Goal: Task Accomplishment & Management: Use online tool/utility

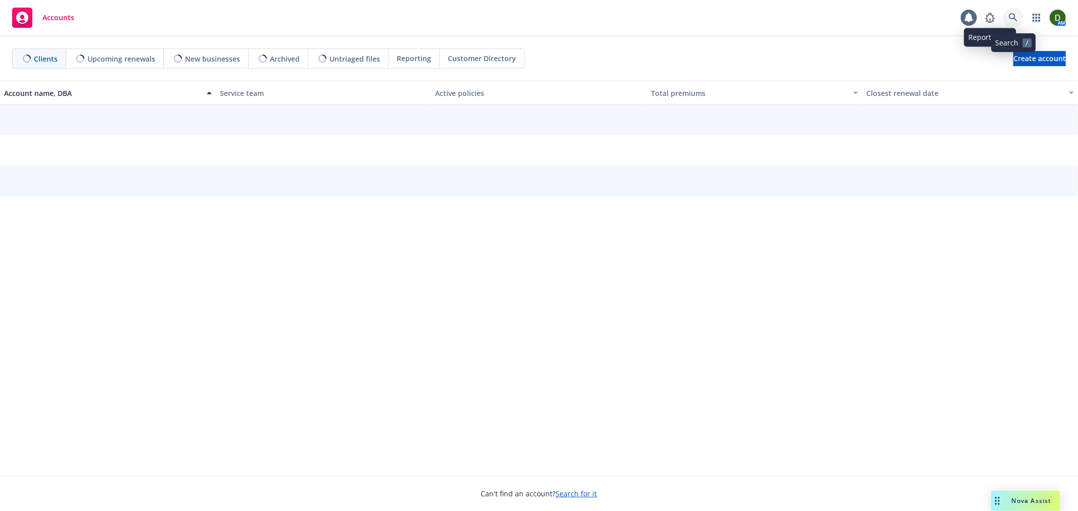
click at [1009, 21] on icon at bounding box center [1013, 17] width 9 height 9
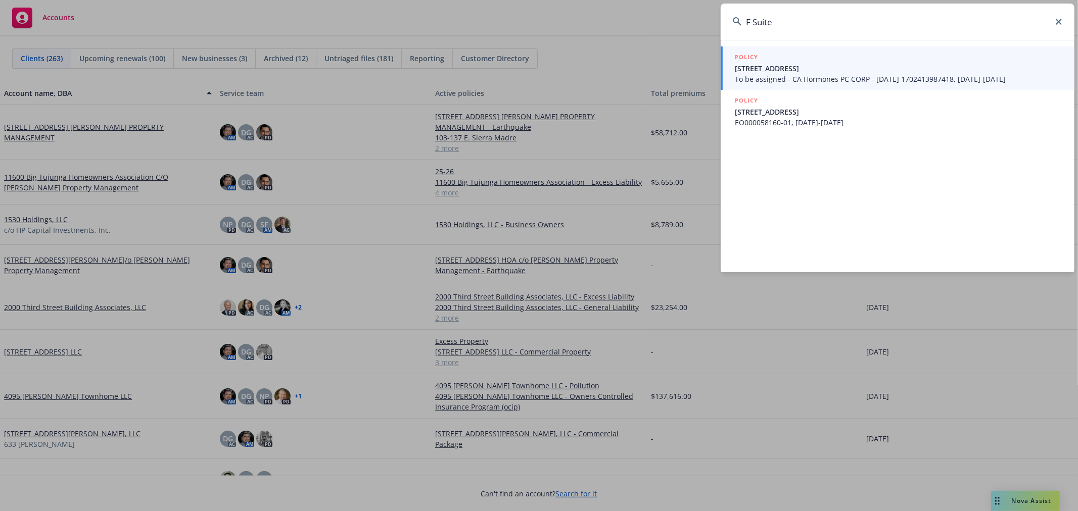
type input "F Suite"
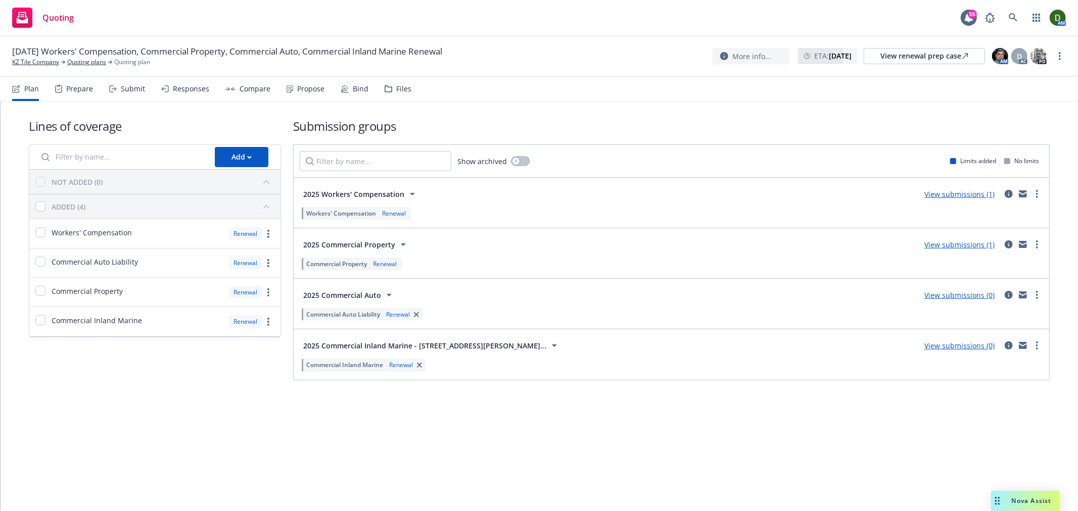
click at [183, 89] on div "Responses" at bounding box center [191, 89] width 36 height 8
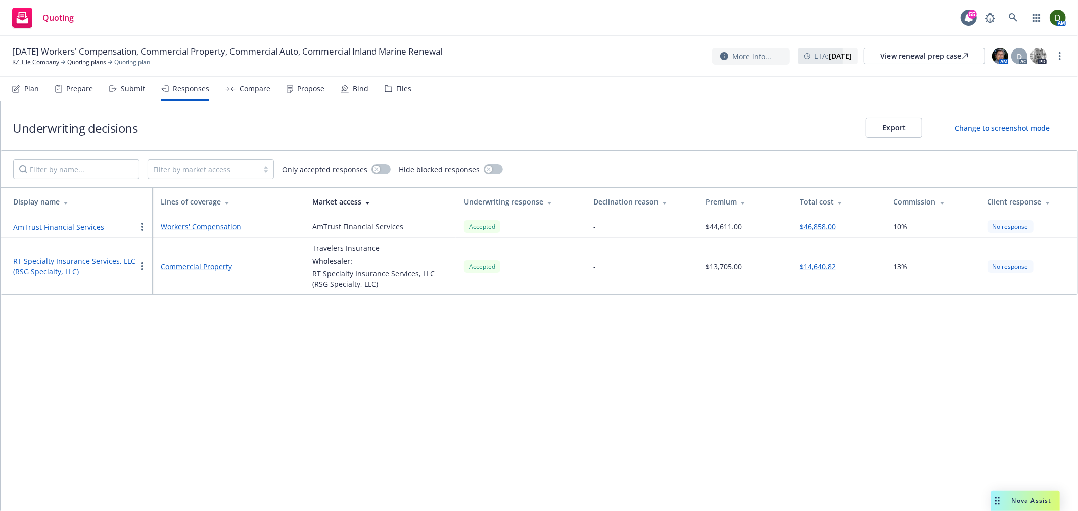
click at [122, 86] on div "Submit" at bounding box center [133, 89] width 24 height 8
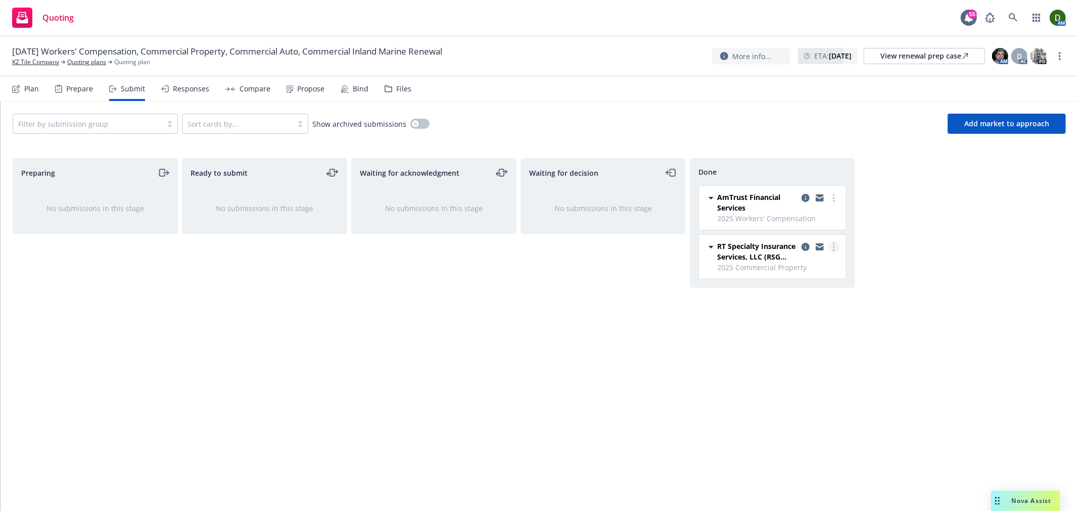
click at [831, 248] on link "more" at bounding box center [834, 247] width 12 height 12
click at [823, 293] on link "Add accepted decision" at bounding box center [788, 288] width 101 height 20
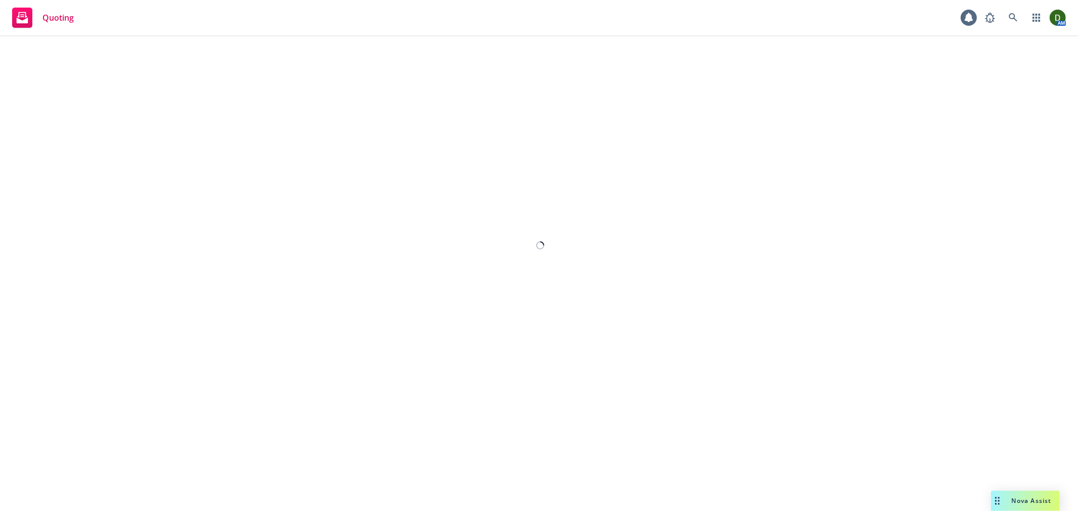
select select "12"
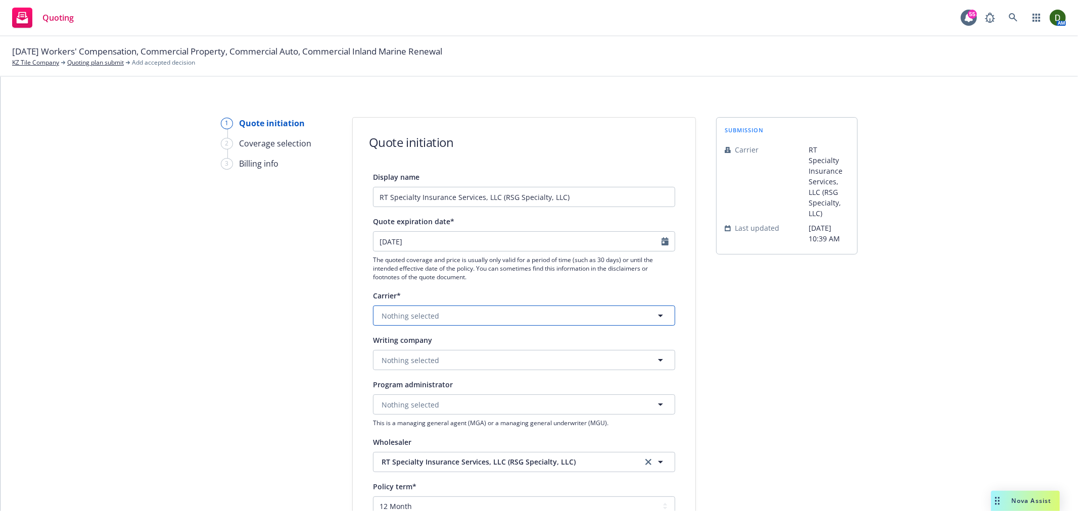
click at [428, 317] on span "Nothing selected" at bounding box center [411, 316] width 58 height 11
type input "scotts"
click at [539, 362] on div "Scottsdale Insurance Company (Nationwide) Non-appointed carrier" at bounding box center [524, 374] width 288 height 25
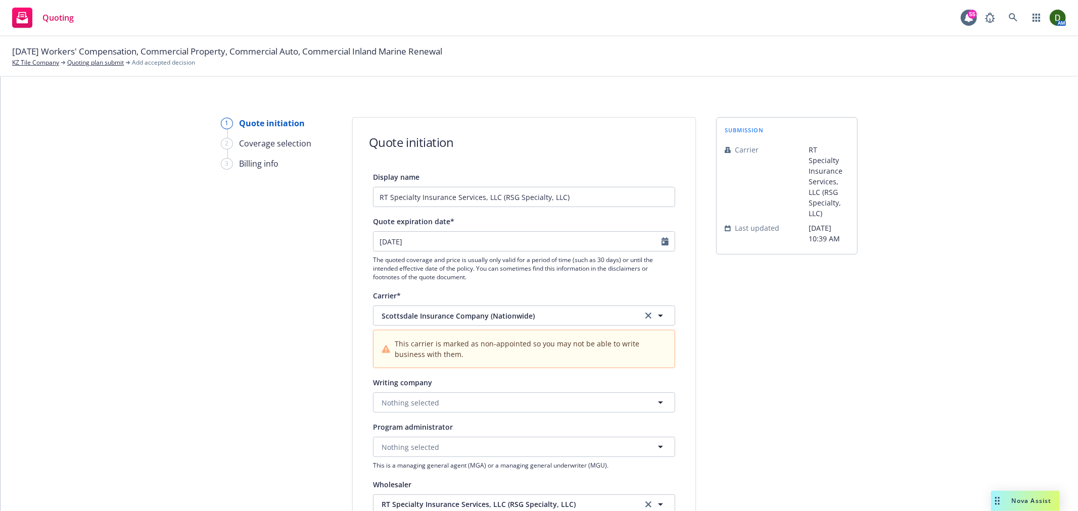
click at [534, 385] on div "Writing company" at bounding box center [524, 383] width 302 height 12
click at [534, 401] on button "Nothing selected" at bounding box center [524, 403] width 302 height 20
click at [500, 387] on div "Writing company" at bounding box center [524, 383] width 302 height 12
click at [503, 401] on button "Nothing selected" at bounding box center [524, 403] width 302 height 20
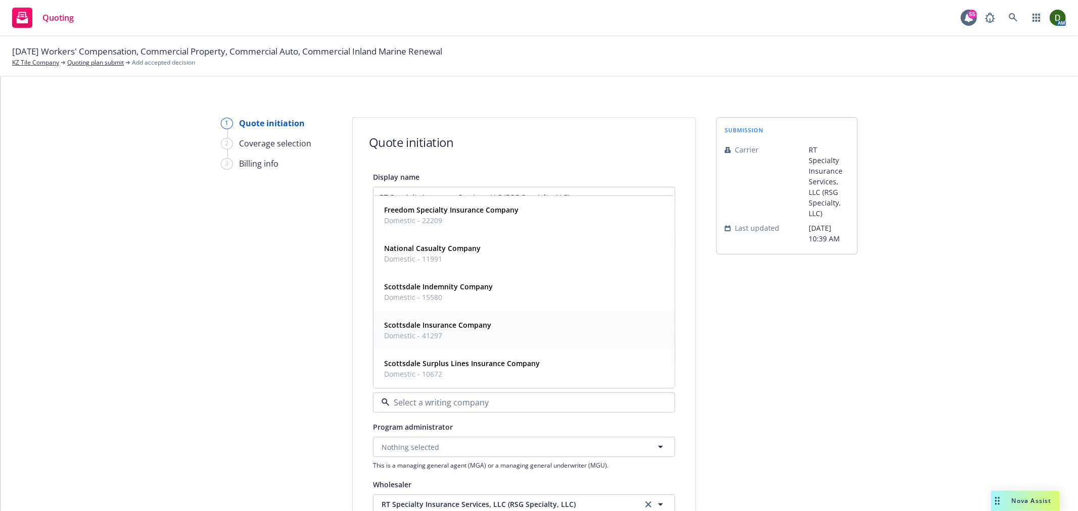
click at [530, 320] on div "Scottsdale Insurance Company Domestic - 41297" at bounding box center [524, 330] width 288 height 25
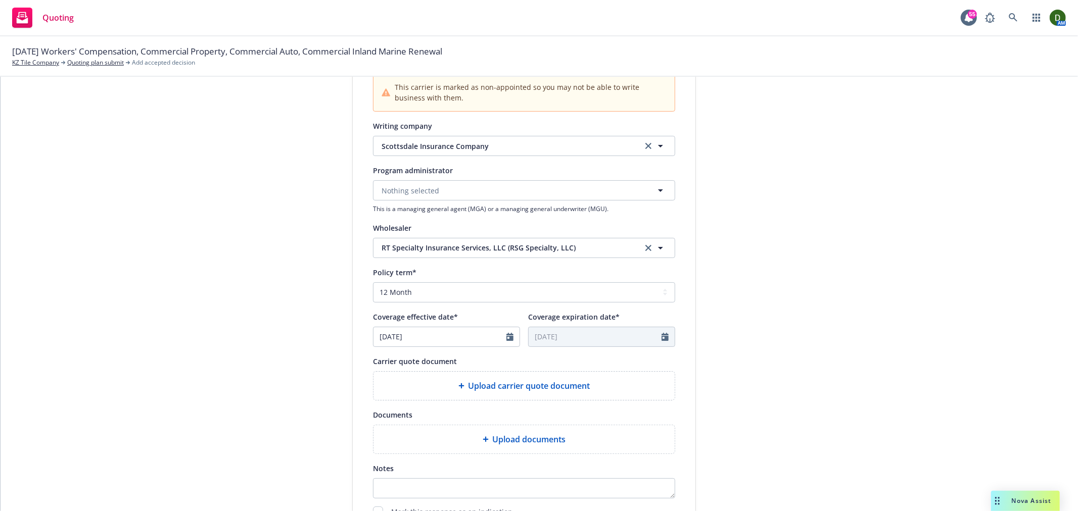
scroll to position [392, 0]
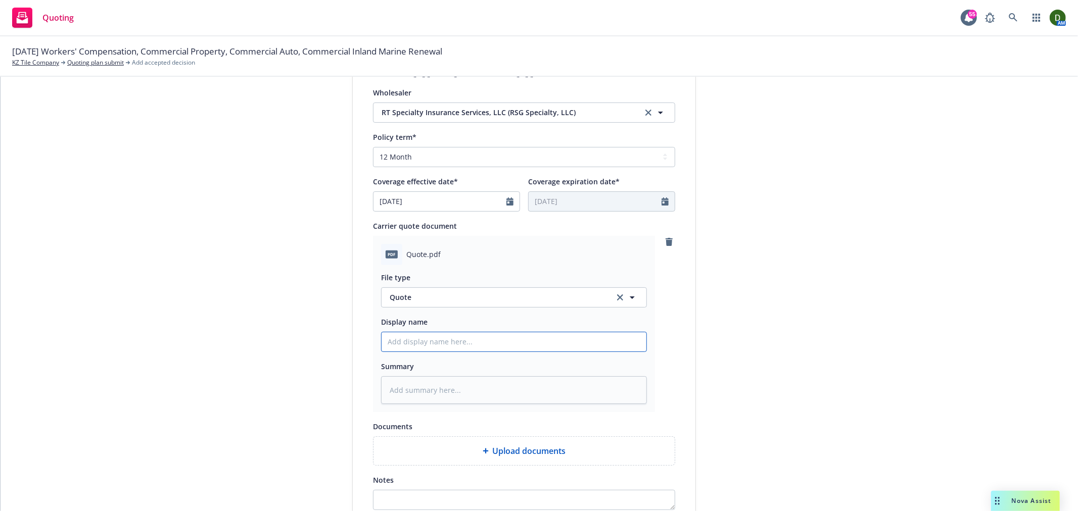
click at [457, 343] on input "Display name" at bounding box center [514, 342] width 265 height 19
type textarea "x"
type input "2"
type textarea "x"
type input "25"
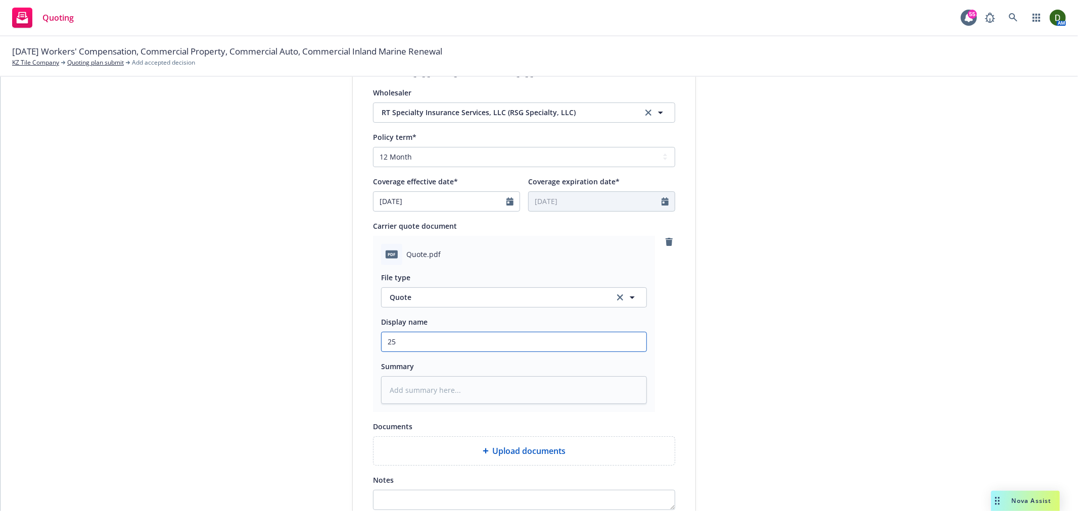
type textarea "x"
type input "25-"
type textarea "x"
type input "25-2"
type textarea "x"
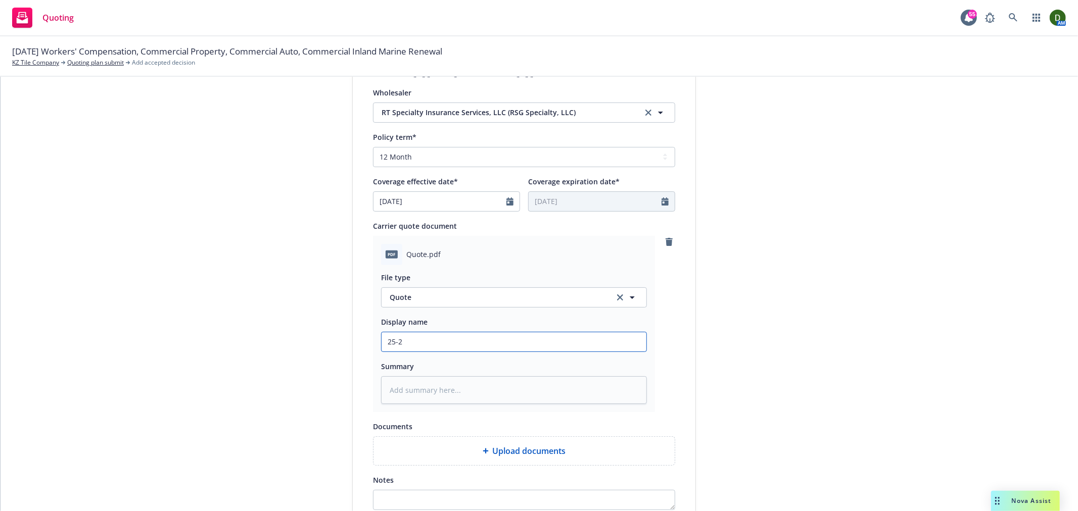
type input "25-26"
type textarea "x"
type input "25-26"
type textarea "x"
type input "25-26 P"
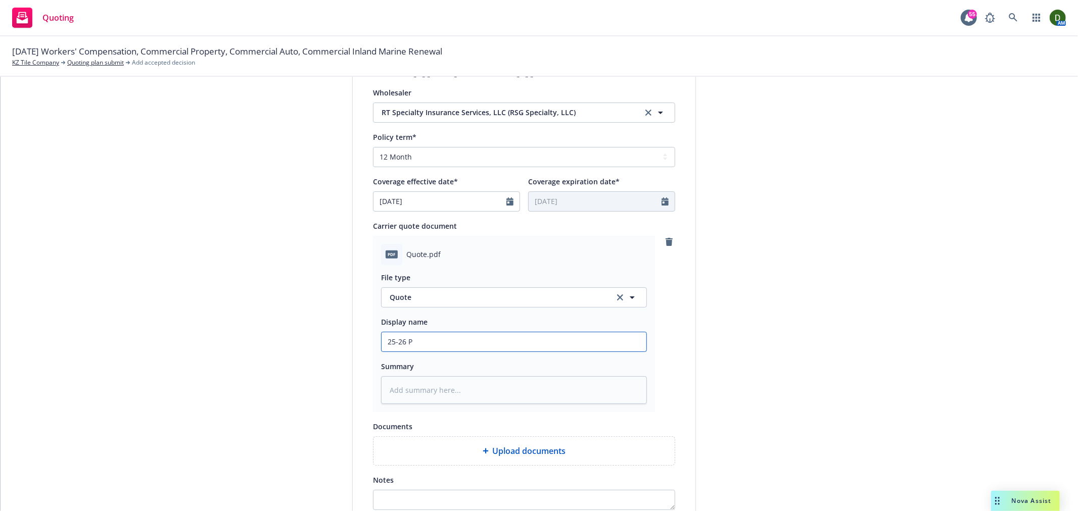
type textarea "x"
type input "25-26 Pr"
type textarea "x"
type input "25-26 Pro"
type textarea "x"
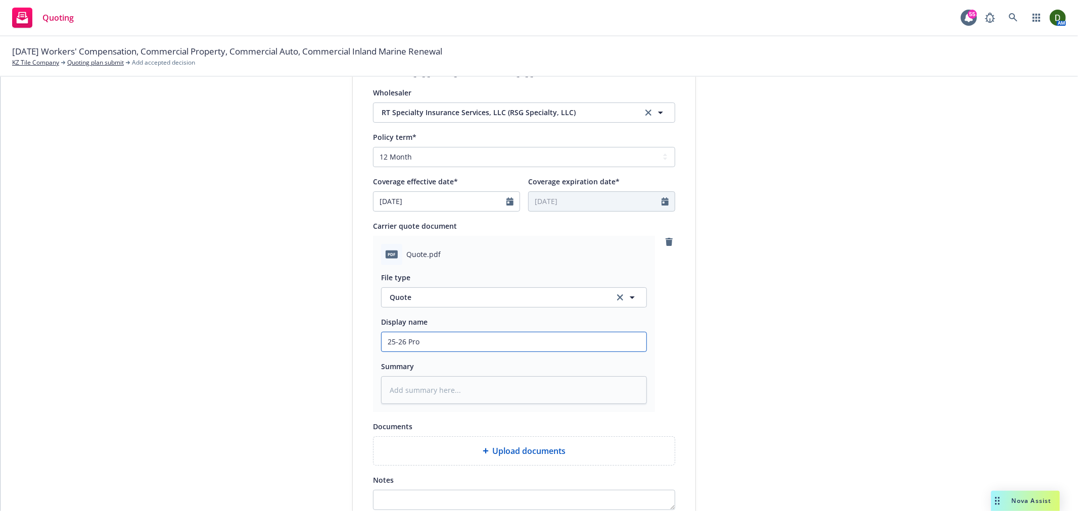
type input "25-26 Prop"
type textarea "x"
type input "25-26 Prop"
type textarea "x"
type input "25-26 Prop -"
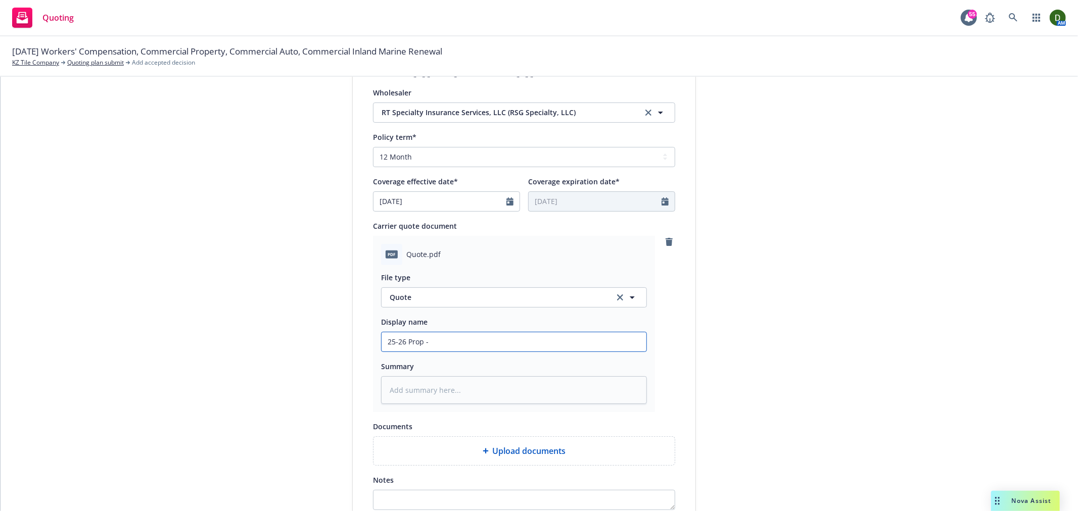
type textarea "x"
type input "25-26 Prop -"
type textarea "x"
type input "25-26 Prop - S"
type textarea "x"
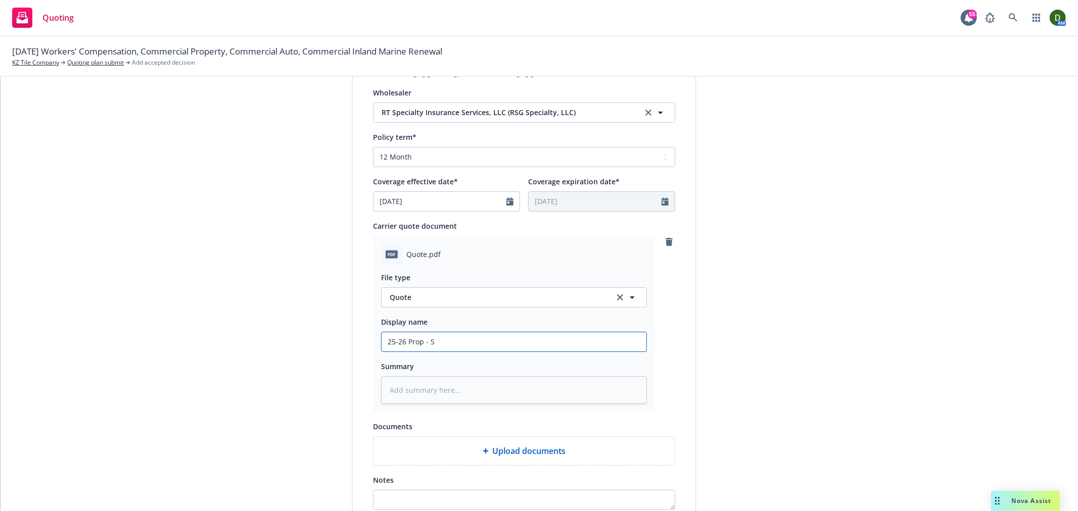
type input "25-26 Prop - Sc"
type textarea "x"
type input "25-26 Prop - Sco"
type textarea "x"
type input "25-26 Prop - Scot"
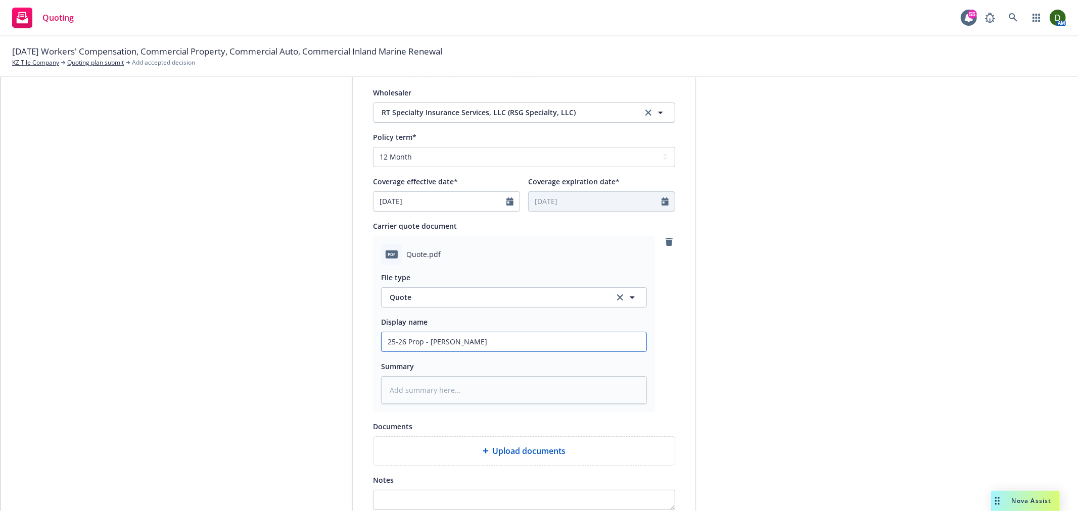
type textarea "x"
type input "25-26 Prop - Scott"
type textarea "x"
type input "25-26 Prop - Scotts"
type textarea "x"
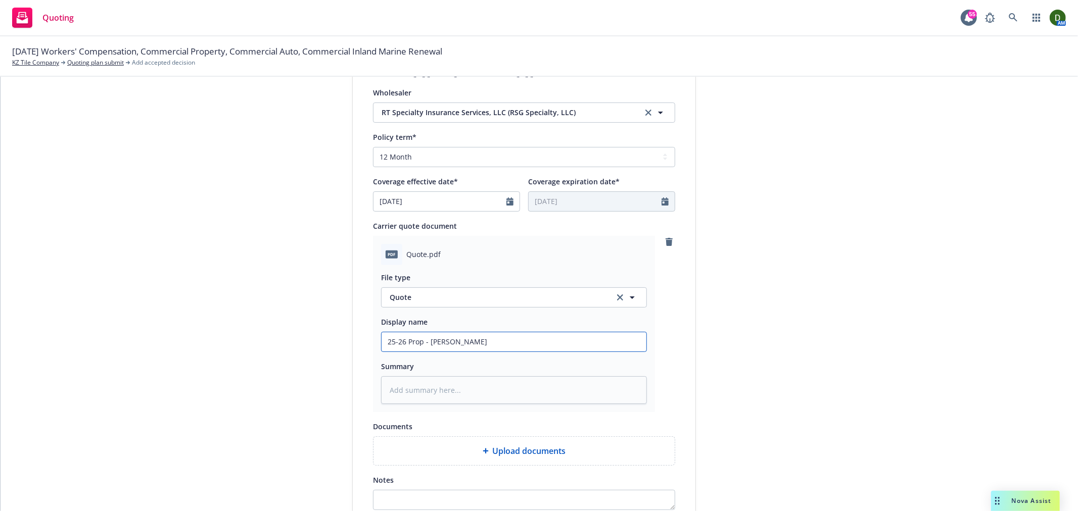
type input "25-26 Prop - Scottsf"
type textarea "x"
type input "25-26 Prop - Scottsfa"
type textarea "x"
type input "25-26 Prop - Scottsfal"
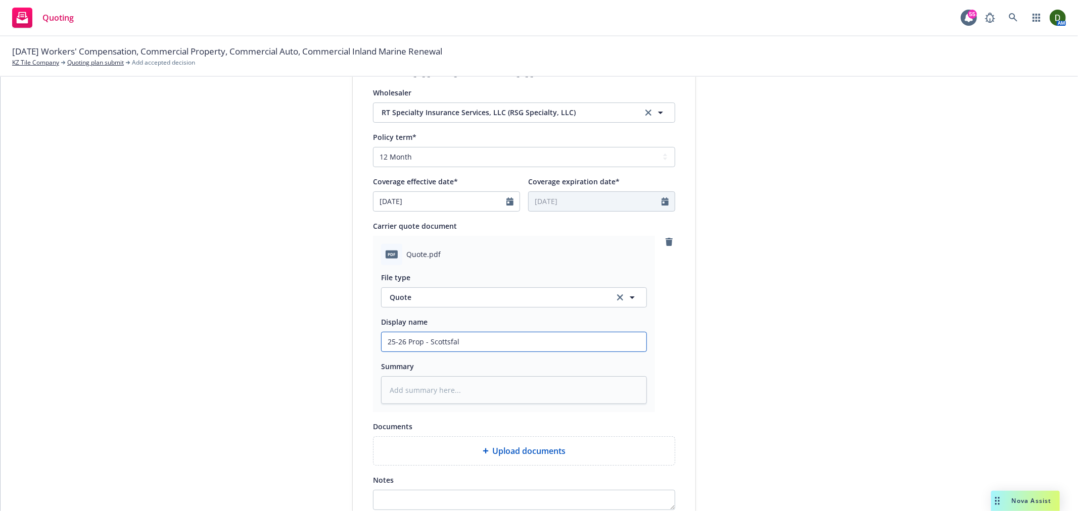
type textarea "x"
type input "25-26 Prop - Scottsfale"
type textarea "x"
type input "25-26 Prop - Scottsfale"
type textarea "x"
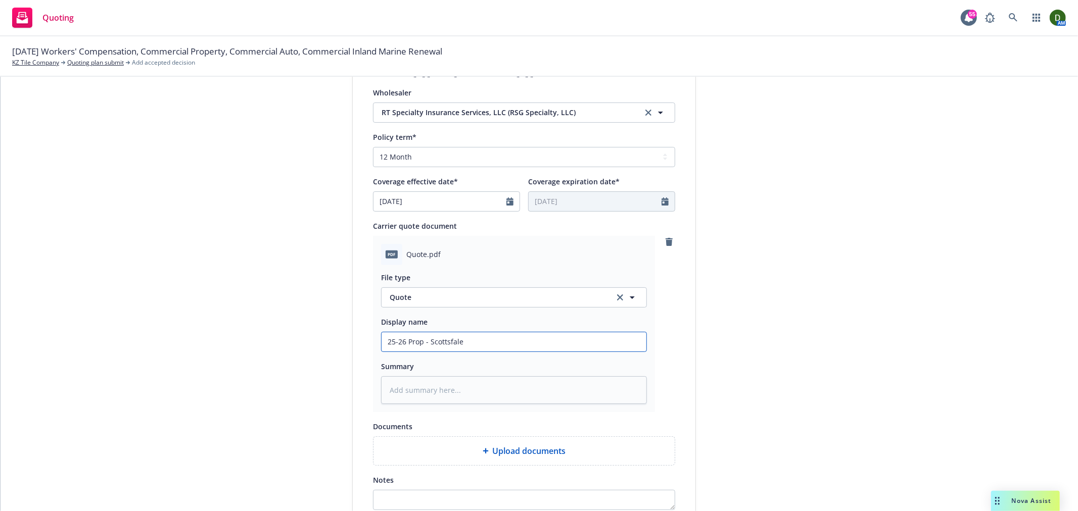
type input "25-26 Prop - Scottsfale"
type textarea "x"
type input "25-26 Prop - Scottsfal"
type textarea "x"
type input "25-26 Prop - Scottsfa"
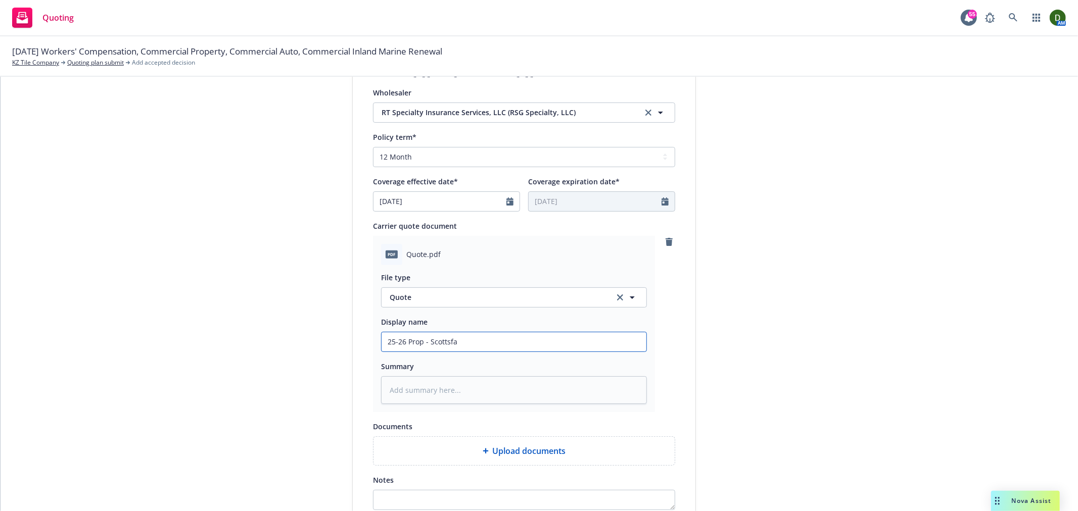
type textarea "x"
type input "25-26 Prop - Scottsf"
type textarea "x"
type input "25-26 Prop - Scotts"
type textarea "x"
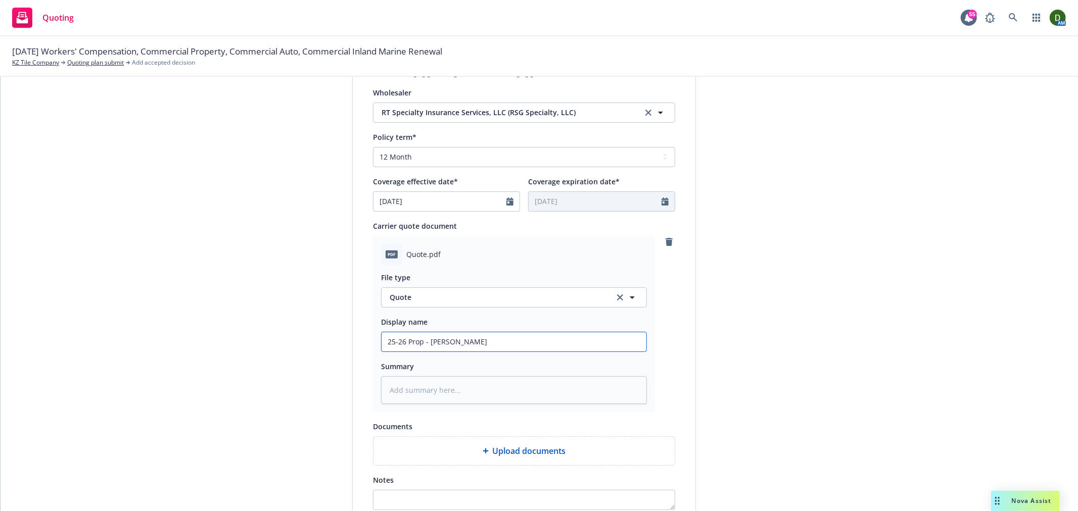
type input "25-26 Prop - Scottsd"
type textarea "x"
type input "25-26 Prop - Scottsda"
type textarea "x"
type input "25-26 Prop - Scottsdal"
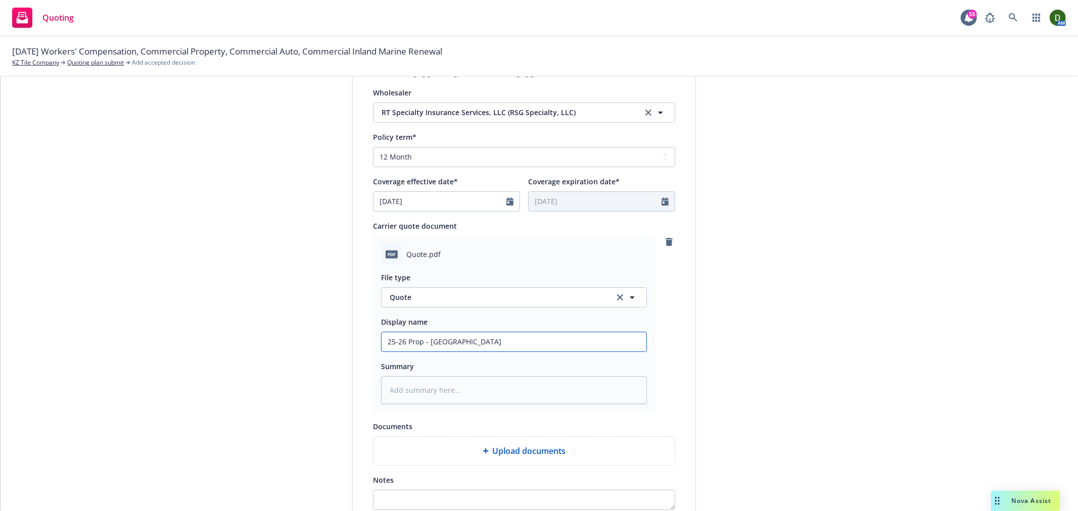
type textarea "x"
type input "25-26 Prop - Scottsdale"
type textarea "x"
type input "25-26 Prop - Scottsdale"
type textarea "x"
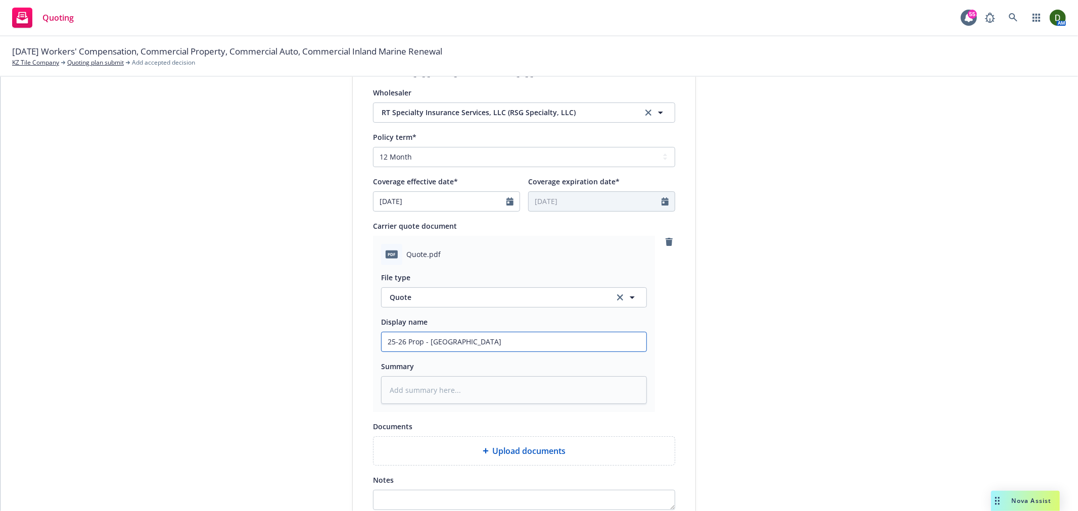
type input "25-26 Prop - Scottsdale q"
type textarea "x"
type input "25-26 Prop - Scottsdale qu"
type textarea "x"
type input "25-26 Prop - Scottsdale quo"
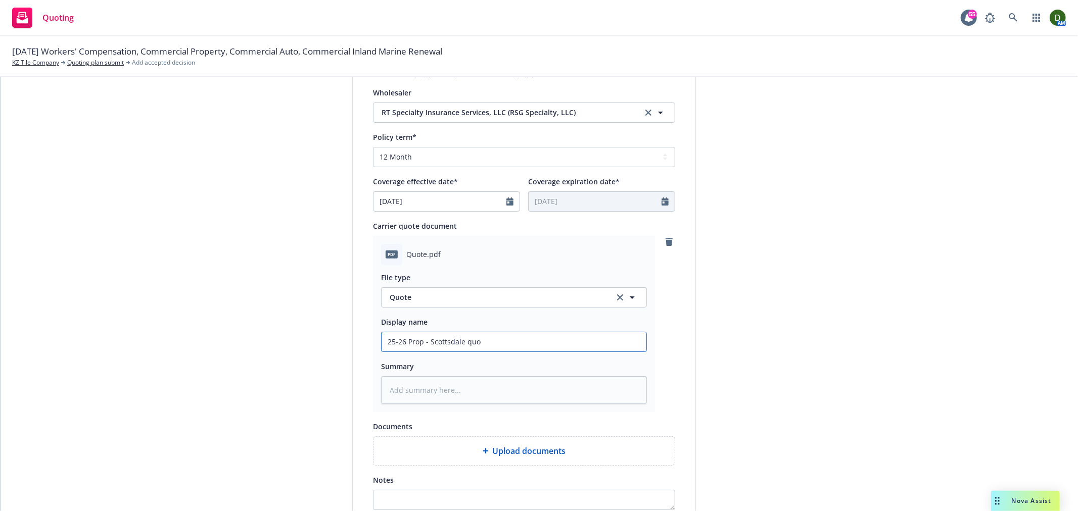
type textarea "x"
type input "25-26 Prop - Scottsdale quot"
type textarea "x"
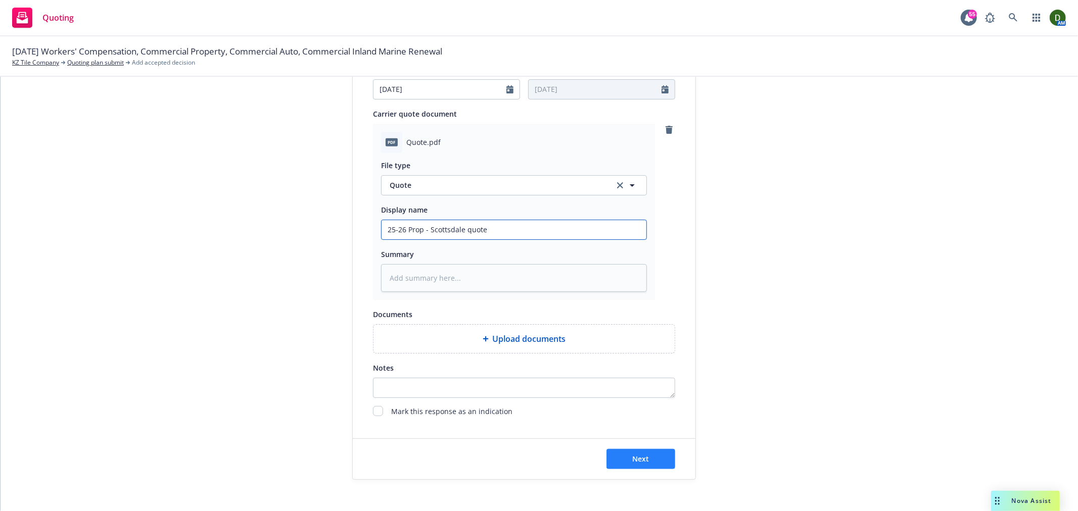
type input "25-26 Prop - Scottsdale quote"
click at [640, 456] on span "Next" at bounding box center [641, 459] width 17 height 10
type textarea "x"
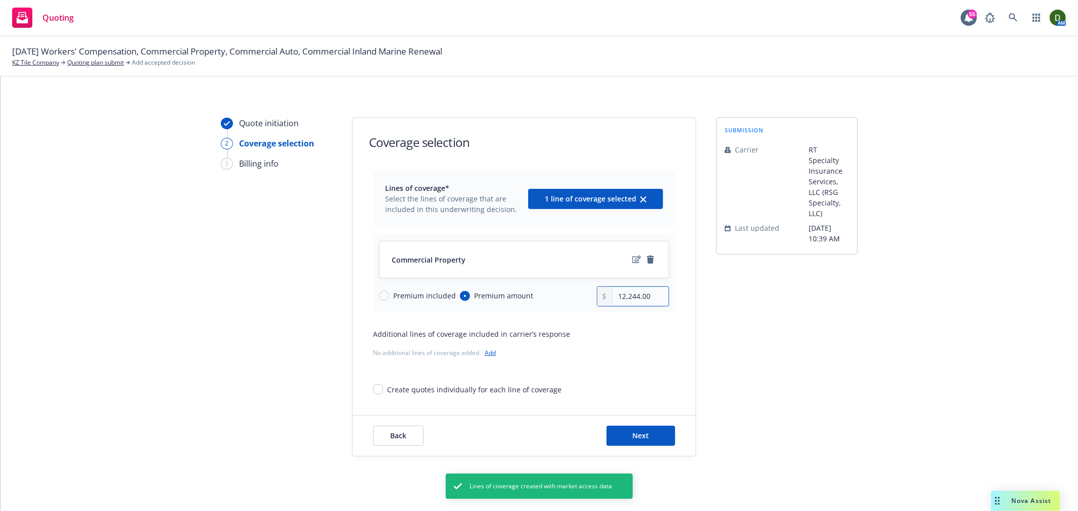
drag, startPoint x: 653, startPoint y: 294, endPoint x: 554, endPoint y: 298, distance: 98.7
click at [554, 298] on div "Premium included Premium amount 12,244.00" at bounding box center [524, 297] width 290 height 20
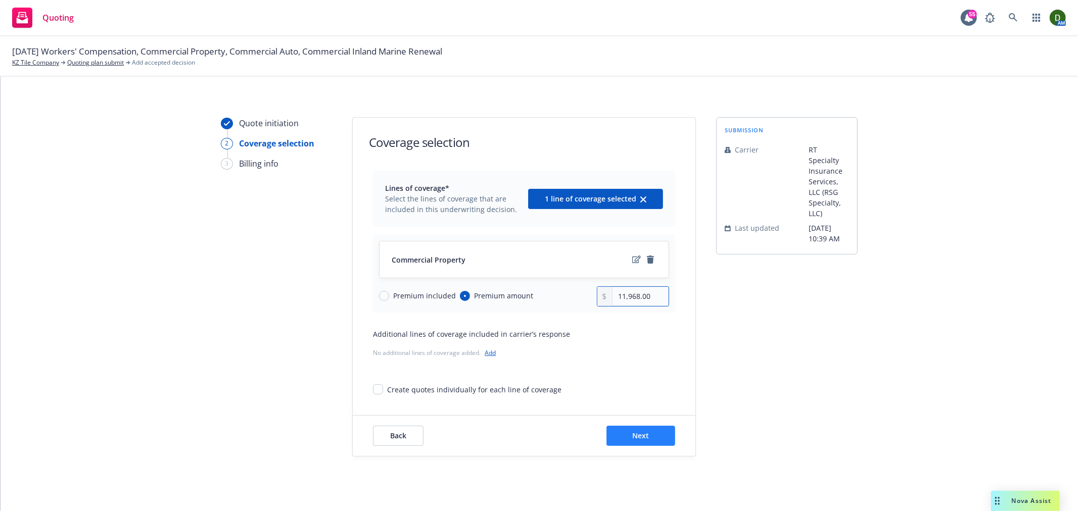
type input "11,968.00"
click at [658, 431] on button "Next" at bounding box center [640, 436] width 69 height 20
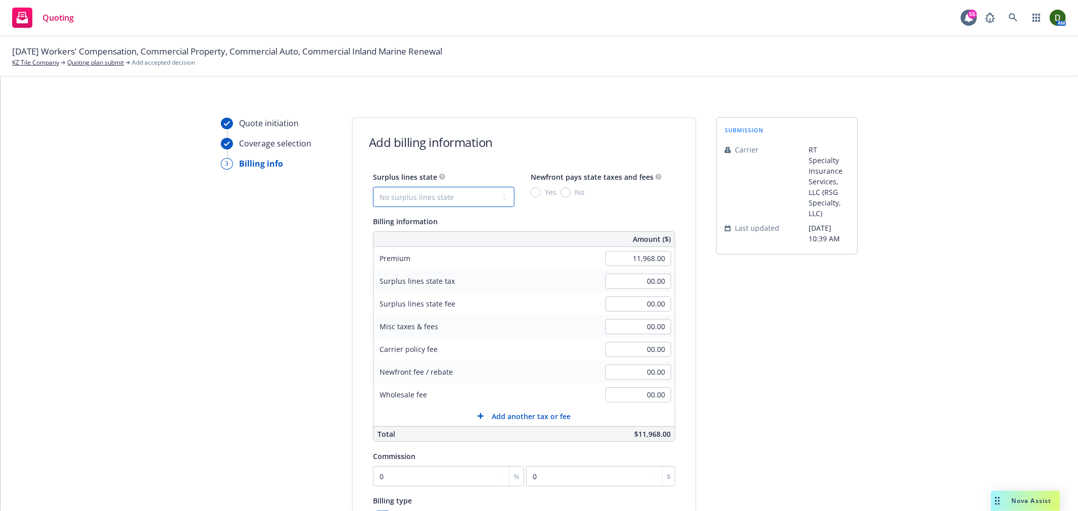
click at [455, 193] on select "No surplus lines state Alaska Alabama Arkansas Arizona California Colorado Conn…" at bounding box center [444, 197] width 142 height 20
select select "CA"
click at [373, 187] on select "No surplus lines state Alaska Alabama Arkansas Arizona California Colorado Conn…" at bounding box center [444, 197] width 142 height 20
type input "359.04"
type input "21.54"
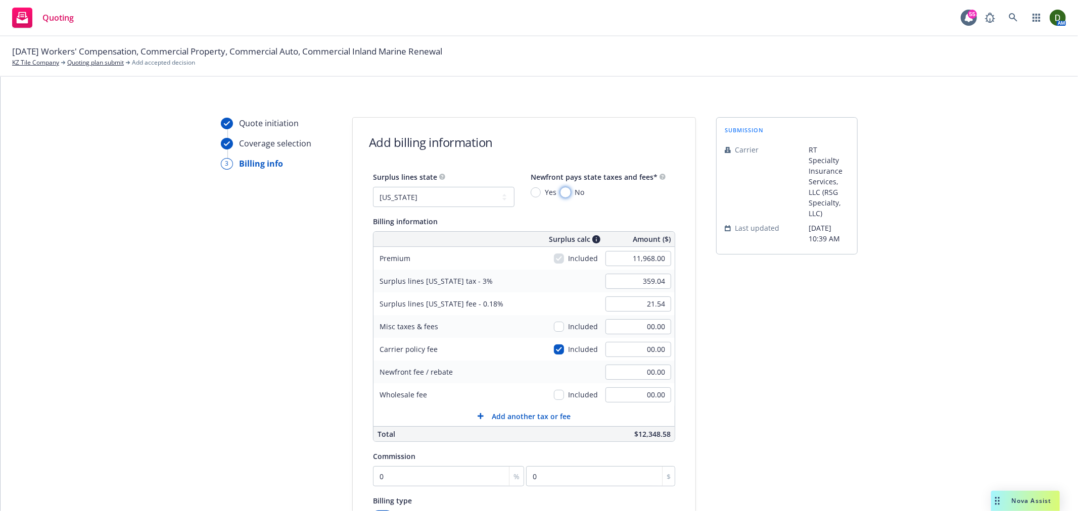
click at [560, 193] on input "No" at bounding box center [565, 192] width 10 height 10
radio input "true"
click at [617, 400] on input "00.00" at bounding box center [638, 395] width 66 height 15
type input "500.00"
click at [779, 383] on div "submission Carrier RT Specialty Insurance Services, LLC (RSG Specialty, LLC) La…" at bounding box center [787, 362] width 142 height 490
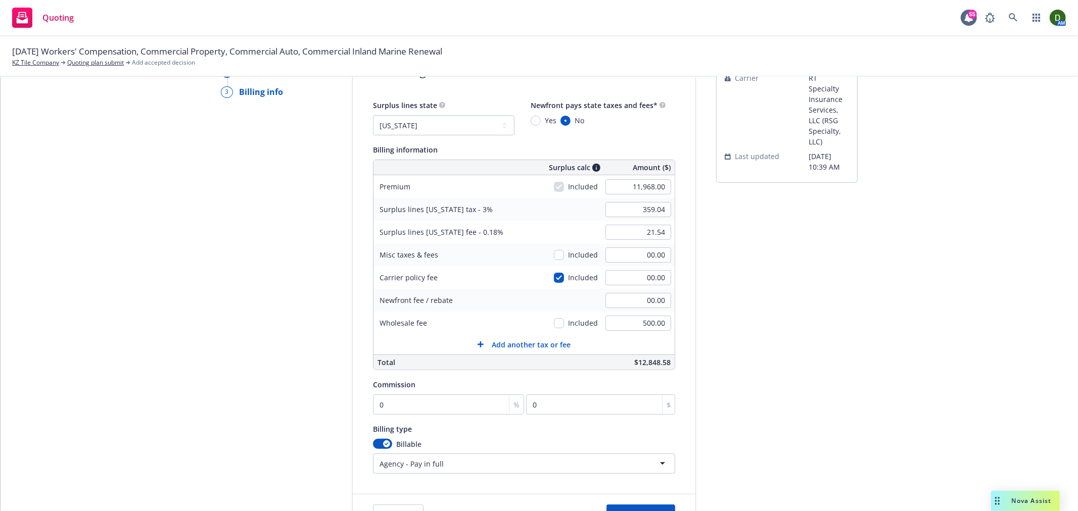
scroll to position [162, 0]
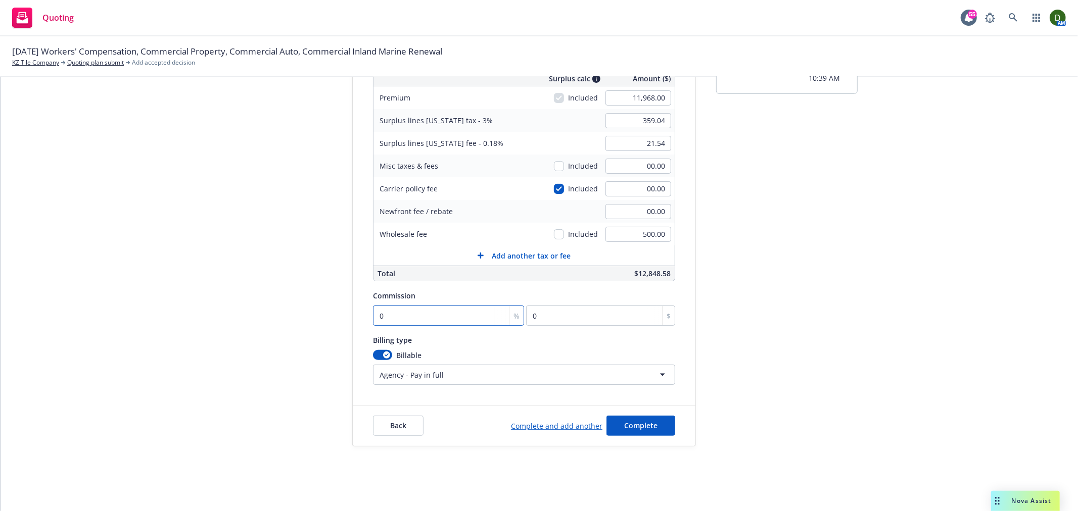
click at [428, 316] on input "0" at bounding box center [448, 316] width 151 height 20
type input "1"
type input "119.68"
type input "13"
type input "1555.84"
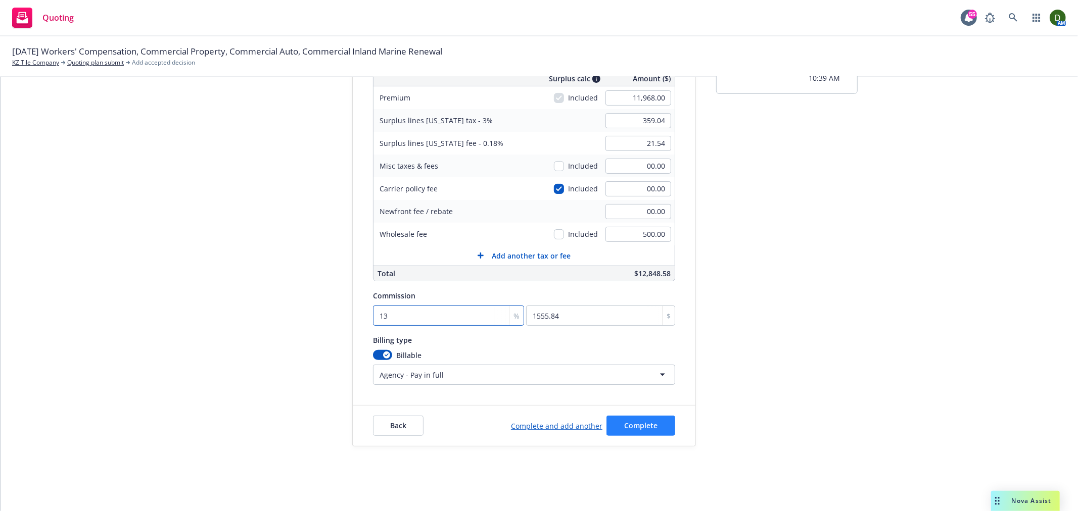
type input "13"
click at [657, 430] on button "Complete" at bounding box center [640, 426] width 69 height 20
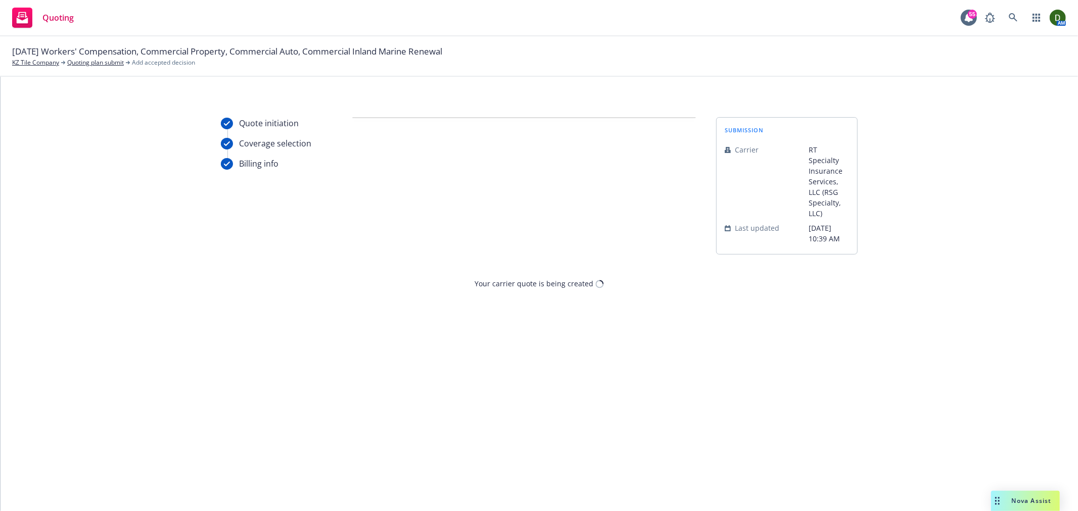
scroll to position [0, 0]
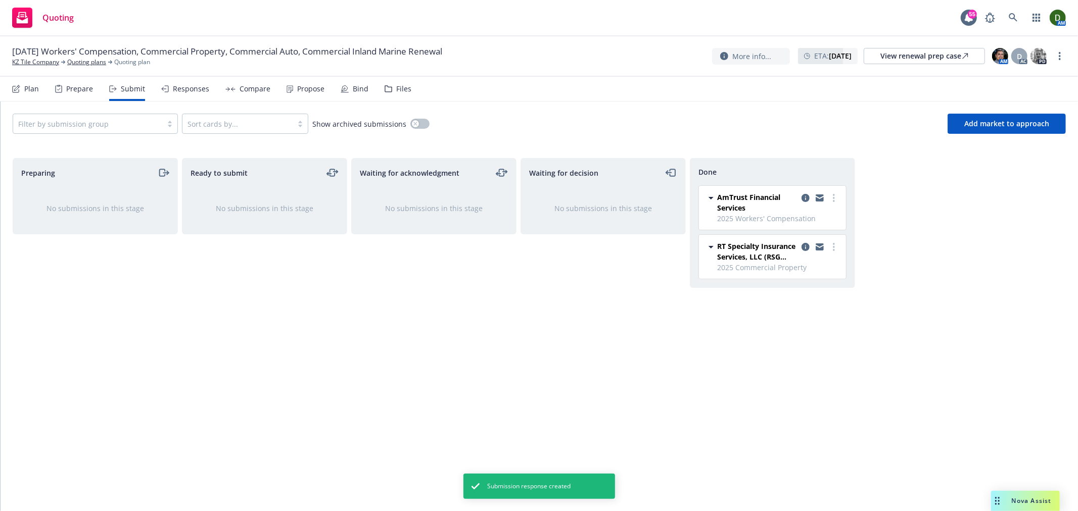
click at [297, 92] on div "Propose" at bounding box center [310, 89] width 27 height 8
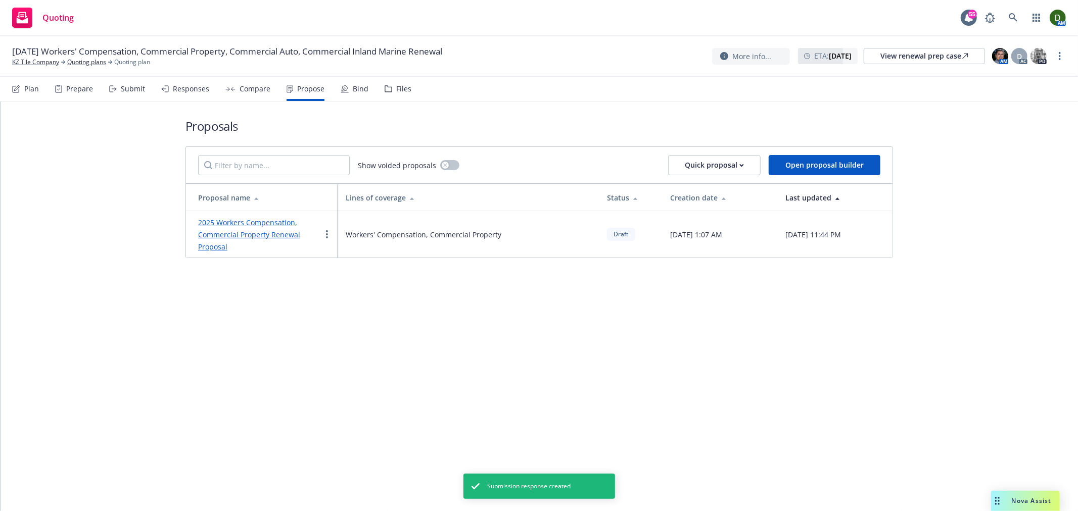
click at [202, 93] on div "Responses" at bounding box center [185, 89] width 48 height 24
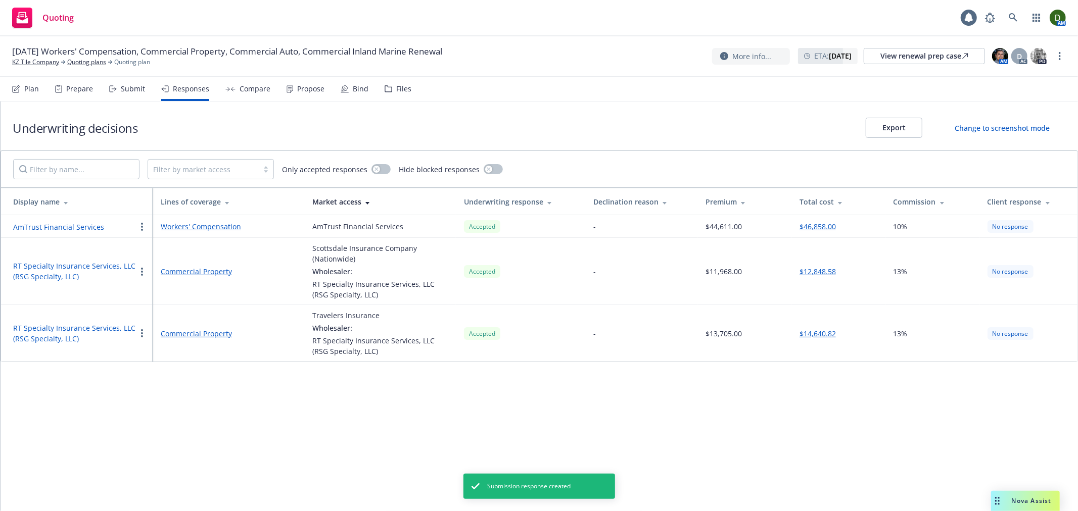
click at [243, 91] on div "Compare" at bounding box center [255, 89] width 31 height 8
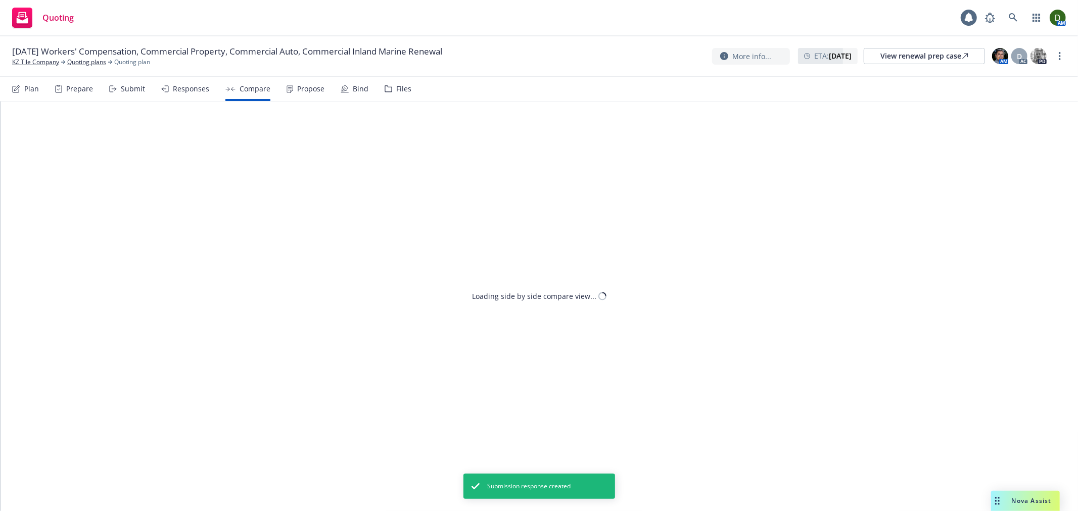
click at [196, 91] on div "Responses" at bounding box center [191, 89] width 36 height 8
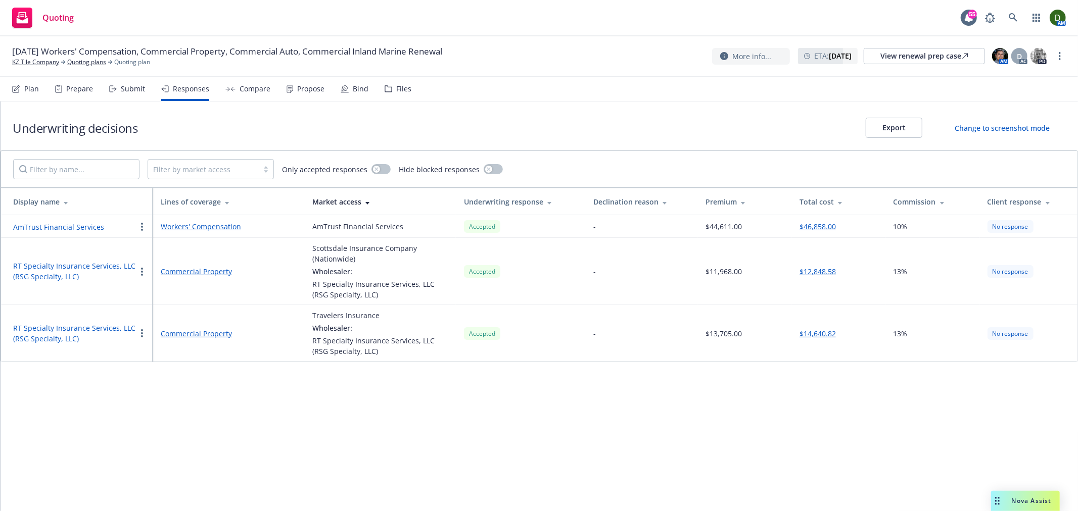
click at [309, 97] on div "Propose" at bounding box center [306, 89] width 38 height 24
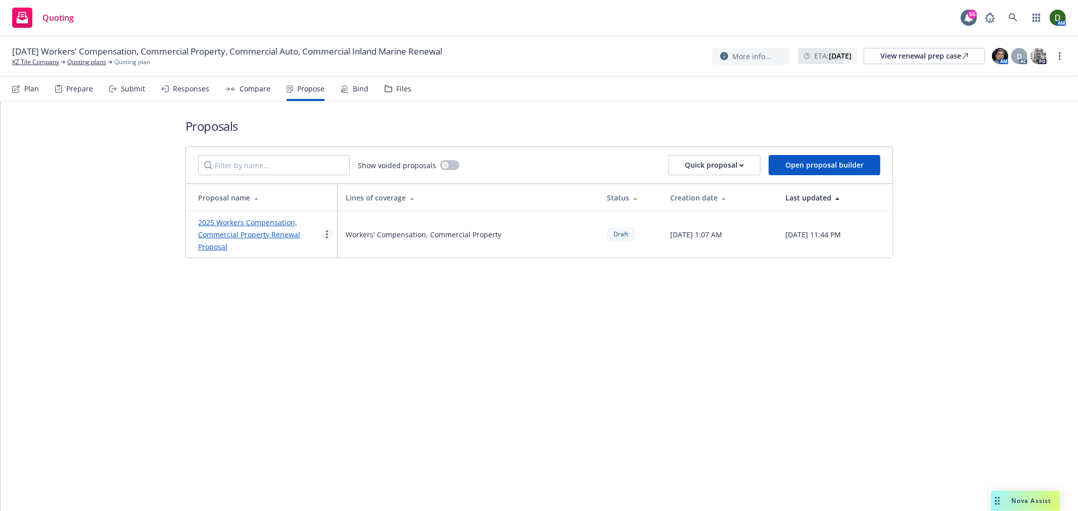
click at [326, 234] on icon "more" at bounding box center [327, 234] width 2 height 8
click at [385, 275] on link "Duplicate" at bounding box center [367, 279] width 90 height 20
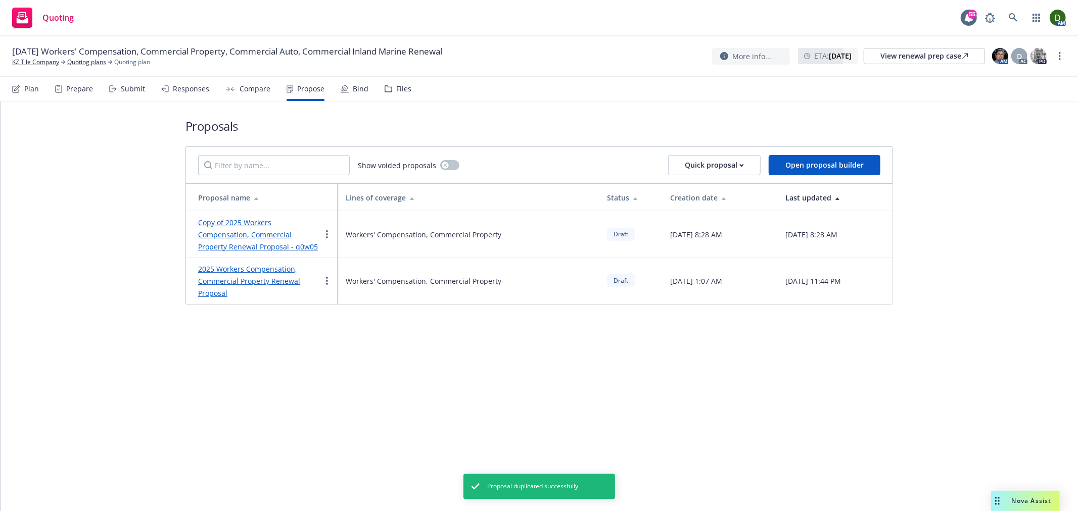
click at [265, 231] on link "Copy of 2025 Workers Compensation, Commercial Property Renewal Proposal - q0w05" at bounding box center [258, 235] width 120 height 34
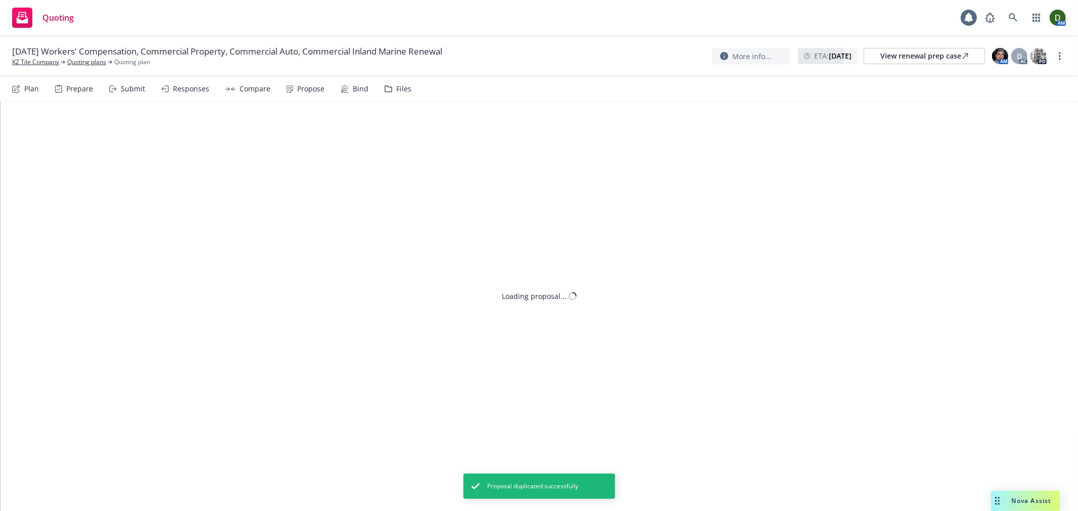
type textarea "x"
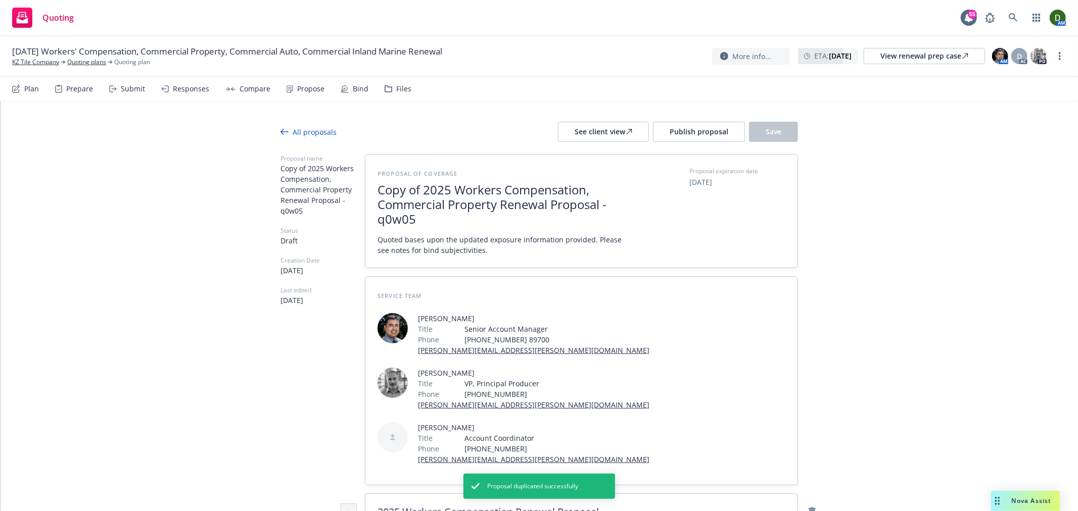
drag, startPoint x: 429, startPoint y: 190, endPoint x: 412, endPoint y: 194, distance: 17.3
click at [428, 189] on span "Copy of 2025 Workers Compensation, Commercial Property Renewal Proposal - q0w05" at bounding box center [502, 204] width 248 height 43
drag, startPoint x: 423, startPoint y: 191, endPoint x: 330, endPoint y: 200, distance: 93.5
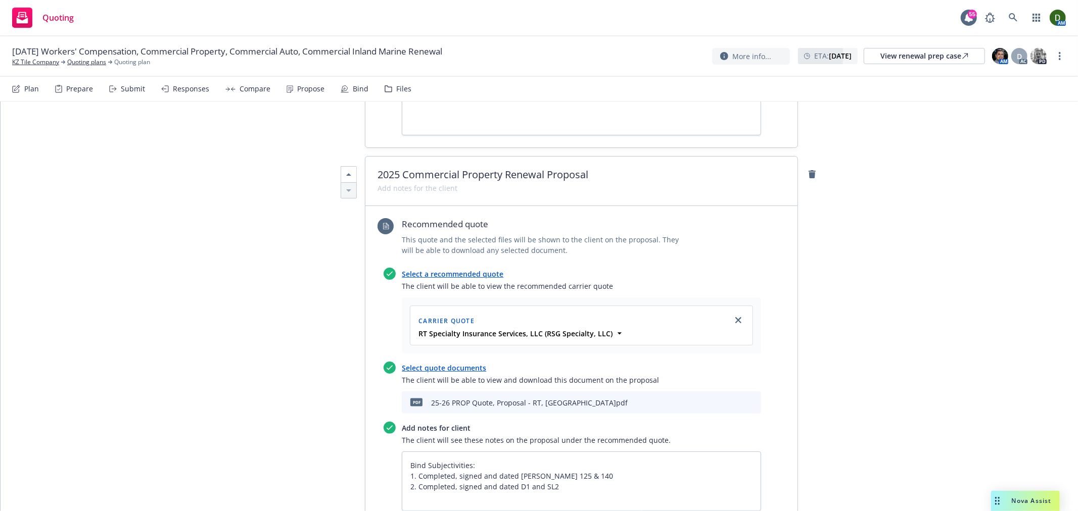
scroll to position [1123, 0]
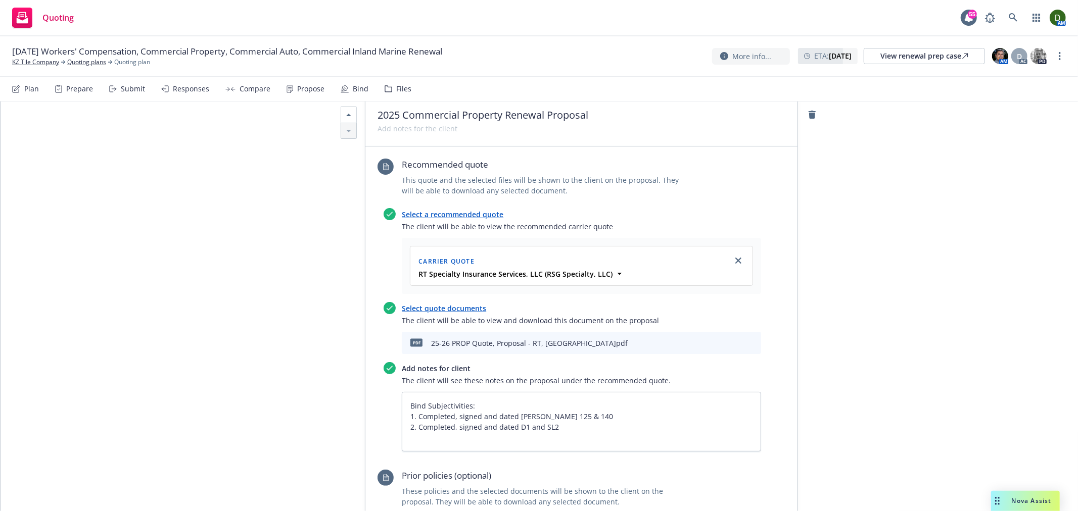
click at [748, 338] on icon "archive file" at bounding box center [751, 342] width 7 height 8
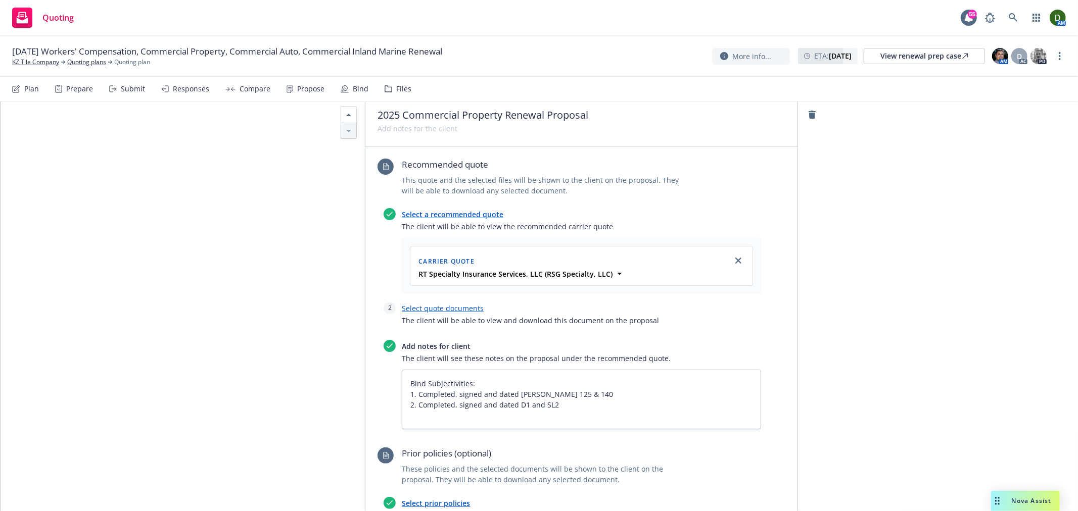
click at [421, 302] on div "Select quote documents The client will be able to view and download this docume…" at bounding box center [581, 317] width 359 height 30
click at [423, 304] on link "Select quote documents" at bounding box center [443, 309] width 82 height 10
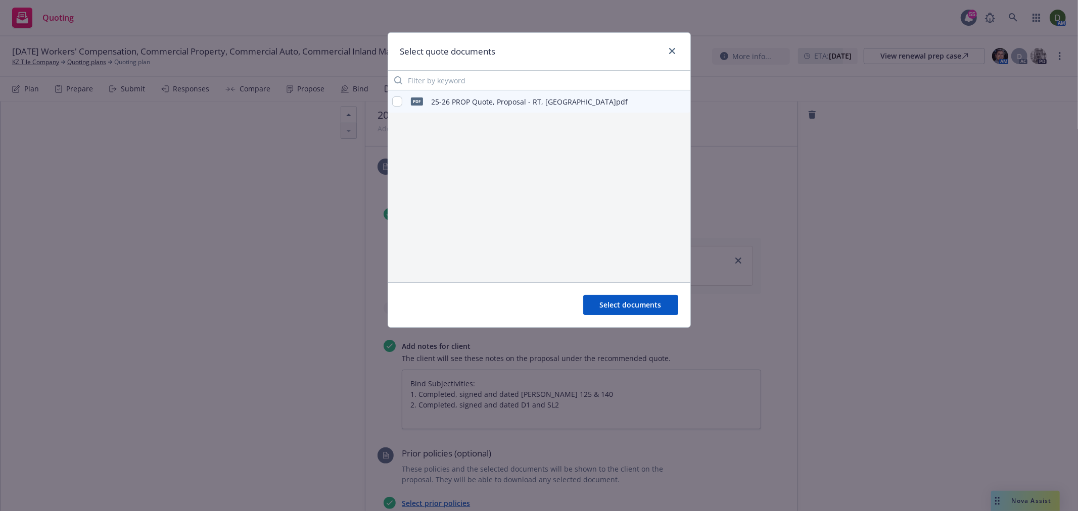
click at [671, 44] on div "Select quote documents" at bounding box center [539, 52] width 302 height 38
click at [671, 52] on icon "close" at bounding box center [672, 51] width 6 height 6
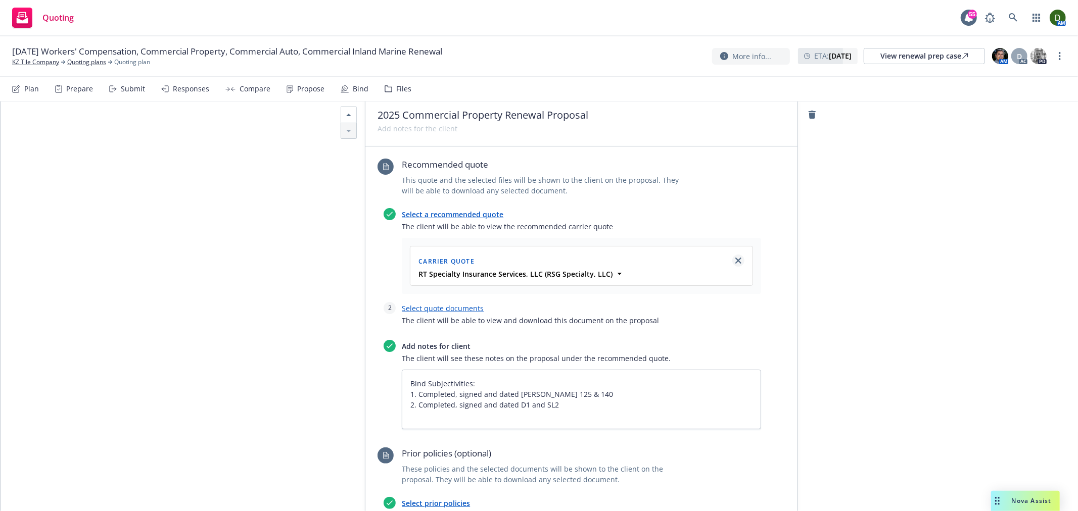
click at [735, 258] on icon "close" at bounding box center [738, 261] width 6 height 6
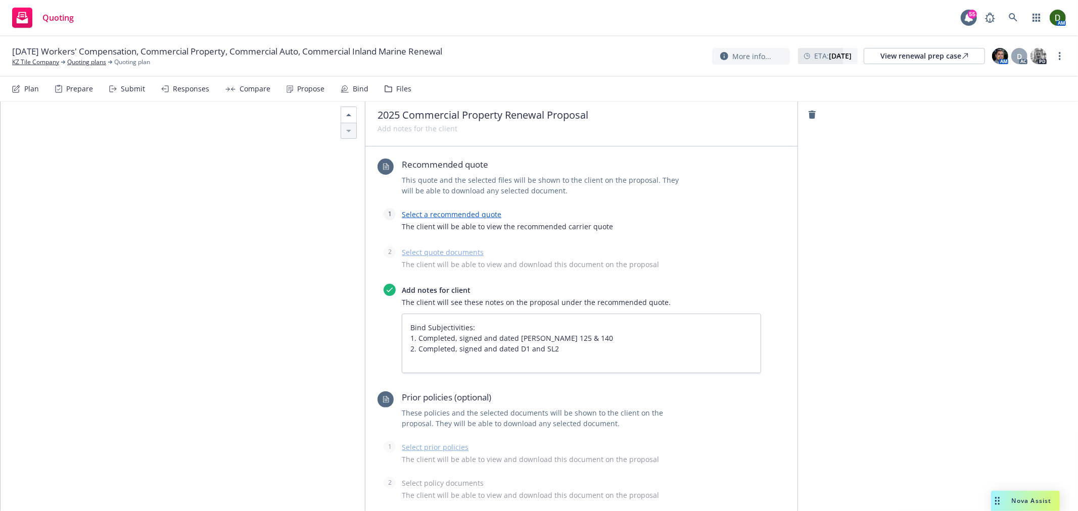
click at [452, 159] on div "Recommended quote This quote and the selected files will be shown to the client…" at bounding box center [570, 184] width 384 height 50
click at [453, 210] on link "Select a recommended quote" at bounding box center [452, 215] width 100 height 10
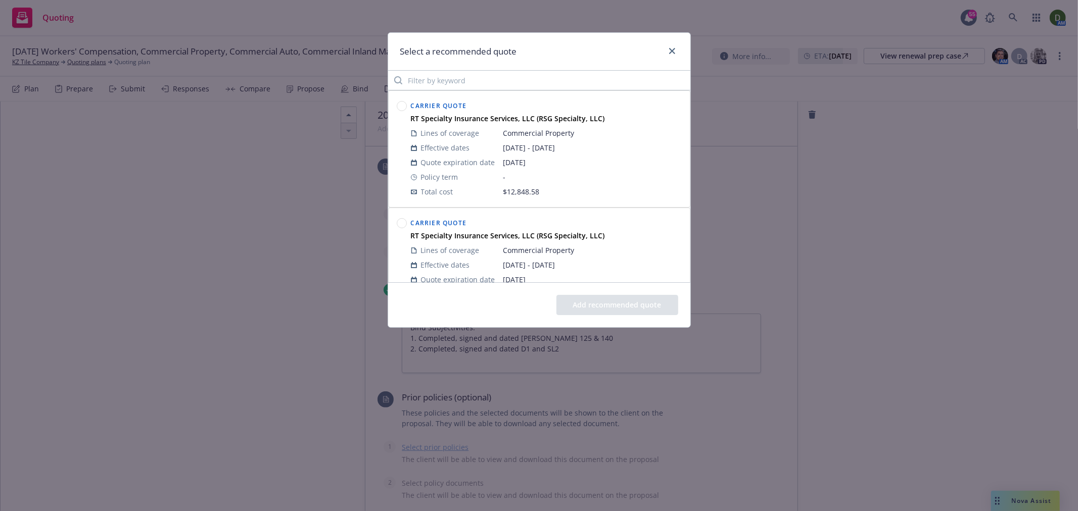
click at [397, 103] on icon at bounding box center [402, 106] width 10 height 10
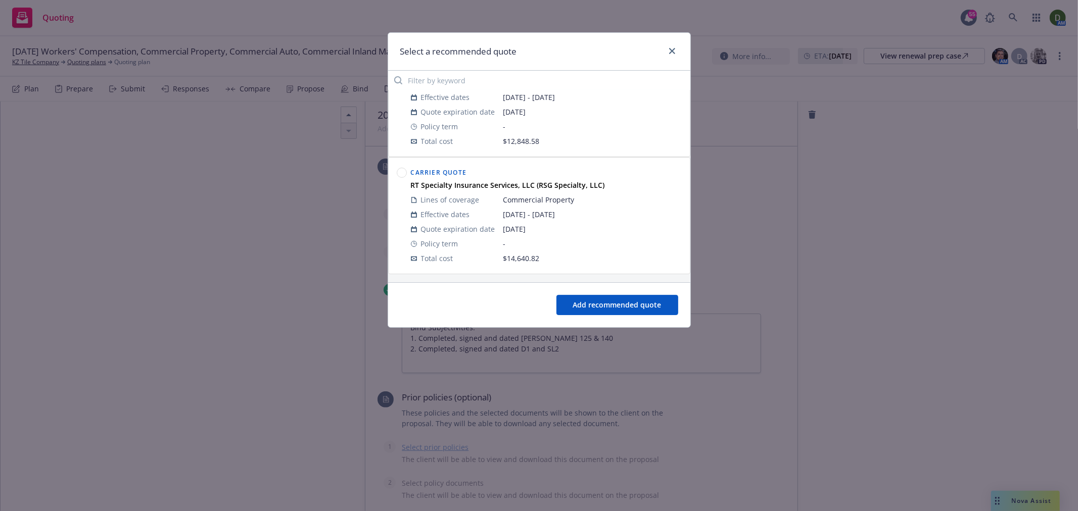
click at [612, 310] on button "Add recommended quote" at bounding box center [617, 305] width 122 height 20
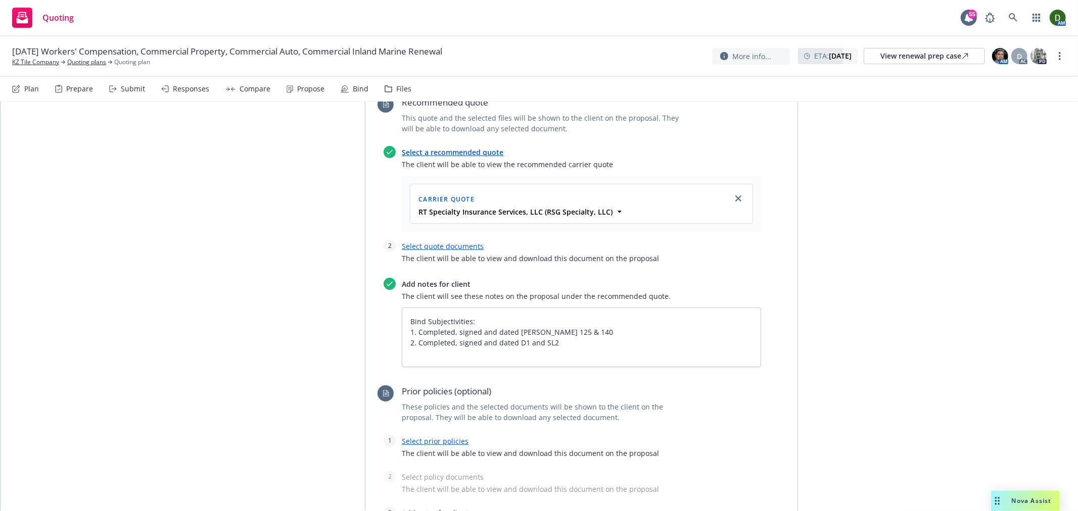
scroll to position [1104, 0]
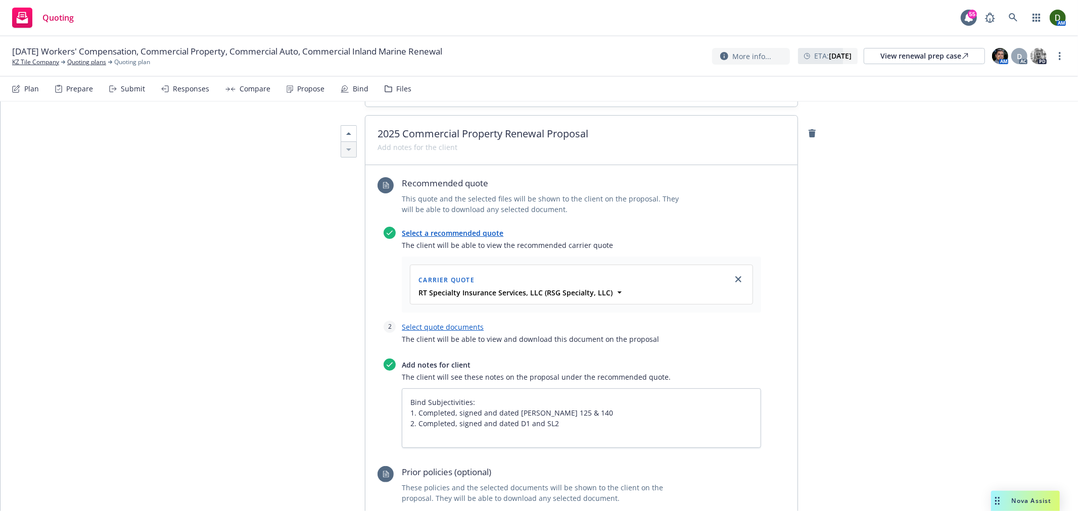
click at [427, 322] on link "Select quote documents" at bounding box center [443, 327] width 82 height 10
type textarea "x"
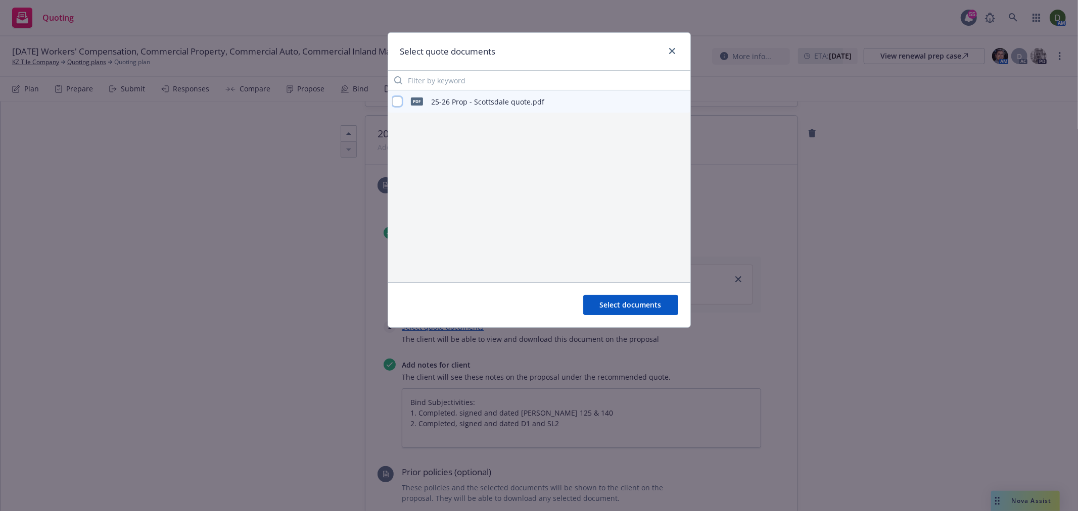
click at [394, 102] on input "checkbox" at bounding box center [397, 102] width 10 height 10
checkbox input "true"
click at [609, 298] on button "Select documents" at bounding box center [630, 305] width 95 height 20
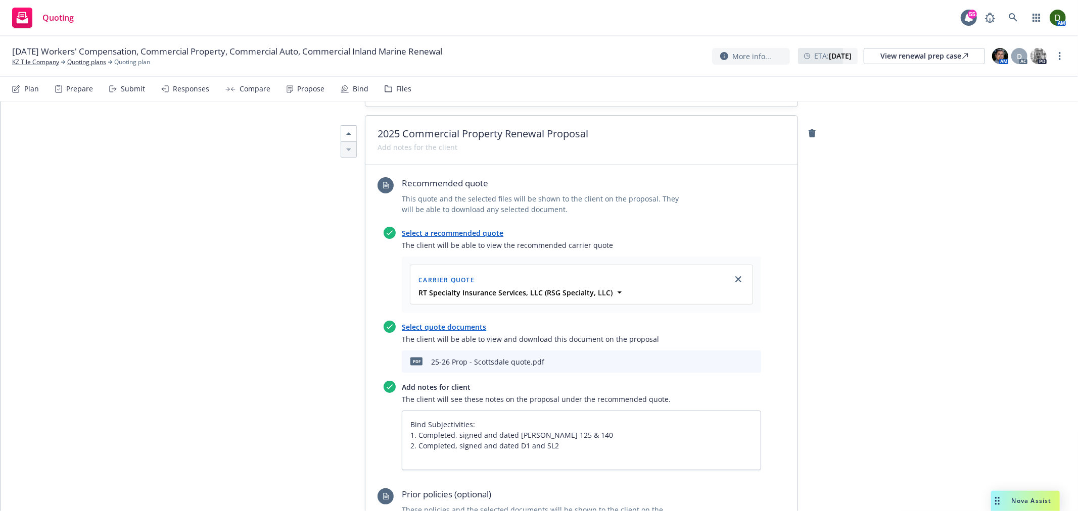
scroll to position [1329, 0]
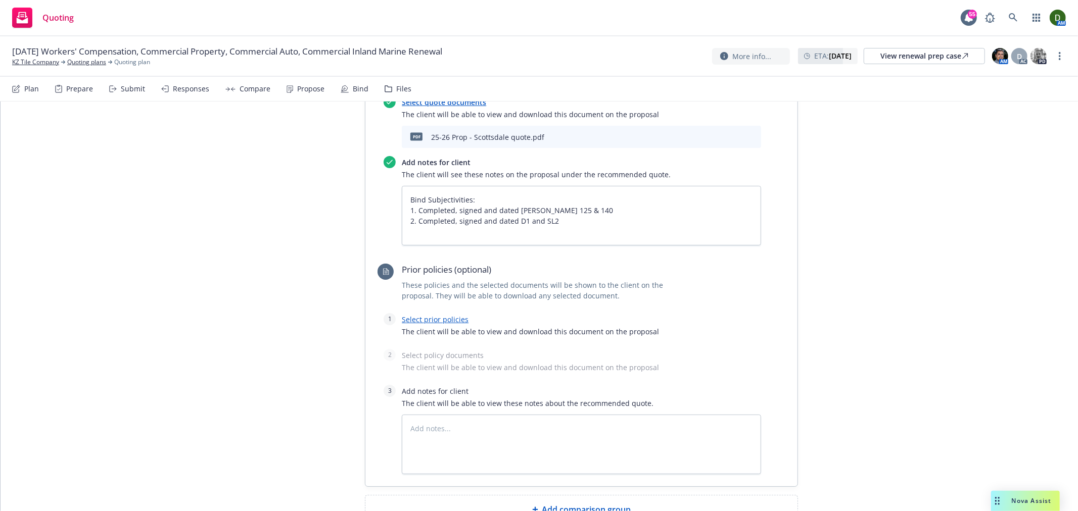
click at [441, 315] on link "Select prior policies" at bounding box center [435, 320] width 67 height 10
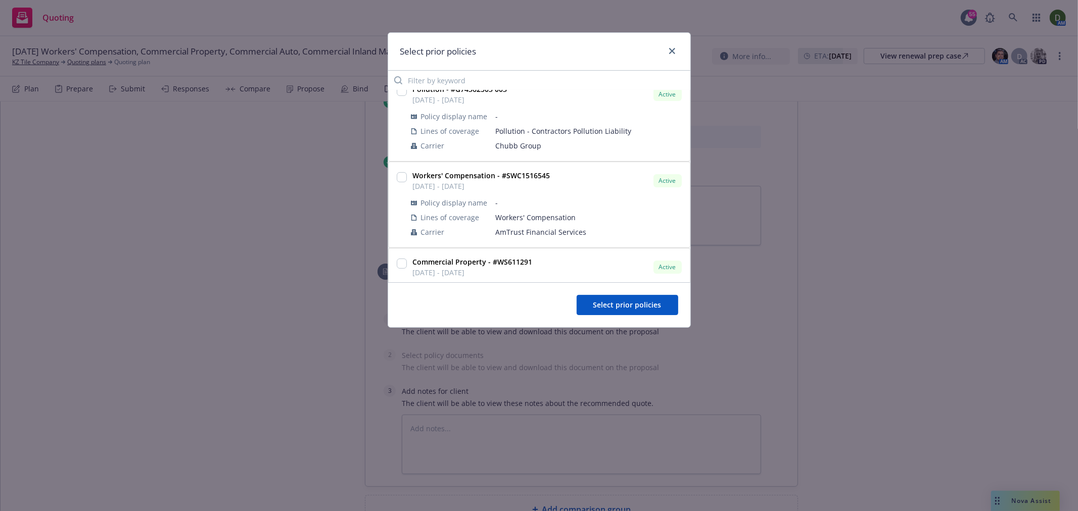
type textarea "x"
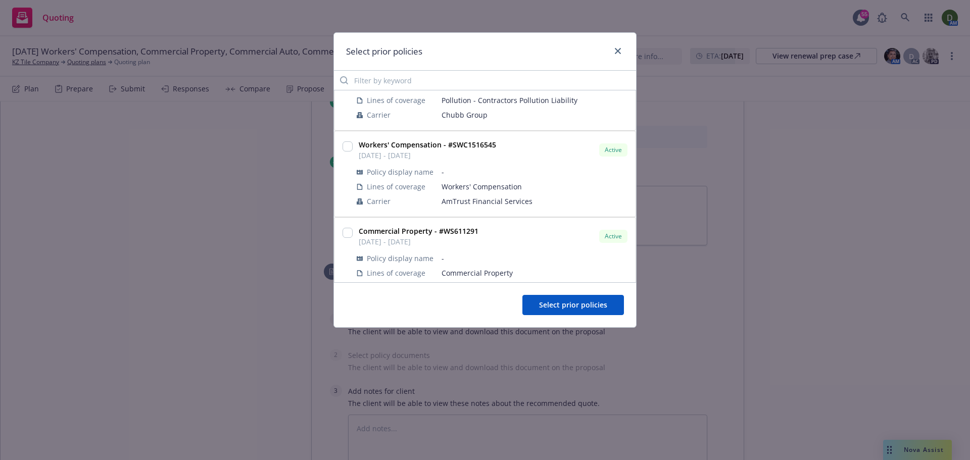
scroll to position [303, 0]
click at [351, 153] on input "checkbox" at bounding box center [348, 149] width 10 height 10
checkbox input "true"
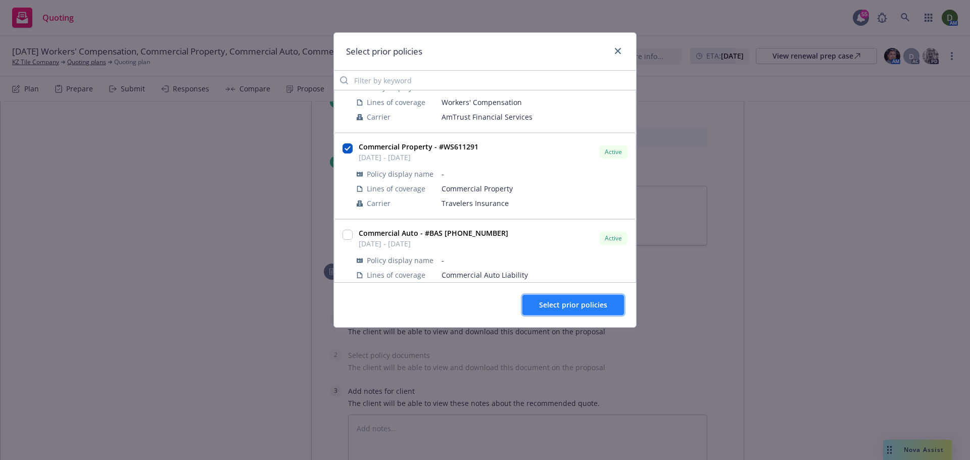
click at [568, 304] on span "Select prior policies" at bounding box center [573, 305] width 68 height 10
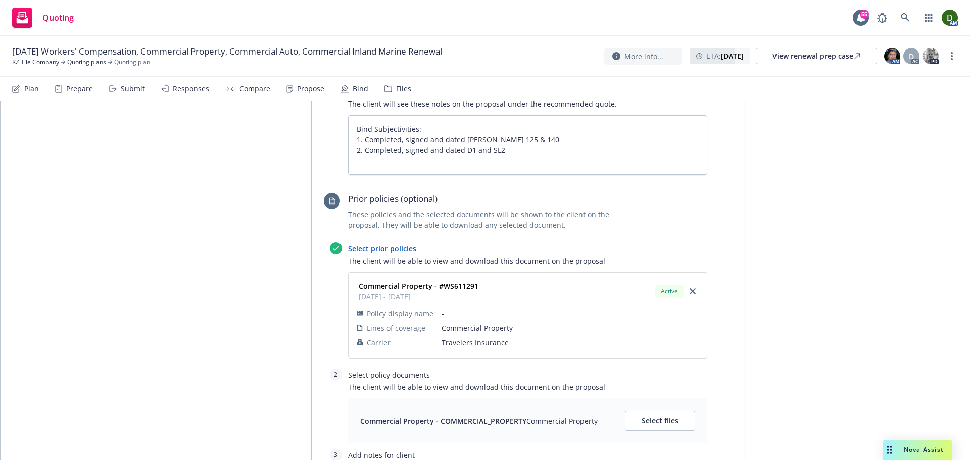
scroll to position [1430, 0]
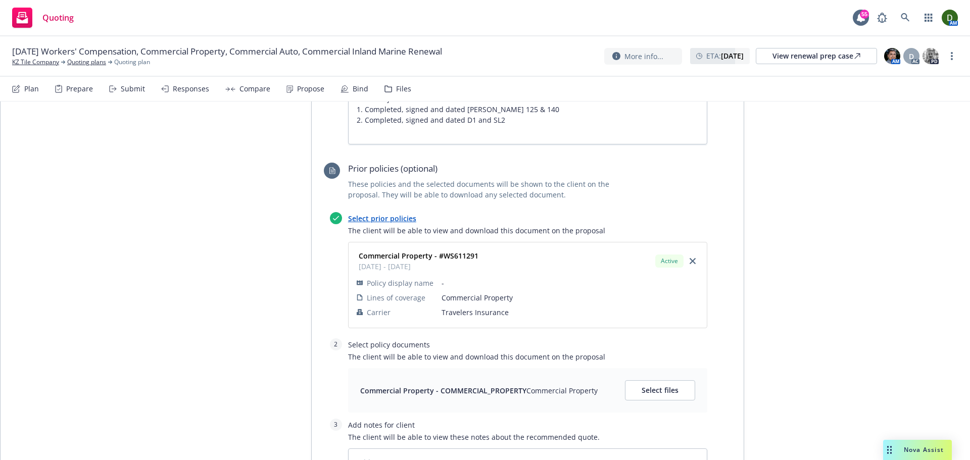
click at [654, 368] on div "Commercial Property - COMMERCIAL_PROPERTY Commercial Property Select files" at bounding box center [527, 390] width 359 height 44
click at [662, 381] on button "Select files" at bounding box center [660, 391] width 70 height 20
type textarea "x"
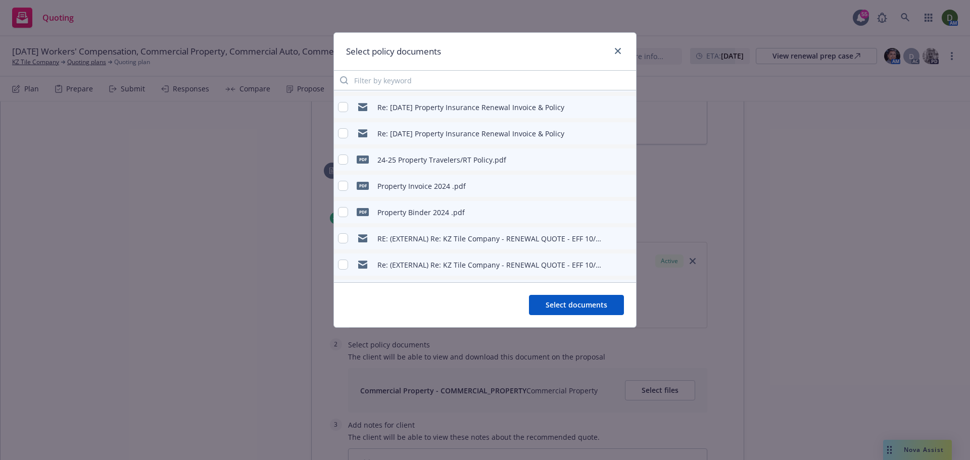
scroll to position [101, 0]
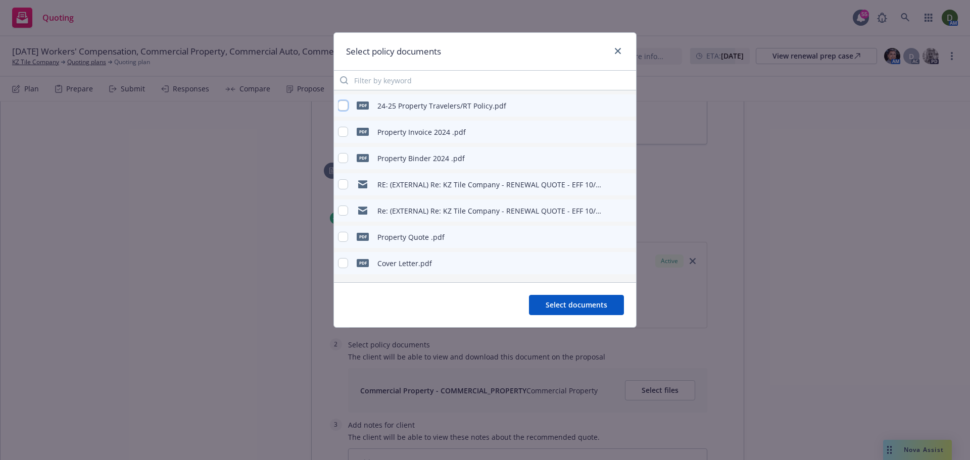
click at [346, 108] on input "checkbox" at bounding box center [343, 106] width 10 height 10
checkbox input "true"
click at [582, 307] on span "Select documents" at bounding box center [577, 305] width 62 height 10
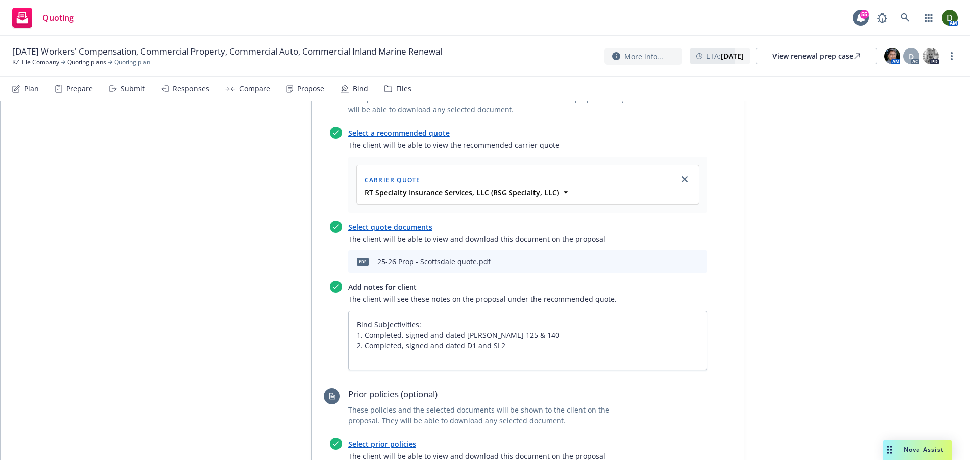
scroll to position [1181, 0]
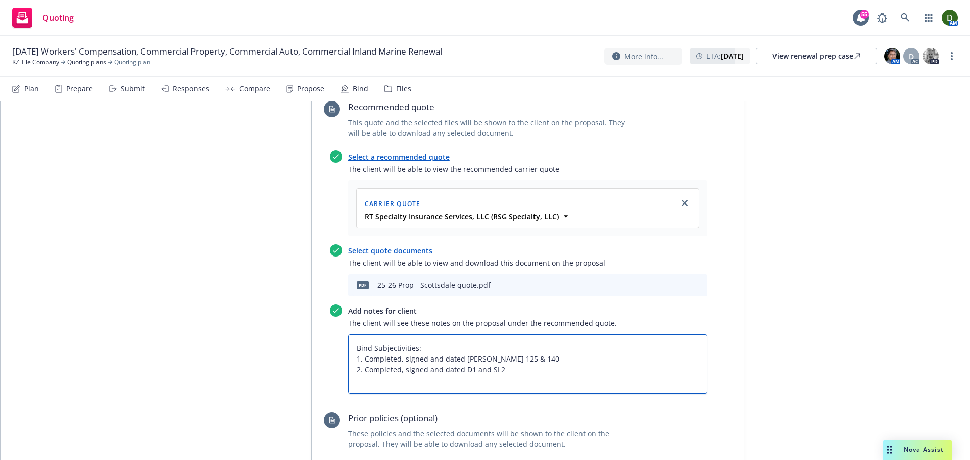
drag, startPoint x: 580, startPoint y: 319, endPoint x: 306, endPoint y: 278, distance: 277.5
click at [311, 278] on div "2025 Commercial Property Renewal Proposal Recommended quote This quote and the …" at bounding box center [527, 405] width 433 height 732
type textarea "x"
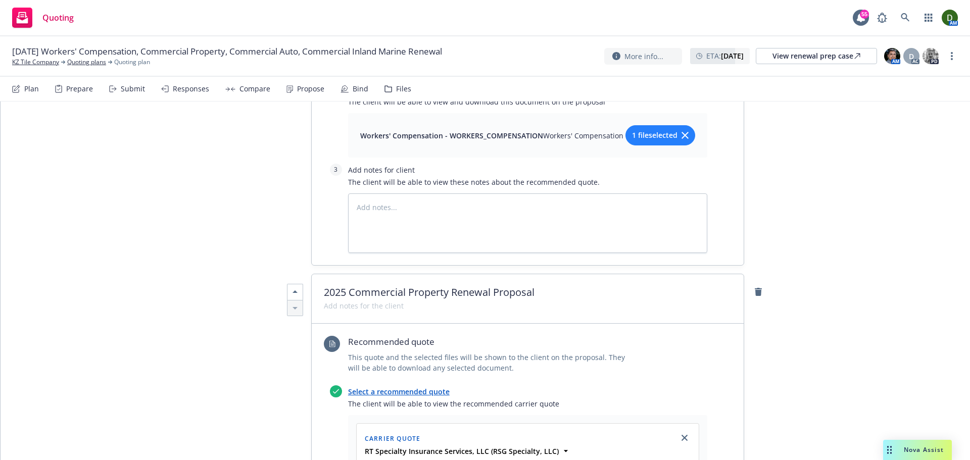
scroll to position [928, 0]
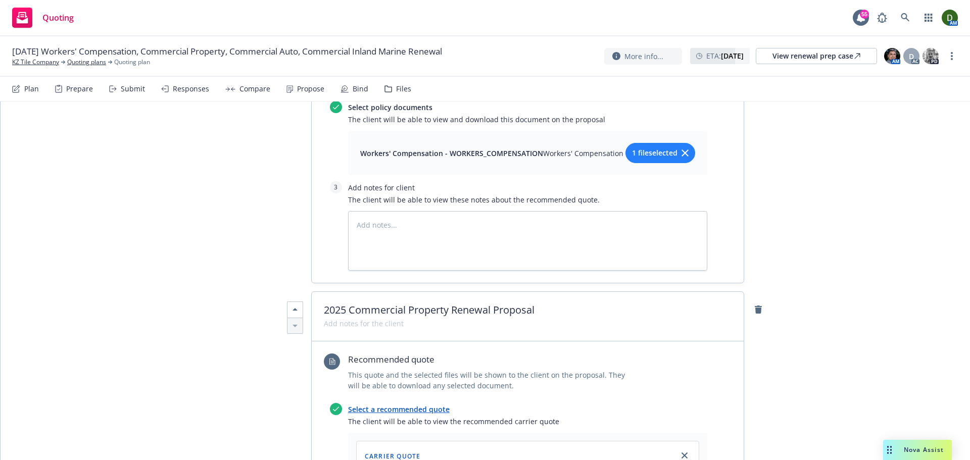
click at [345, 318] on span at bounding box center [364, 323] width 80 height 11
paste span
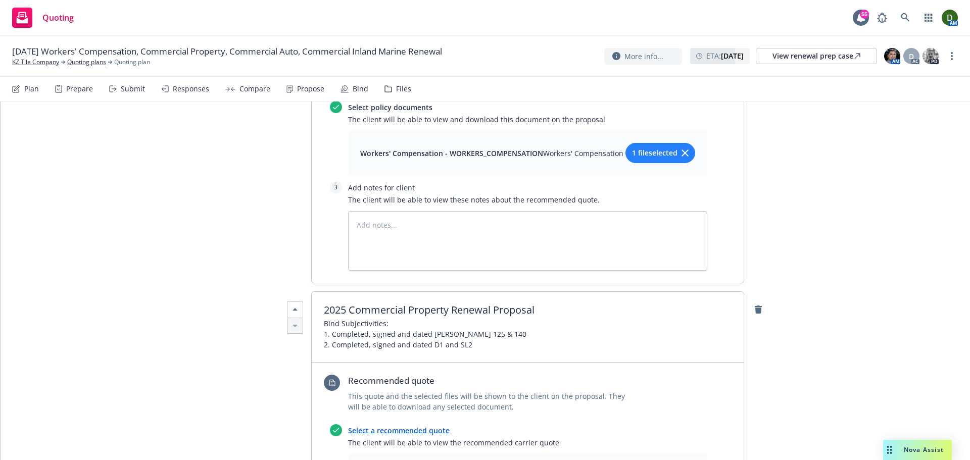
click at [533, 304] on span "2025 Commercial Property Renewal Proposal" at bounding box center [528, 310] width 408 height 12
type textarea "x"
drag, startPoint x: 541, startPoint y: 254, endPoint x: 445, endPoint y: 258, distance: 95.6
click at [445, 304] on span "2025 Commercial Property Renewal Proposal" at bounding box center [528, 310] width 408 height 12
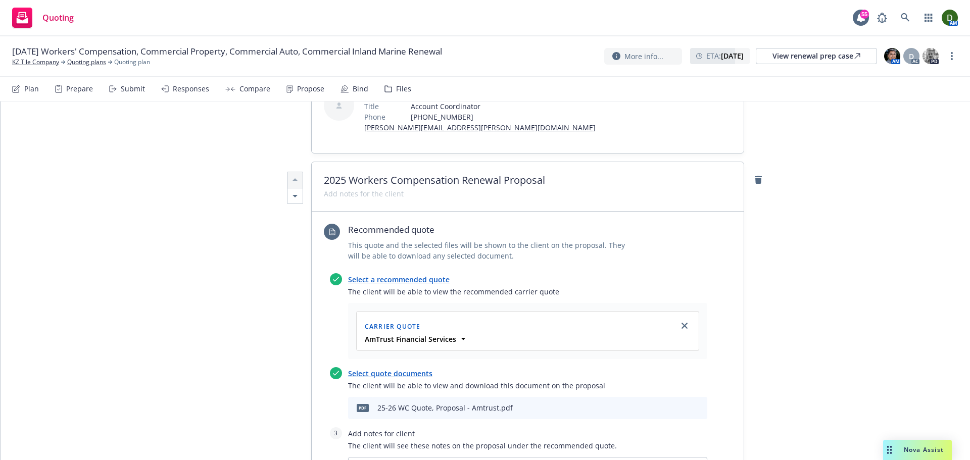
scroll to position [372, 0]
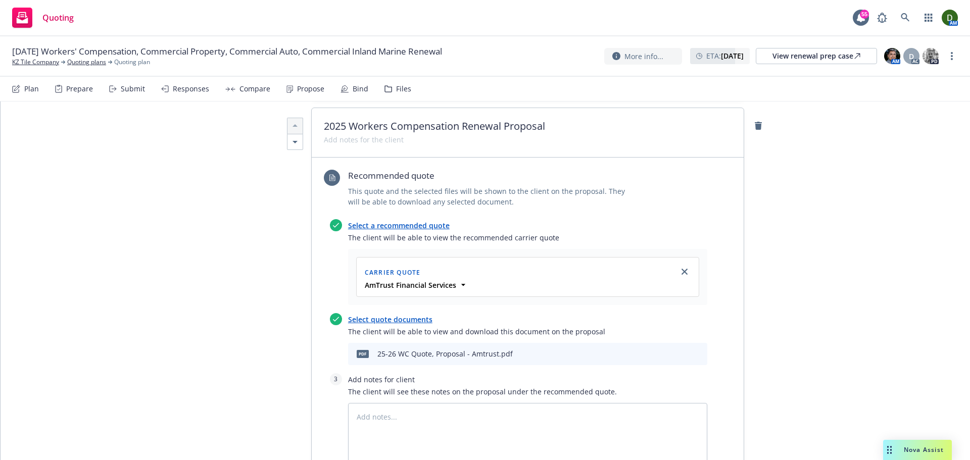
click at [680, 348] on button at bounding box center [682, 354] width 9 height 12
click at [677, 350] on icon "preview file" at bounding box center [681, 353] width 9 height 7
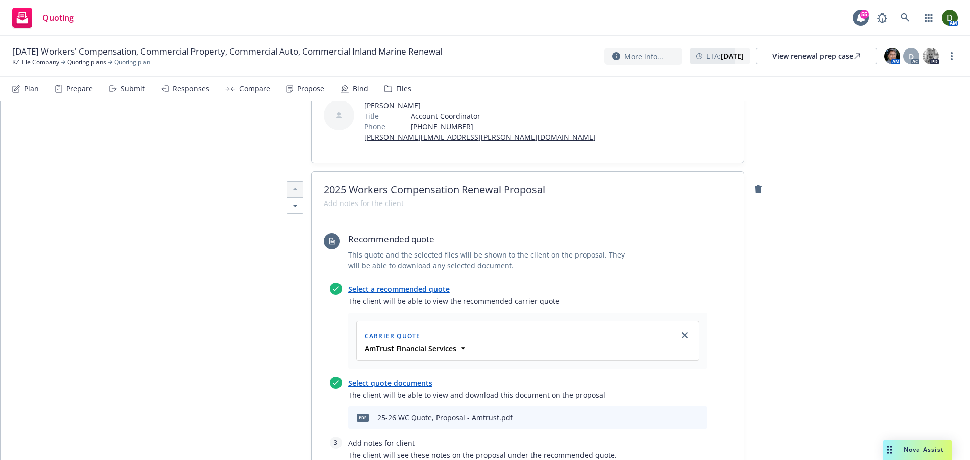
type textarea "x"
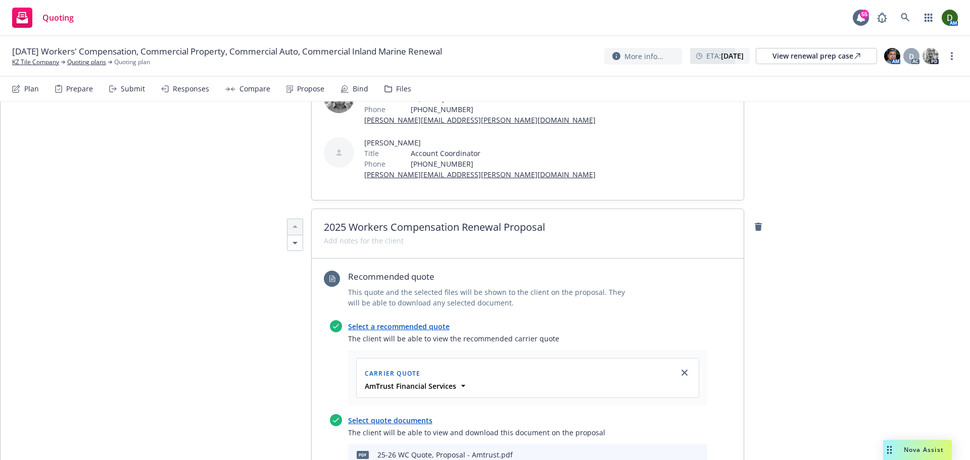
click at [385, 221] on span "2025 Workers Compensation Renewal Proposal" at bounding box center [528, 227] width 408 height 12
drag, startPoint x: 350, startPoint y: 176, endPoint x: 282, endPoint y: 177, distance: 68.2
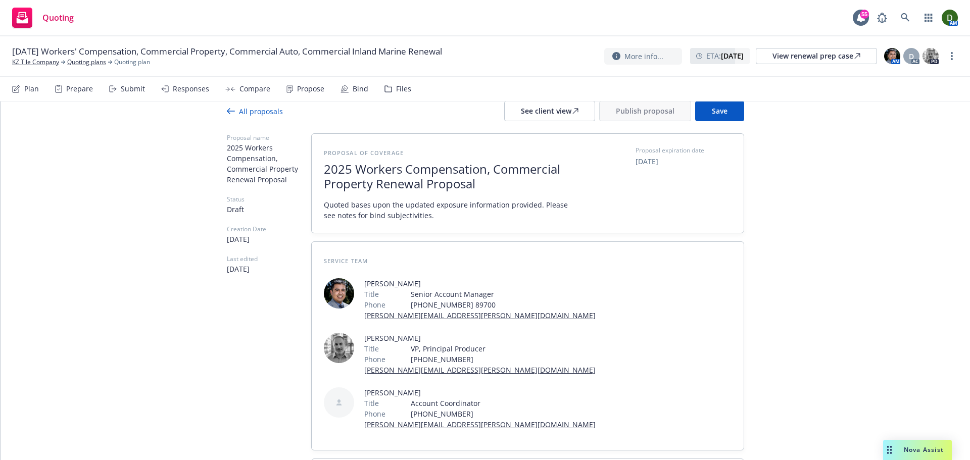
scroll to position [18, 0]
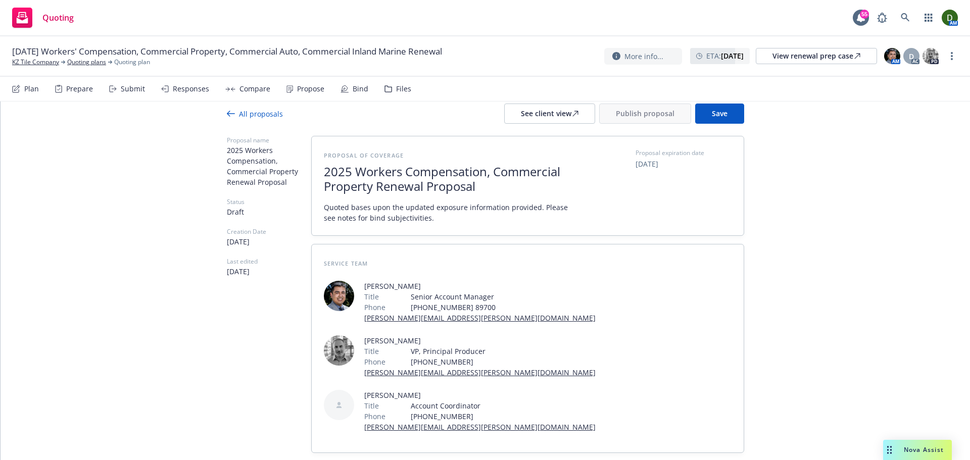
type textarea "x"
click at [430, 219] on span "Quoted bases upon the updated exposure information provided. Please see notes f…" at bounding box center [448, 212] width 248 height 21
drag, startPoint x: 448, startPoint y: 221, endPoint x: 273, endPoint y: 187, distance: 178.6
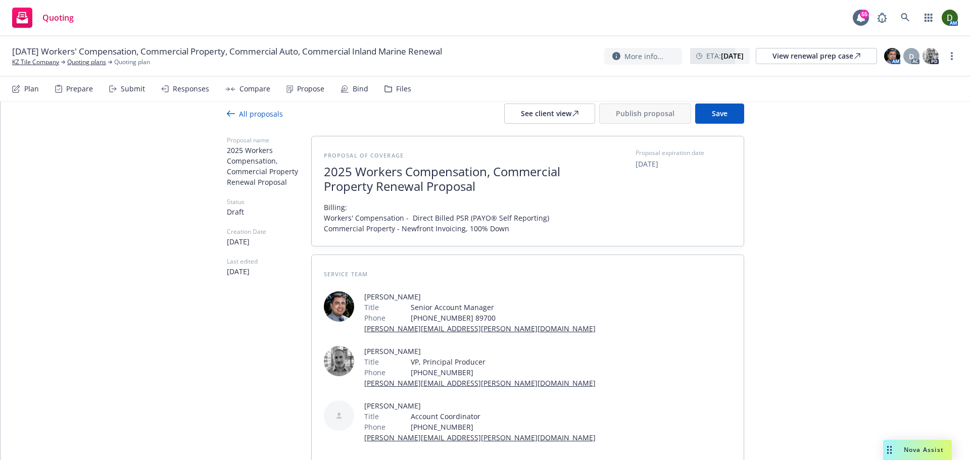
type textarea "x"
click at [636, 162] on span "10/03/2025" at bounding box center [647, 164] width 23 height 11
select select "October"
select select "2025"
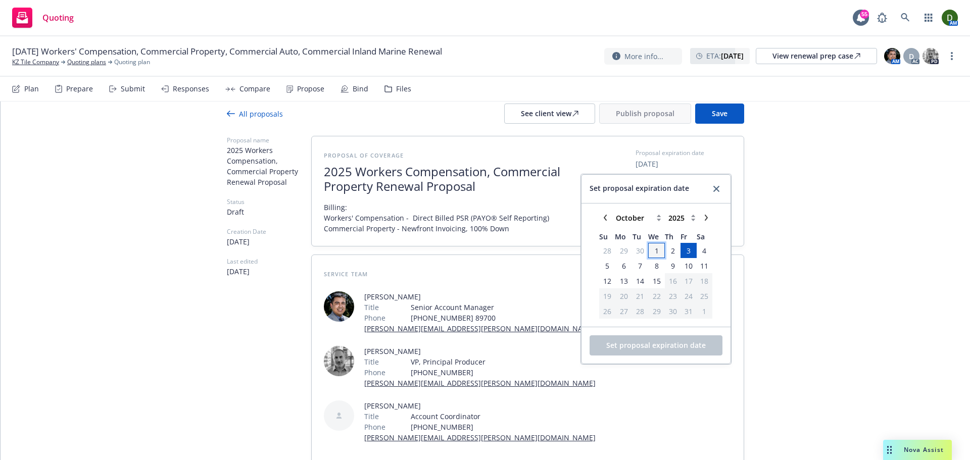
click at [654, 255] on span "1" at bounding box center [656, 251] width 15 height 13
click at [659, 347] on span "Set proposal expiration date" at bounding box center [656, 346] width 100 height 10
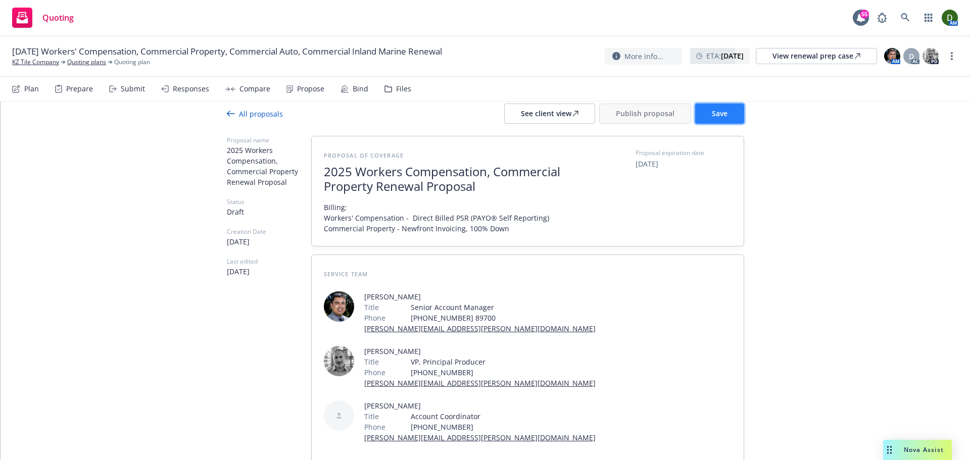
click at [728, 111] on button "Save" at bounding box center [719, 114] width 49 height 20
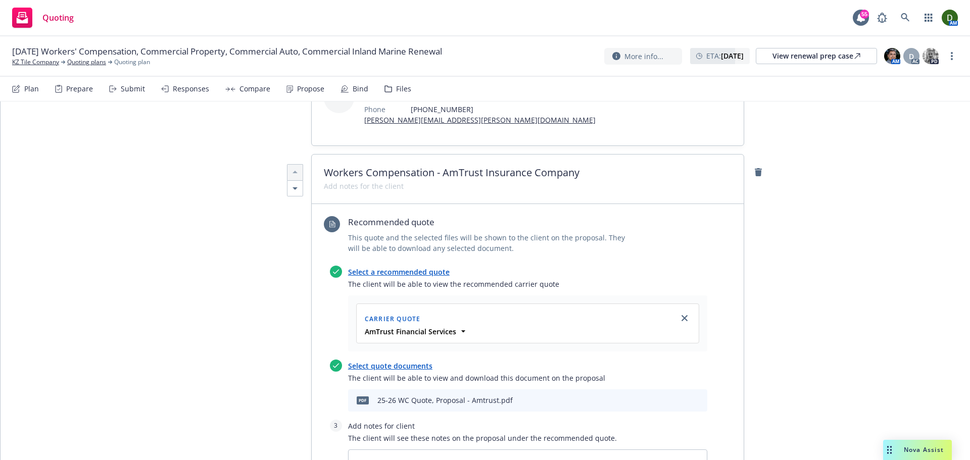
scroll to position [321, 0]
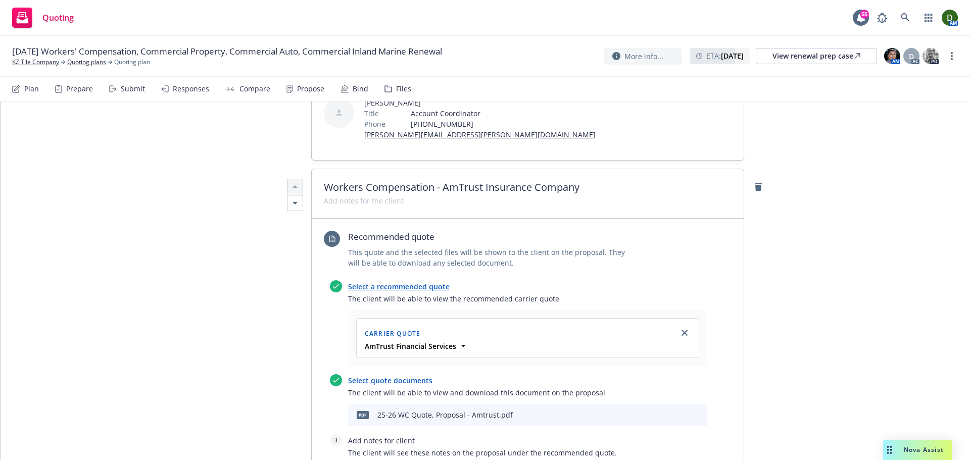
type textarea "x"
click at [364, 196] on span at bounding box center [364, 201] width 80 height 11
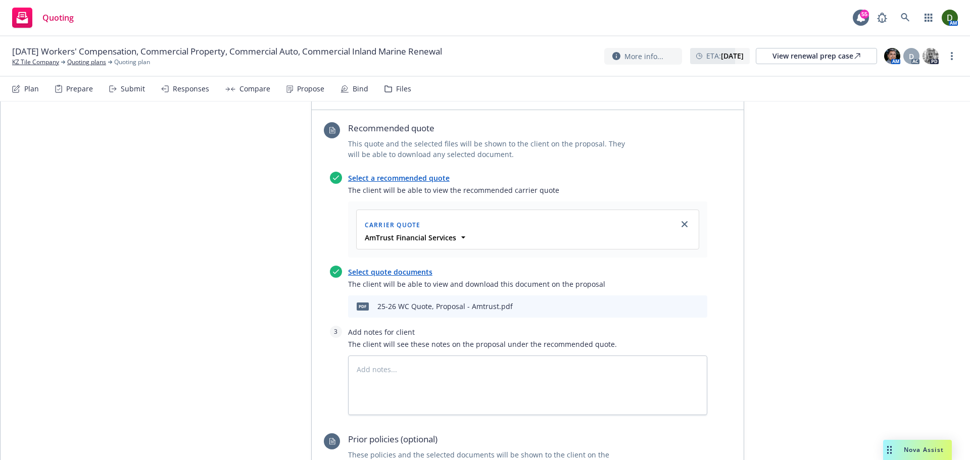
scroll to position [423, 0]
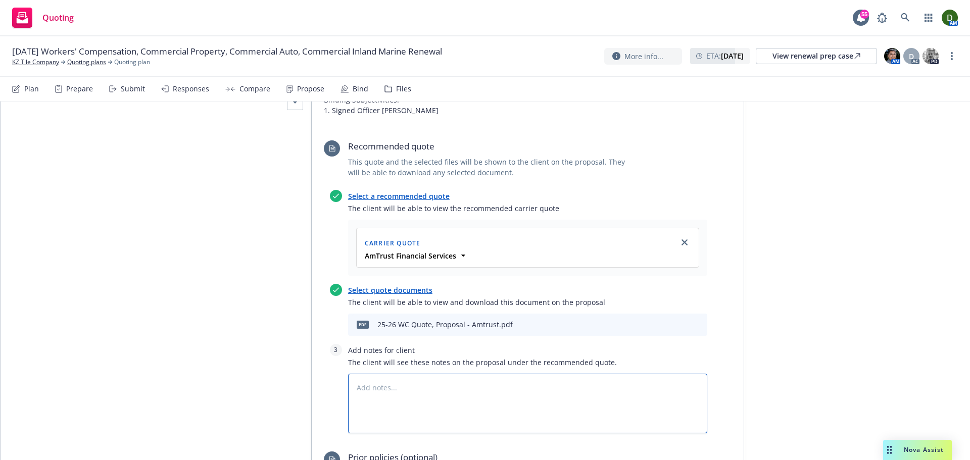
click at [454, 374] on textarea at bounding box center [527, 404] width 359 height 60
paste textarea "Workers' Compensation Coverage: Employers Liability Limits - $1,000,000/$1,000,…"
type textarea "x"
type textarea "Workers' Compensation Coverage: Employers Liability Limits - $1,000,000/$1,000,…"
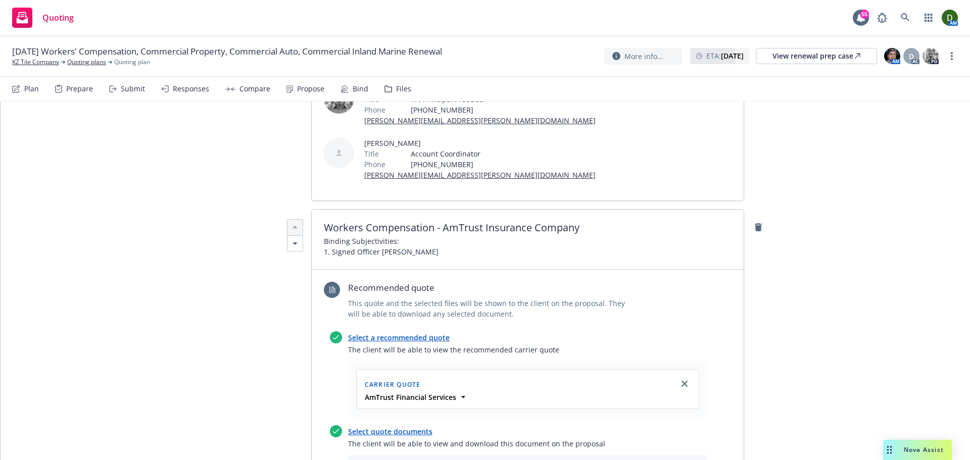
scroll to position [433, 0]
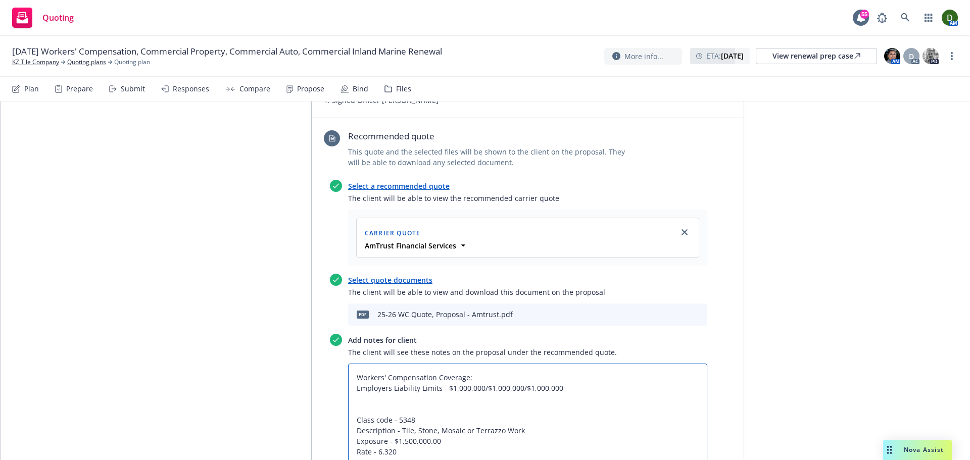
type textarea "x"
type textarea "Workers' Compensation Coverage: Employers Liability Limits - $1,000,000/$1,000,…"
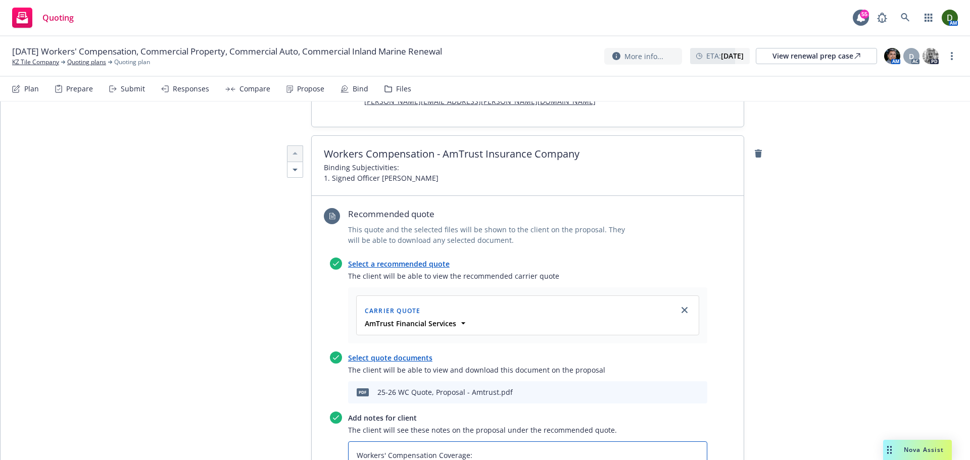
scroll to position [281, 0]
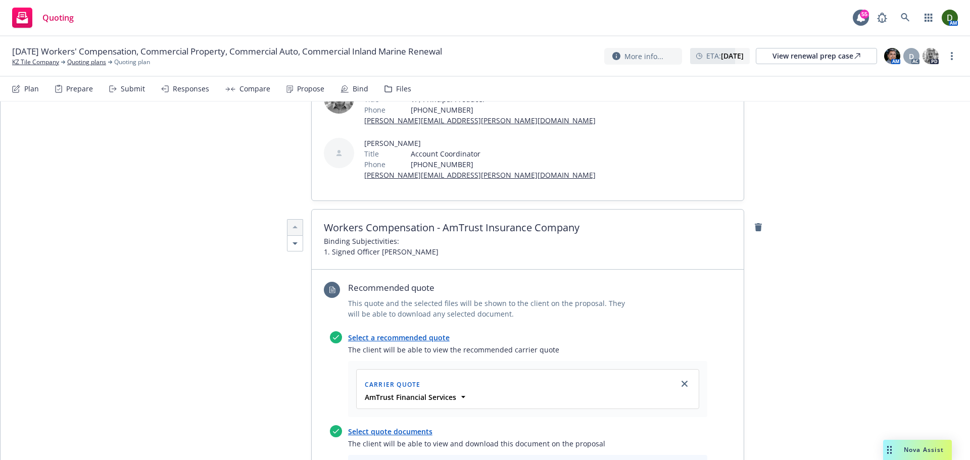
click at [575, 222] on span "Workers Compensation - AmTrust Insurance Company" at bounding box center [528, 228] width 408 height 12
drag, startPoint x: 583, startPoint y: 172, endPoint x: 441, endPoint y: 174, distance: 141.5
click at [441, 222] on span "Workers Compensation - AmTrust Insurance Company" at bounding box center [528, 228] width 408 height 12
copy span "AmTrust Insurance Company"
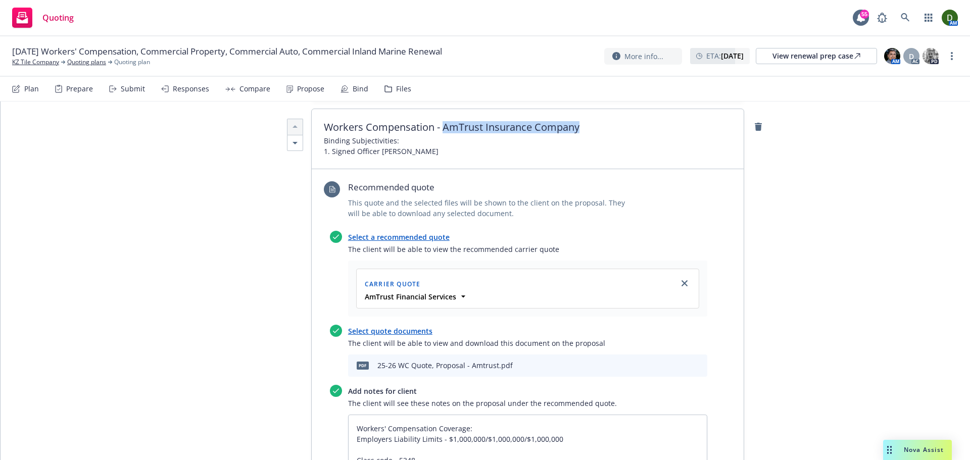
scroll to position [483, 0]
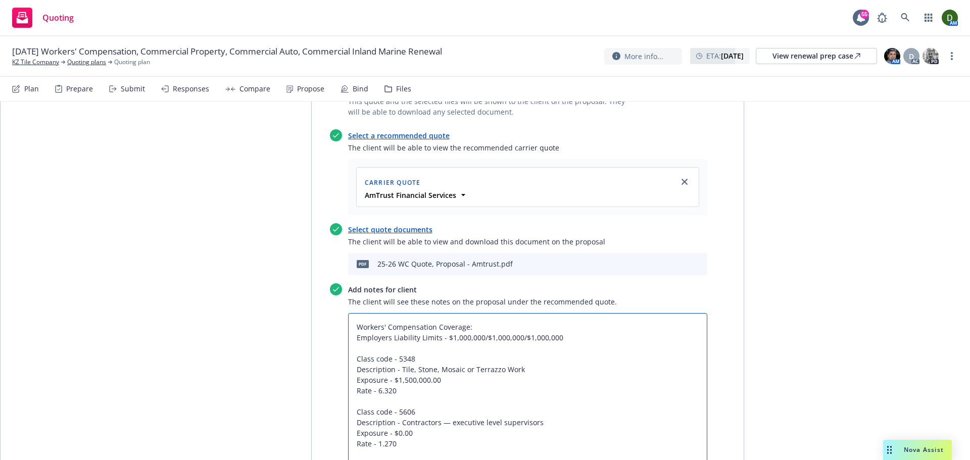
click at [350, 313] on textarea "Workers' Compensation Coverage: Employers Liability Limits - $1,000,000/$1,000,…" at bounding box center [527, 438] width 359 height 251
type textarea "x"
type textarea "Workers' Compensation Coverage: Employers Liability Limits - $1,000,000/$1,000,…"
type textarea "x"
type textarea "Workers' Compensation Coverage: Employers Liability Limits - $1,000,000/$1,000,…"
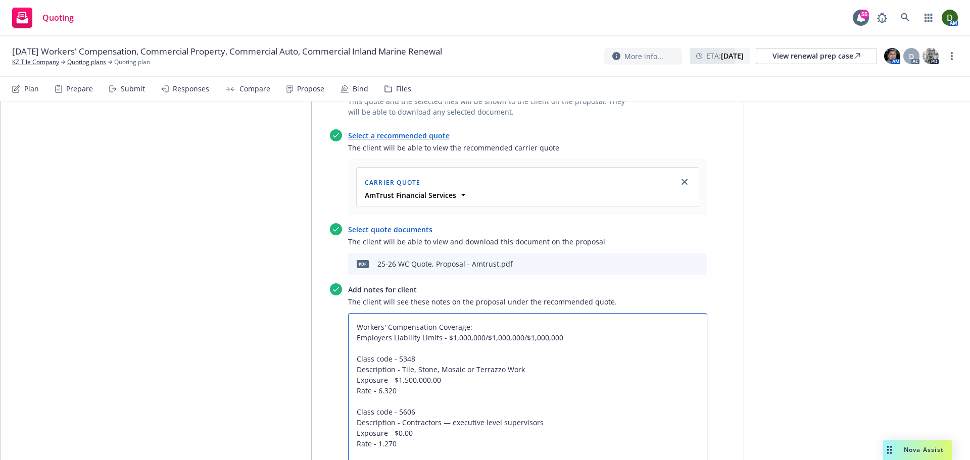
type textarea "x"
type textarea "C Workers' Compensation Coverage: Employers Liability Limits - $1,000,000/$1,00…"
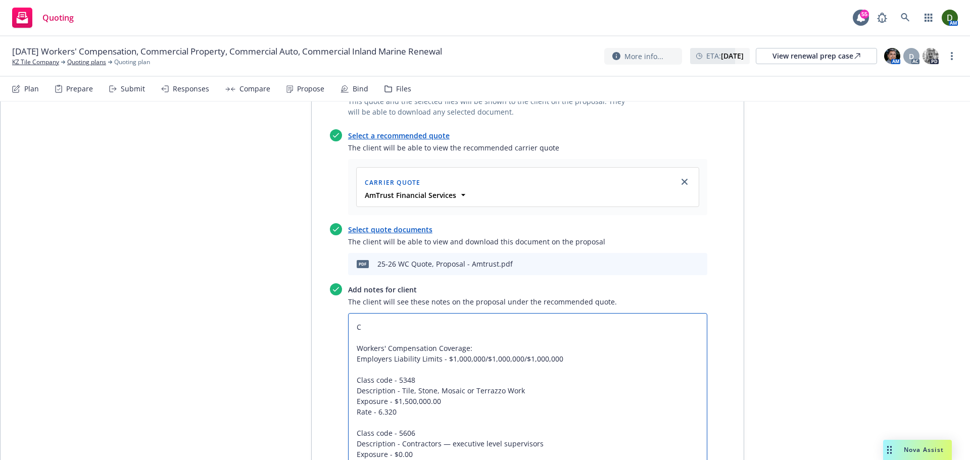
type textarea "x"
type textarea "Co Workers' Compensation Coverage: Employers Liability Limits - $1,000,000/$1,0…"
type textarea "x"
type textarea "Cov Workers' Compensation Coverage: Employers Liability Limits - $1,000,000/$1,…"
type textarea "x"
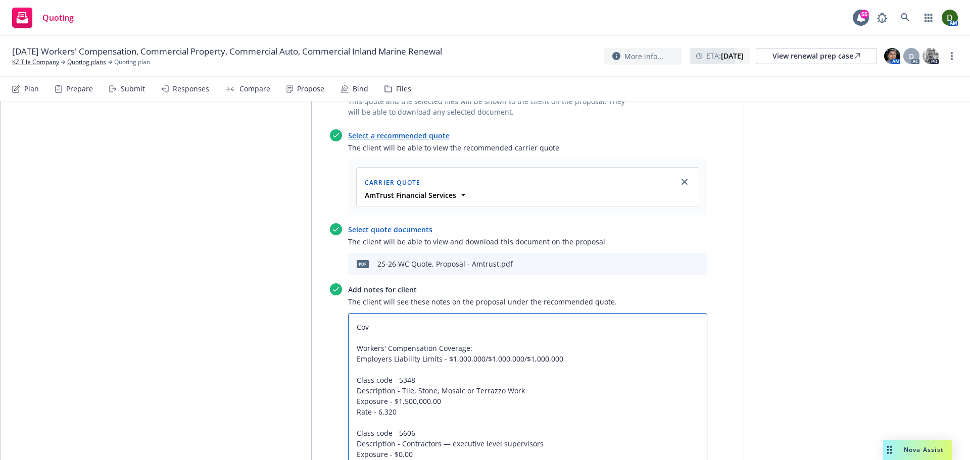
type textarea "Cove Workers' Compensation Coverage: Employers Liability Limits - $1,000,000/$1…"
type textarea "x"
type textarea "Cover Workers' Compensation Coverage: Employers Liability Limits - $1,000,000/$…"
type textarea "x"
type textarea "Covera Workers' Compensation Coverage: Employers Liability Limits - $1,000,000/…"
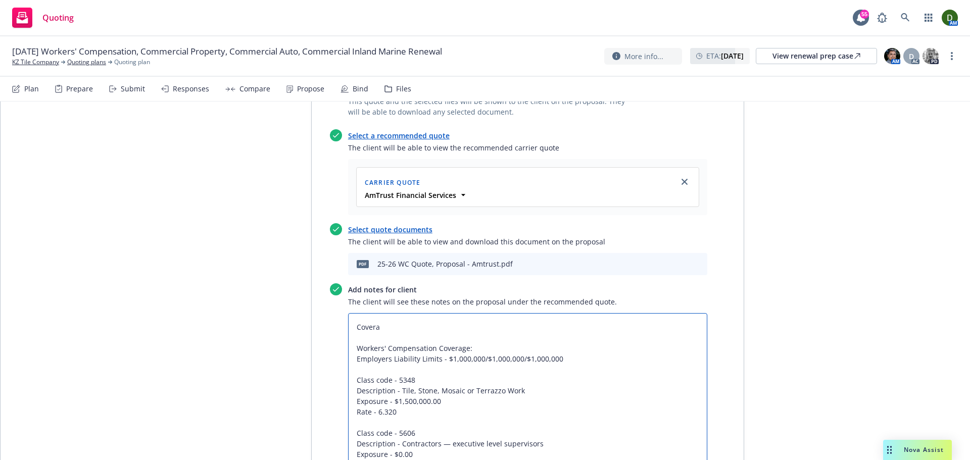
type textarea "x"
type textarea "Coverag Workers' Compensation Coverage: Employers Liability Limits - $1,000,000…"
type textarea "x"
type textarea "Coverage Workers' Compensation Coverage: Employers Liability Limits - $1,000,00…"
type textarea "x"
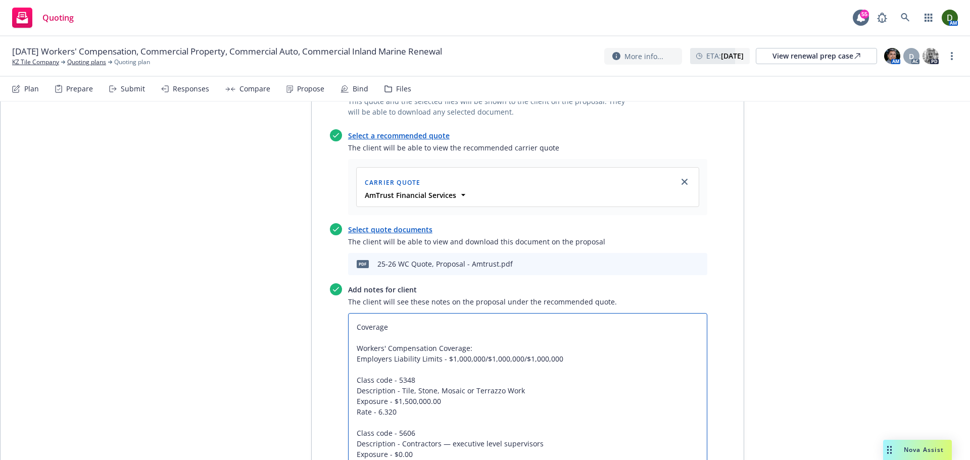
type textarea "Coverage w Workers' Compensation Coverage: Employers Liability Limits - $1,000,…"
type textarea "x"
type textarea "Coverage wi Workers' Compensation Coverage: Employers Liability Limits - $1,000…"
type textarea "x"
type textarea "Coverage wil Workers' Compensation Coverage: Employers Liability Limits - $1,00…"
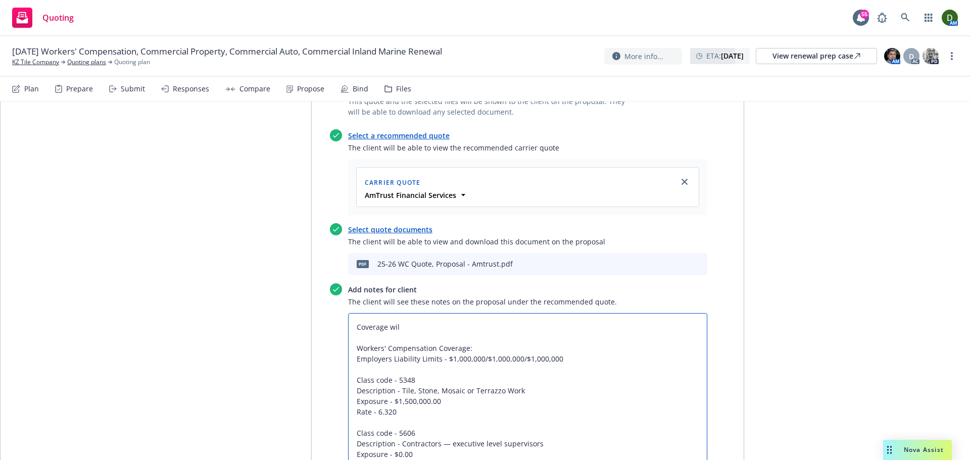
type textarea "x"
type textarea "Coverage will Workers' Compensation Coverage: Employers Liability Limits - $1,0…"
type textarea "x"
type textarea "Coverage will b Workers' Compensation Coverage: Employers Liability Limits - $1…"
type textarea "x"
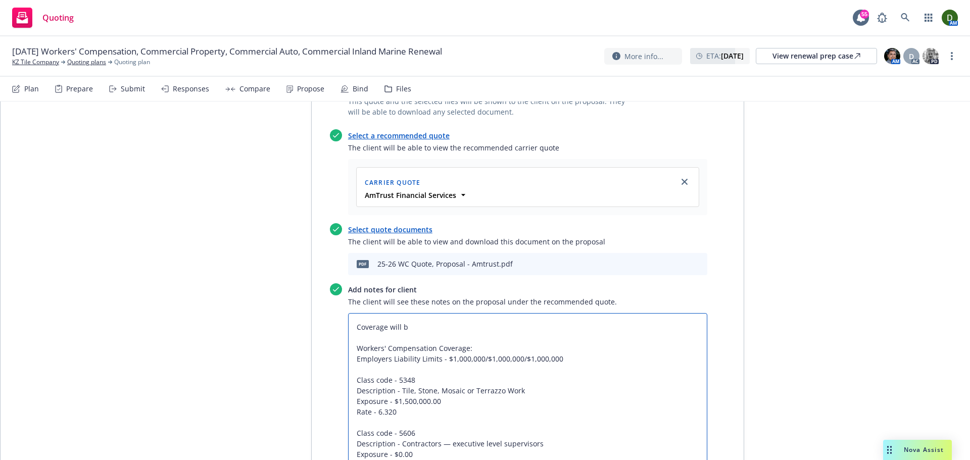
type textarea "Coverage will be Workers' Compensation Coverage: Employers Liability Limits - $…"
type textarea "x"
type textarea "Coverage will be i Workers' Compensation Coverage: Employers Liability Limits -…"
type textarea "x"
type textarea "Coverage will be is Workers' Compensation Coverage: Employers Liability Limits …"
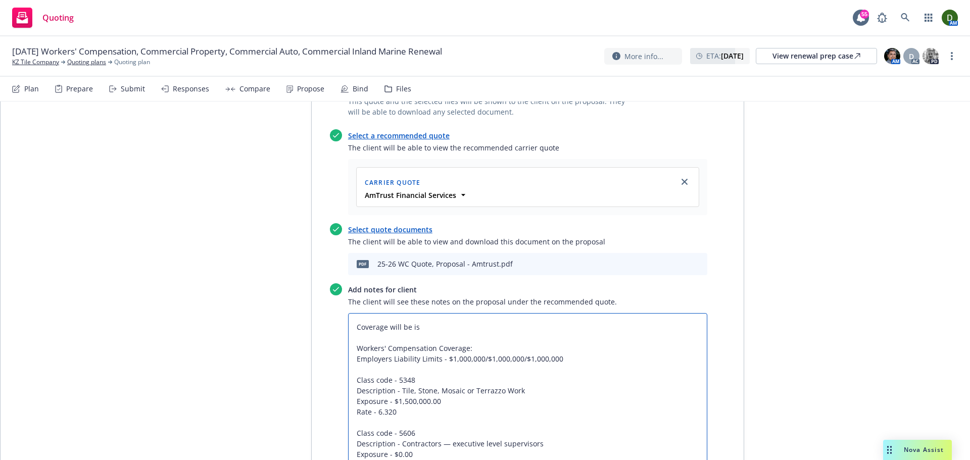
type textarea "x"
type textarea "Coverage will be iss Workers' Compensation Coverage: Employers Liability Limits…"
type textarea "x"
type textarea "Coverage will be issu Workers' Compensation Coverage: Employers Liability Limit…"
type textarea "x"
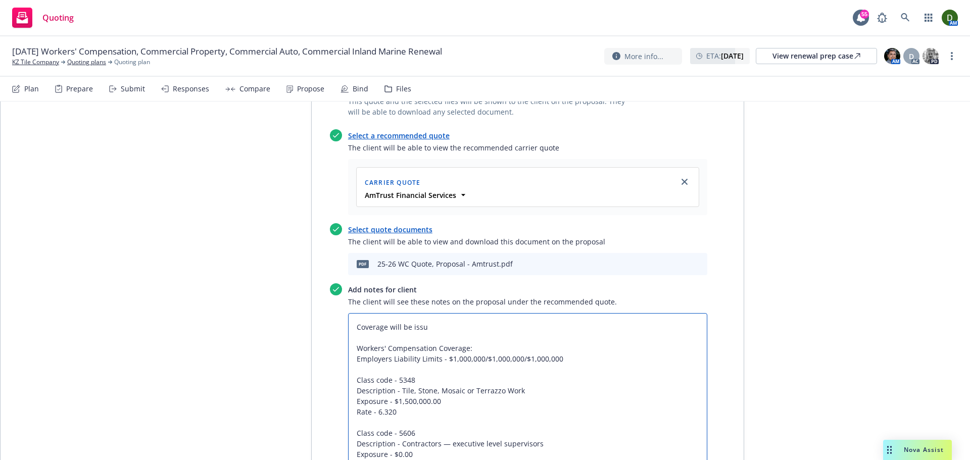
type textarea "Coverage will be issue Workers' Compensation Coverage: Employers Liability Limi…"
type textarea "x"
type textarea "Coverage will be issued Workers' Compensation Coverage: Employers Liability Lim…"
type textarea "x"
type textarea "Coverage will be issued Workers' Compensation Coverage: Employers Liability Lim…"
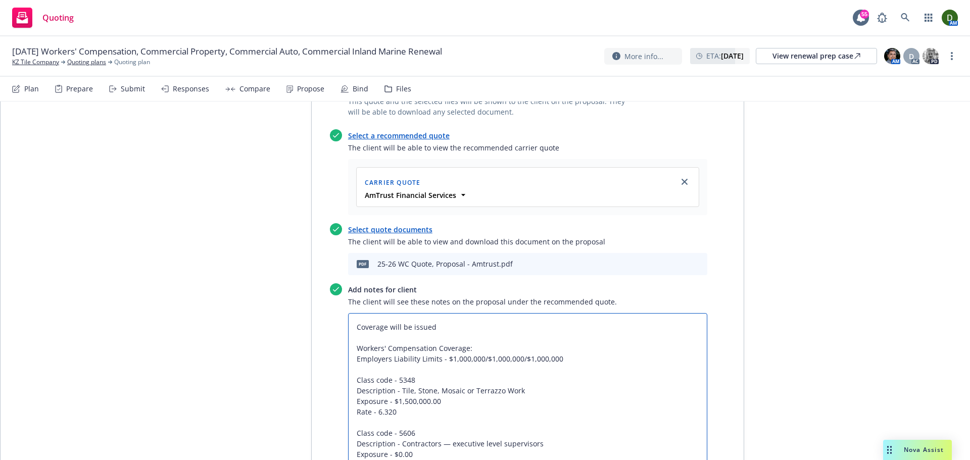
type textarea "x"
type textarea "Coverage will be issued Workers' Compensation Coverage: Employers Liability Lim…"
type textarea "x"
type textarea "Coverage will be issued Workers' Compensation Coverage: Employers Liability Lim…"
type textarea "x"
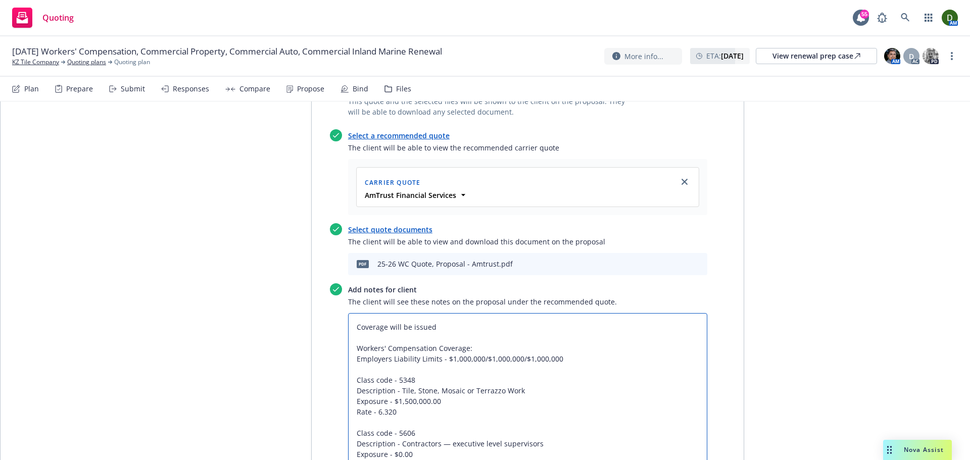
type textarea "Coverage will be issued t Workers' Compensation Coverage: Employers Liability L…"
type textarea "x"
type textarea "Coverage will be issued thr Workers' Compensation Coverage: Employers Liability…"
type textarea "x"
type textarea "Coverage will be issued thro Workers' Compensation Coverage: Employers Liabilit…"
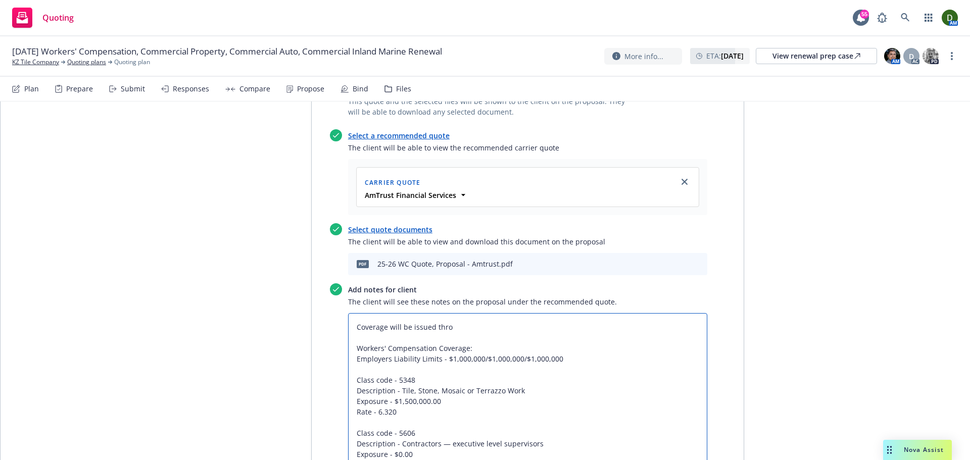
type textarea "x"
type textarea "Coverage will be issued throu Workers' Compensation Coverage: Employers Liabili…"
type textarea "x"
type textarea "Coverage will be issued throug Workers' Compensation Coverage: Employers Liabil…"
type textarea "x"
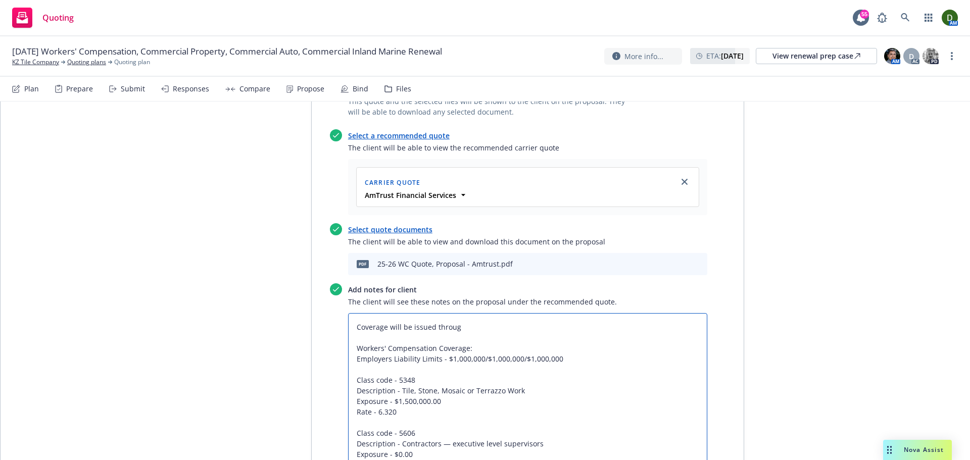
type textarea "Coverage will be issued through Workers' Compensation Coverage: Employers Liabi…"
type textarea "x"
type textarea "Coverage will be issued through Workers' Compensation Coverage: Employers Liabi…"
paste textarea "AmTrust Insurance Company"
type textarea "x"
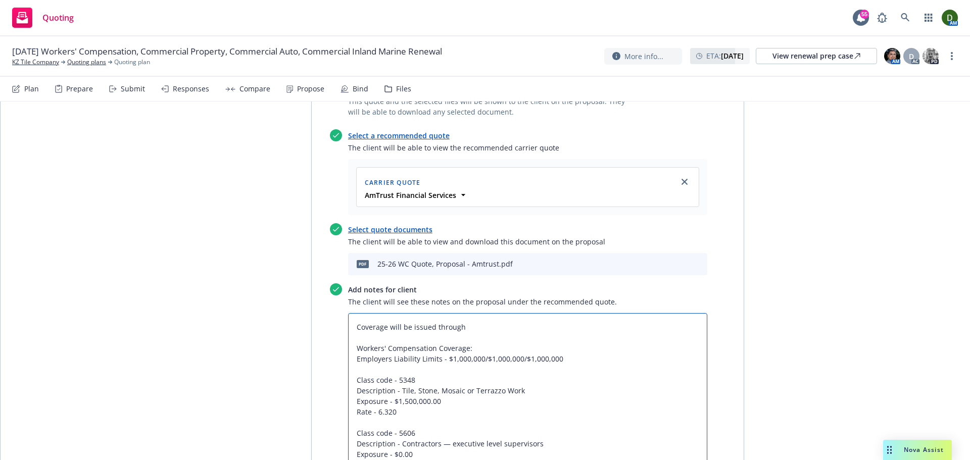
type textarea "Coverage will be issued through AmTrust Insurance Company Workers' Compensation…"
type textarea "x"
type textarea "Coverage will be issued through AmTrust Insurance Company Workers' Compensation…"
type textarea "x"
type textarea "Coverage will be issued through AmTrust Insurance Company ( Workers' Compensati…"
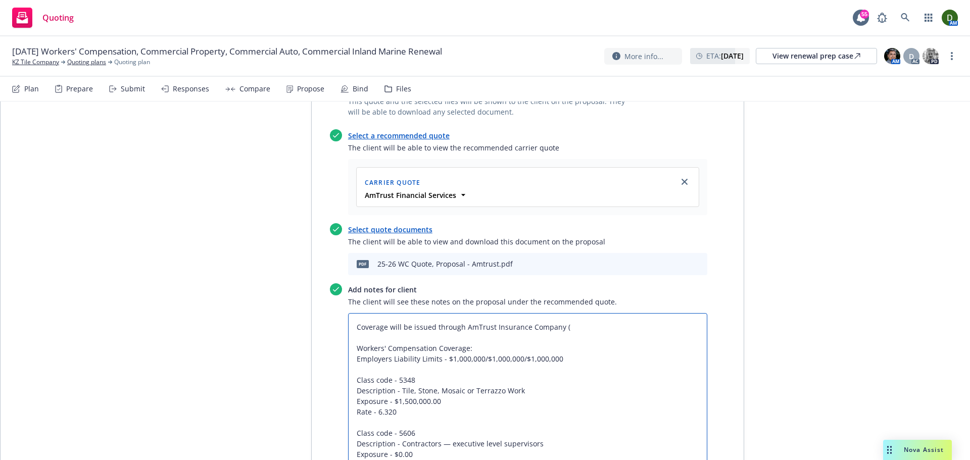
type textarea "x"
type textarea "Coverage will be issued through AmTrust Insurance Company (A Workers' Compensat…"
type textarea "x"
type textarea "Coverage will be issued through AmTrust Insurance Company (A+ Workers' Compensa…"
type textarea "x"
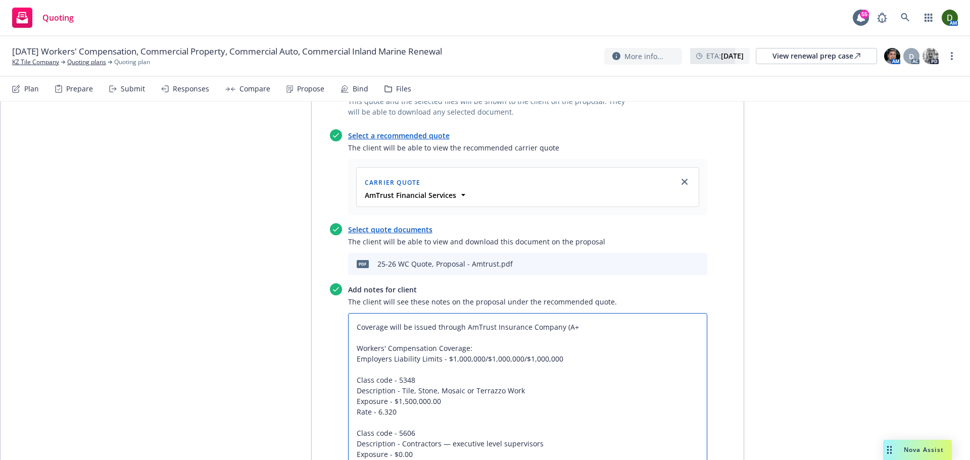
type textarea "Coverage will be issued through AmTrust Insurance Company (A Workers' Compensat…"
type textarea "x"
type textarea "Coverage will be issued through AmTrust Insurance Company (A- Workers' Compensa…"
type textarea "x"
type textarea "Coverage will be issued through AmTrust Insurance Company (A-, Workers' Compens…"
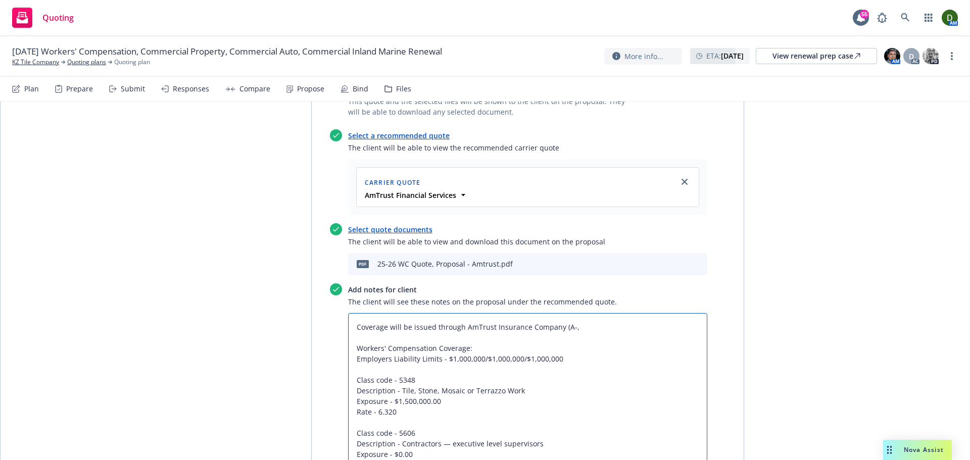
type textarea "x"
type textarea "Coverage will be issued through AmTrust Insurance Company (A-, E Workers' Compe…"
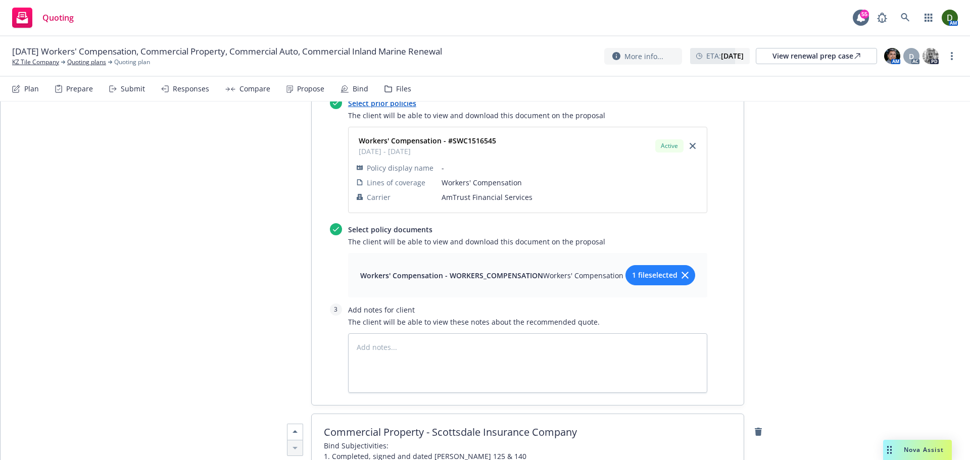
scroll to position [887, 0]
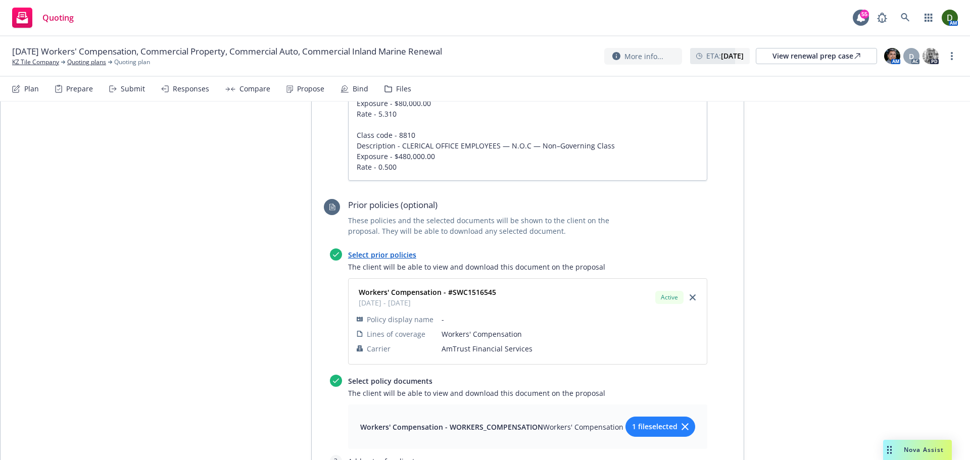
click at [637, 421] on span "1 file selected" at bounding box center [654, 426] width 45 height 11
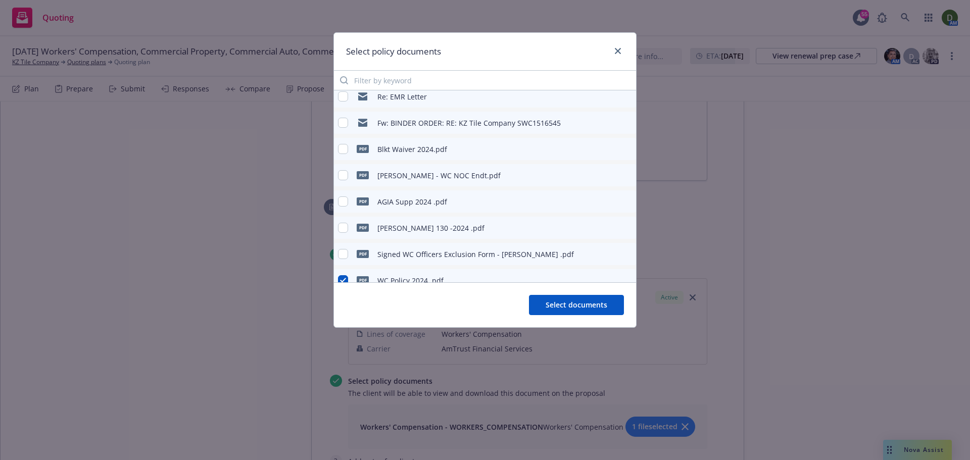
scroll to position [127, 0]
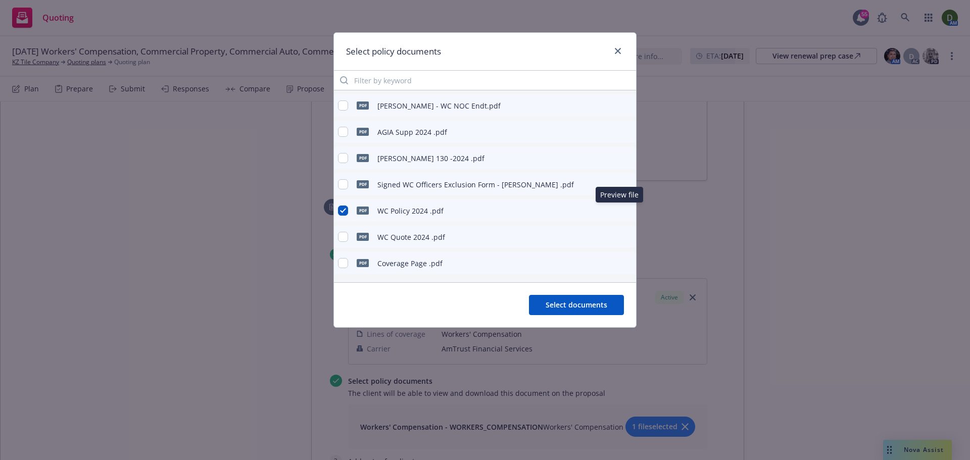
click at [622, 212] on icon "preview file" at bounding box center [626, 210] width 9 height 7
click at [622, 236] on icon "preview file" at bounding box center [626, 236] width 9 height 7
click at [623, 55] on link "close" at bounding box center [618, 51] width 12 height 12
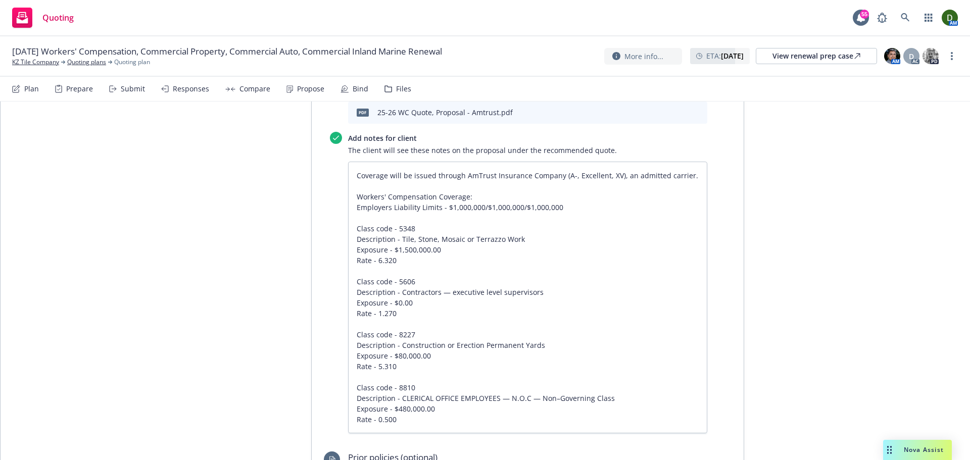
scroll to position [483, 0]
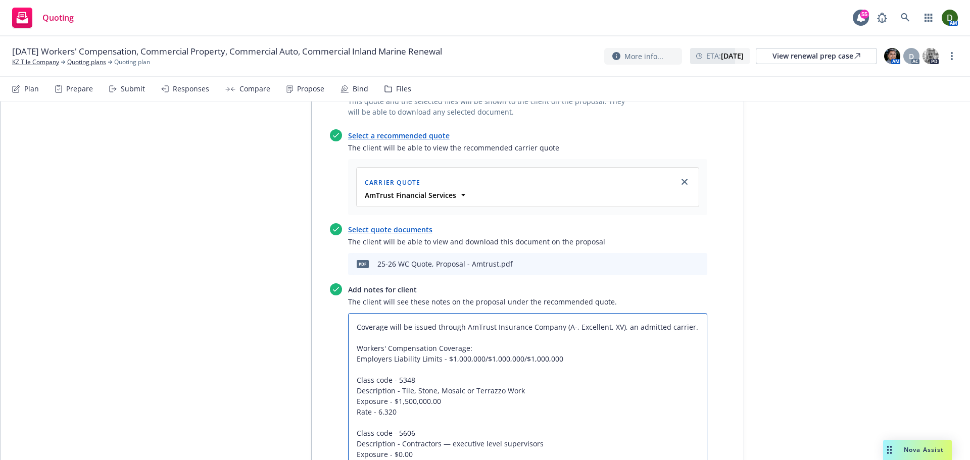
drag, startPoint x: 700, startPoint y: 273, endPoint x: 263, endPoint y: 268, distance: 437.2
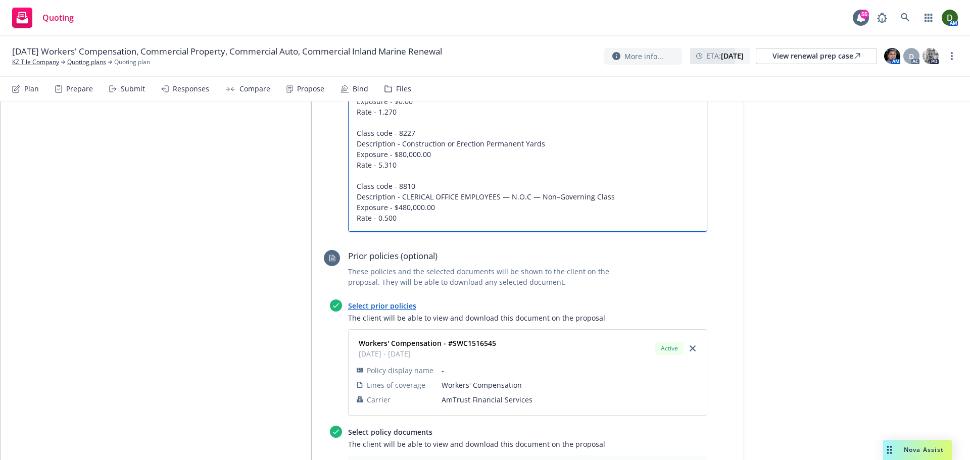
scroll to position [938, 0]
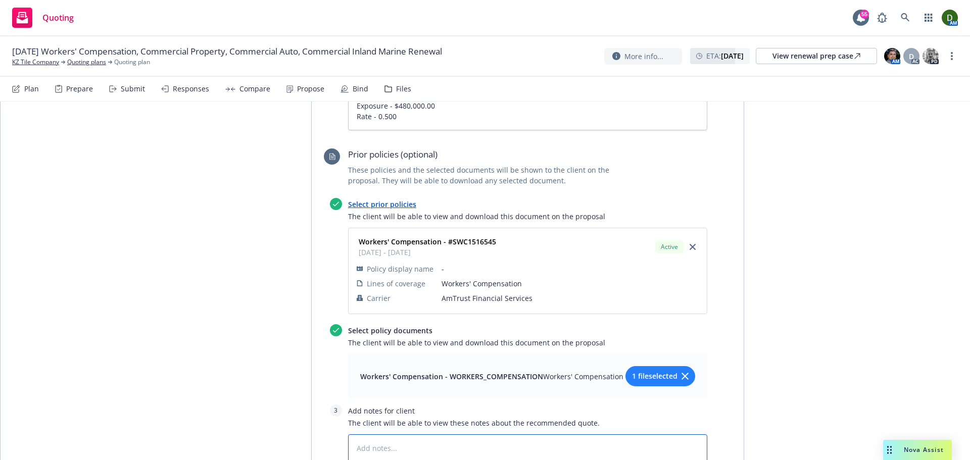
click at [367, 435] on textarea at bounding box center [527, 465] width 359 height 60
paste textarea "Coverage will be issued through AmTrust Insurance Company (A-, Excellent, XV), …"
drag, startPoint x: 386, startPoint y: 397, endPoint x: 406, endPoint y: 395, distance: 20.3
click at [406, 435] on textarea "Coverage will be issued through AmTrust Insurance Company (A-, Excellent, XV), …" at bounding box center [527, 465] width 359 height 60
drag, startPoint x: 450, startPoint y: 393, endPoint x: 547, endPoint y: 386, distance: 97.3
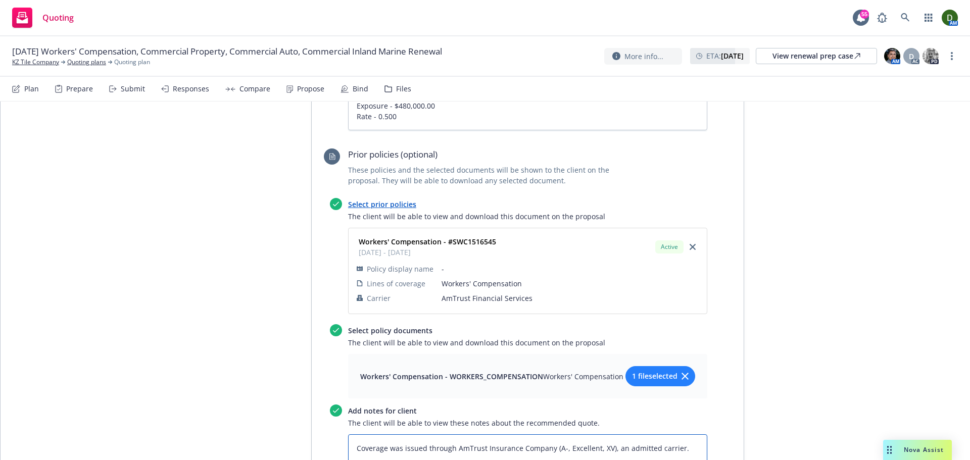
click at [547, 435] on textarea "Coverage was issued through AmTrust Insurance Company (A-, Excellent, XV), an a…" at bounding box center [527, 465] width 359 height 60
paste textarea "Security National Insurance Company"
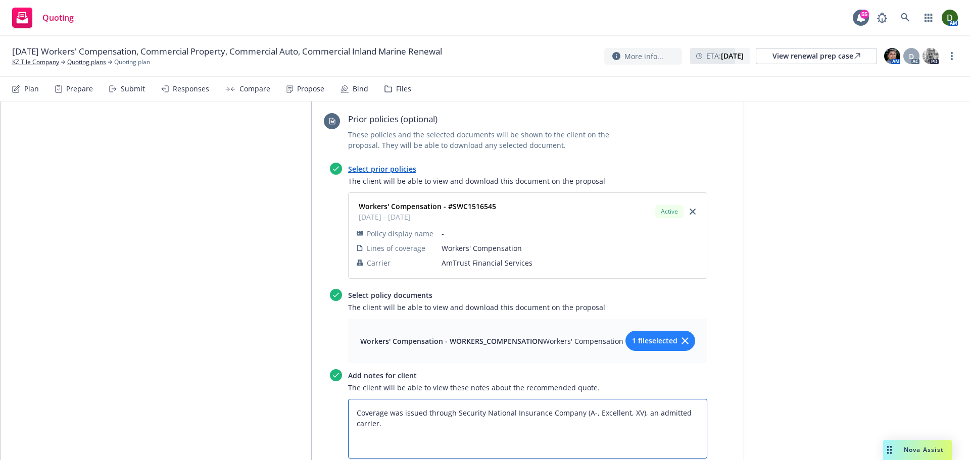
scroll to position [1039, 0]
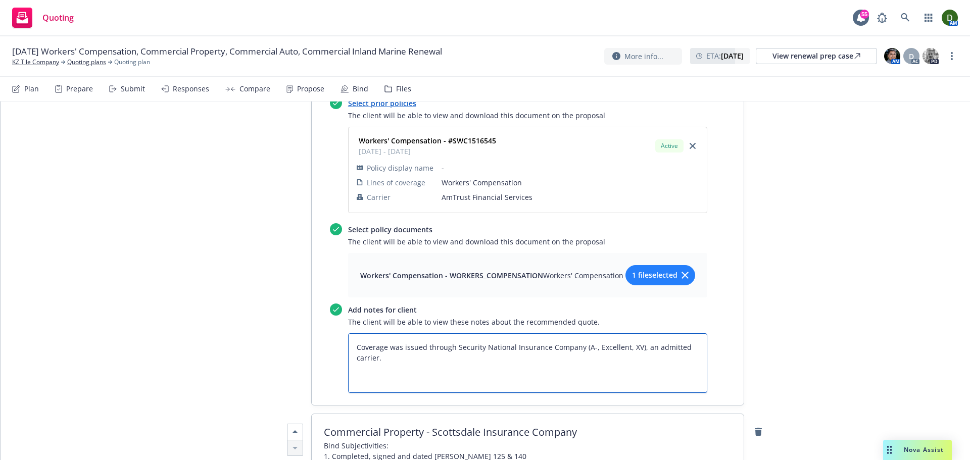
click at [500, 334] on textarea "Coverage was issued through Security National Insurance Company (A-, Excellent,…" at bounding box center [527, 364] width 359 height 60
paste textarea "Workers' Compensation Coverage: Employers Liability Limits - $1,000,000/$1,000,…"
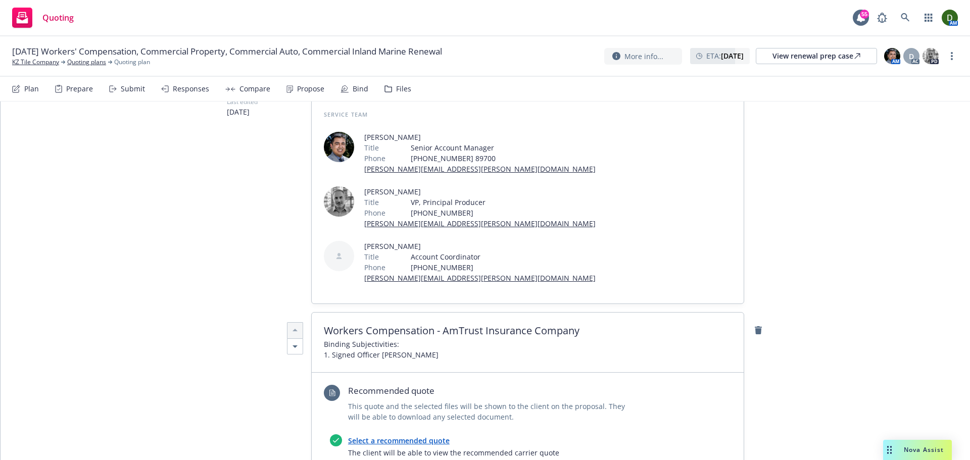
scroll to position [0, 0]
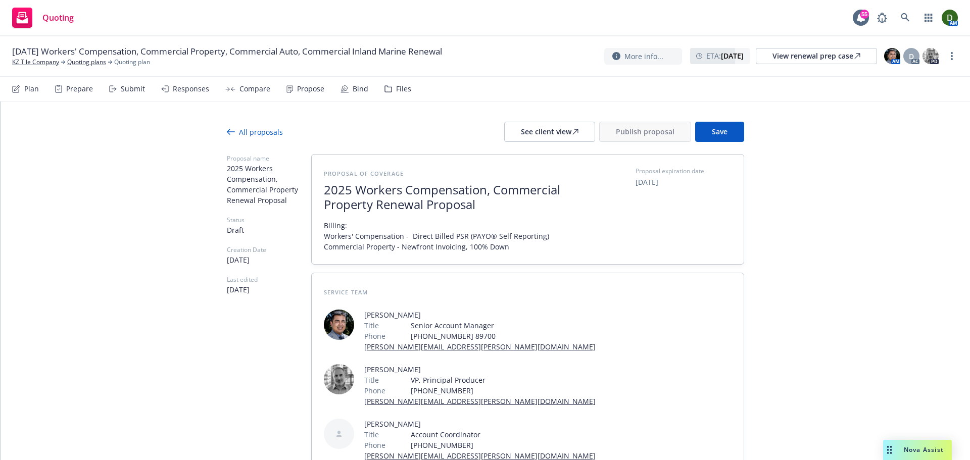
drag, startPoint x: 817, startPoint y: 309, endPoint x: 797, endPoint y: 116, distance: 193.6
click at [727, 128] on button "Save" at bounding box center [719, 132] width 49 height 20
click at [562, 131] on div "See client view" at bounding box center [550, 131] width 58 height 19
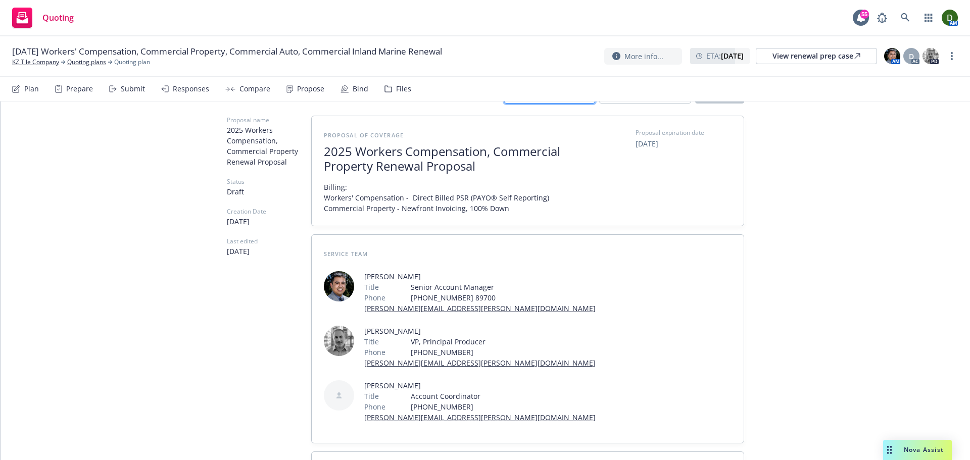
scroll to position [152, 0]
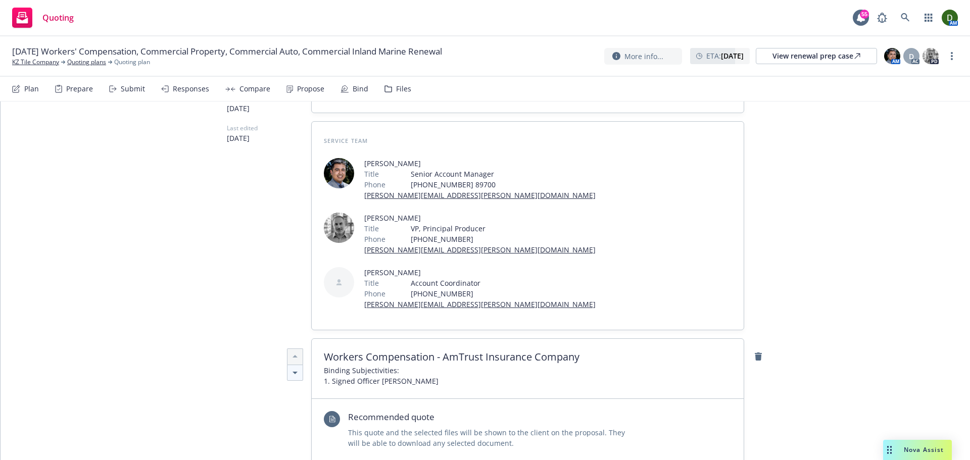
click at [292, 367] on icon at bounding box center [295, 373] width 12 height 12
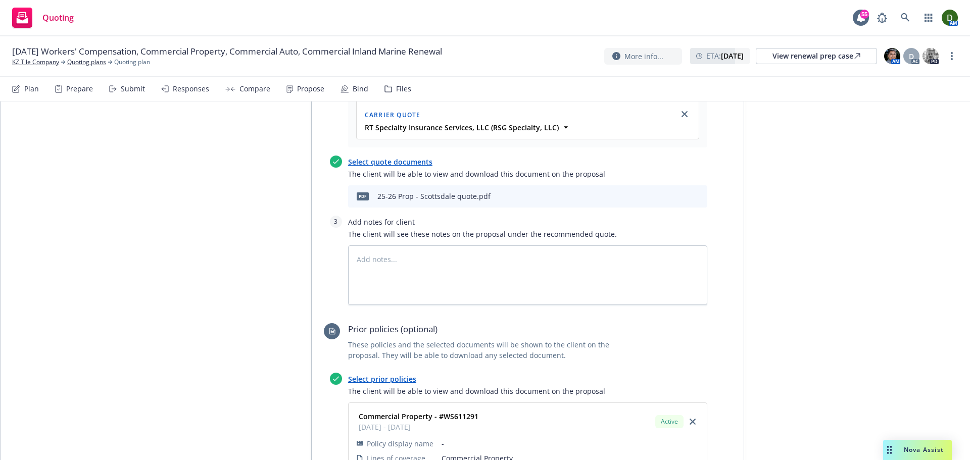
scroll to position [505, 0]
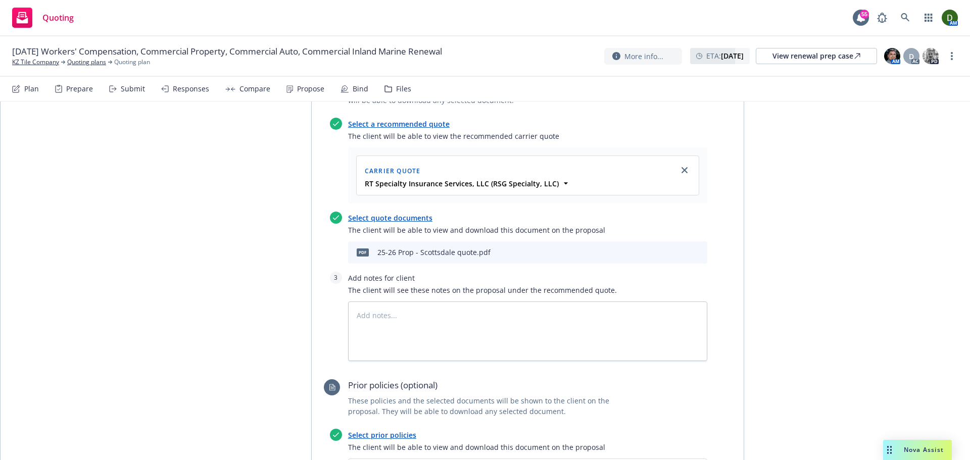
click at [677, 249] on icon "preview file" at bounding box center [681, 252] width 9 height 7
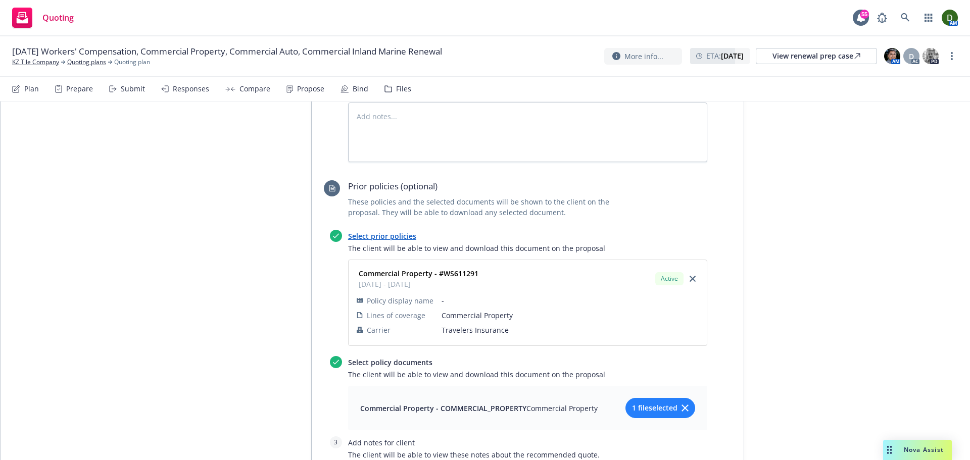
scroll to position [758, 0]
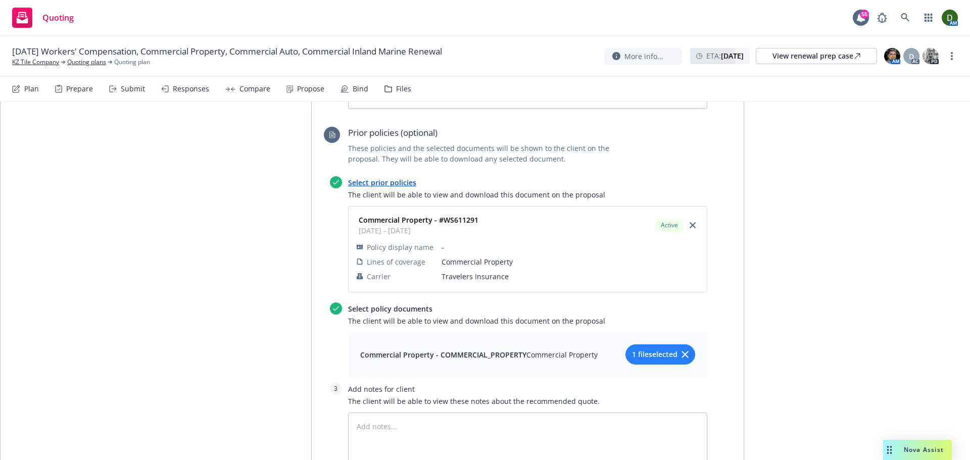
click at [640, 349] on span "1 file selected" at bounding box center [654, 354] width 45 height 11
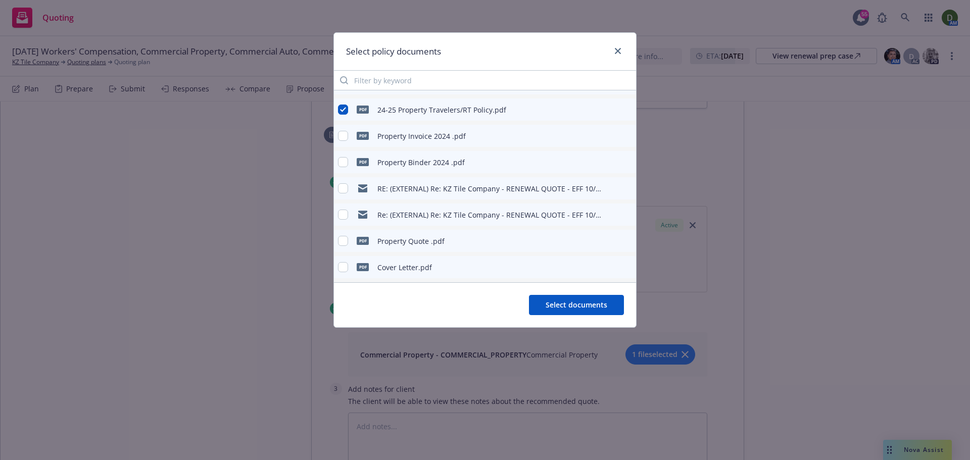
scroll to position [101, 0]
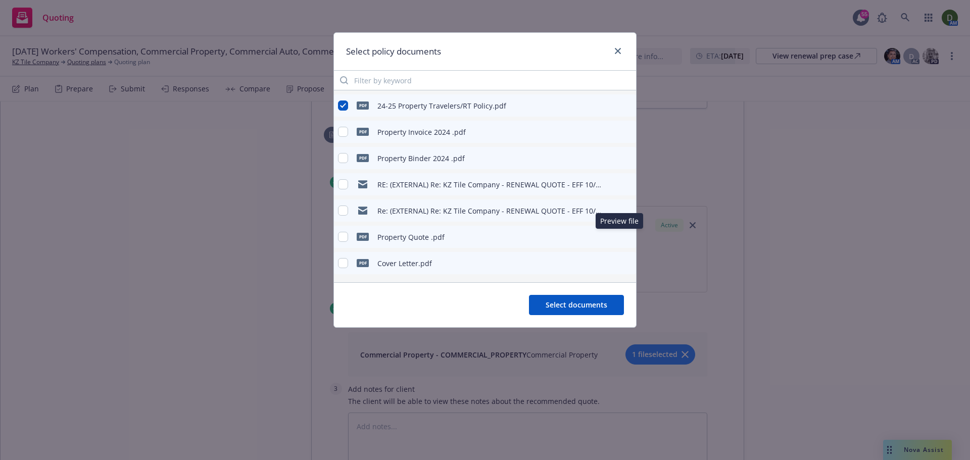
click at [624, 235] on button "preview file" at bounding box center [626, 236] width 11 height 9
click at [622, 157] on icon "preview file" at bounding box center [626, 157] width 9 height 7
click at [622, 103] on icon "preview file" at bounding box center [626, 105] width 9 height 7
click at [586, 295] on button "Select documents" at bounding box center [576, 305] width 95 height 20
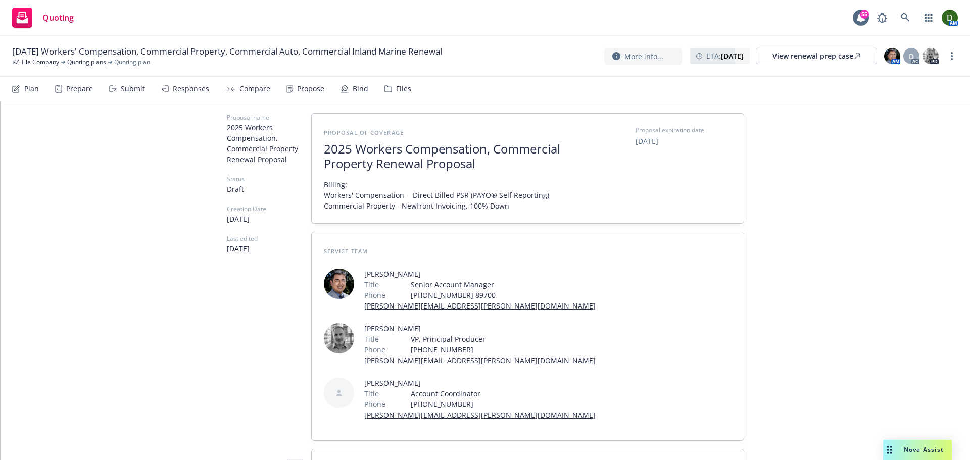
scroll to position [0, 0]
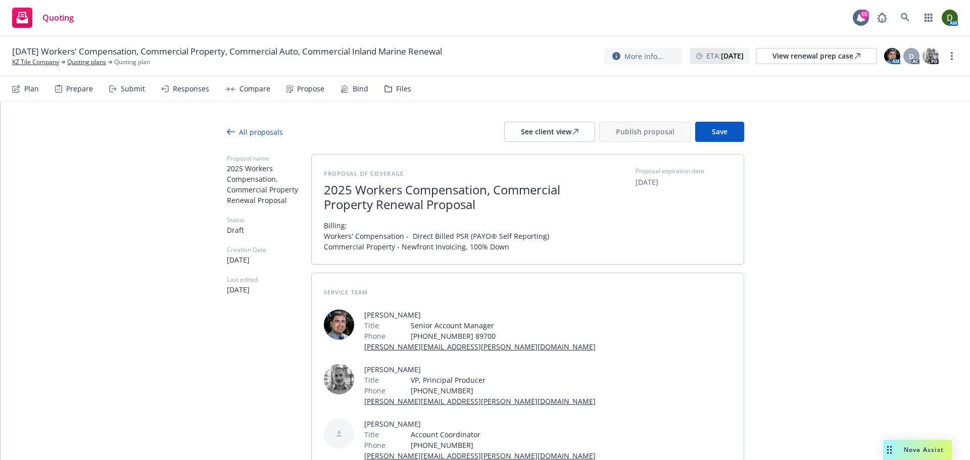
click at [503, 248] on span "Billing: Workers' Compensation - Direct Billed PSR (PAYO® Self Reporting) Comme…" at bounding box center [436, 236] width 225 height 32
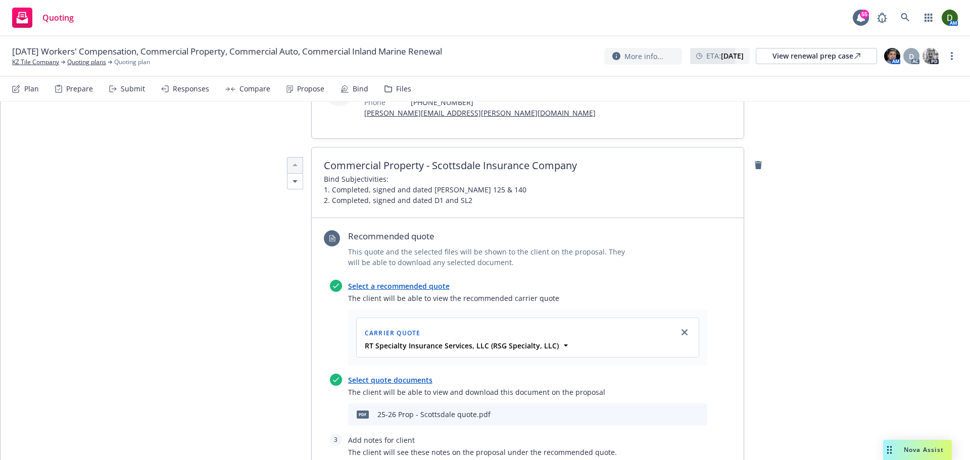
scroll to position [303, 0]
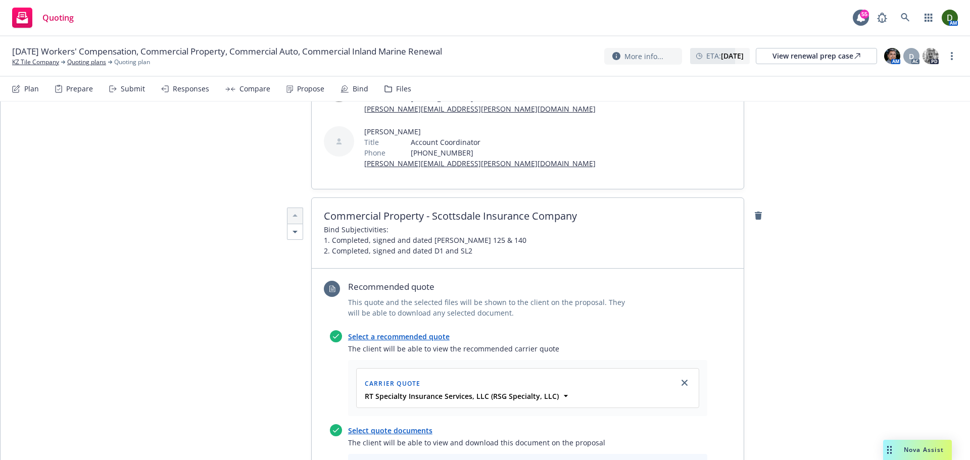
click at [466, 224] on span "Bind Subjectivities: 1. Completed, signed and dated Acord 125 & 140 2. Complete…" at bounding box center [425, 240] width 203 height 32
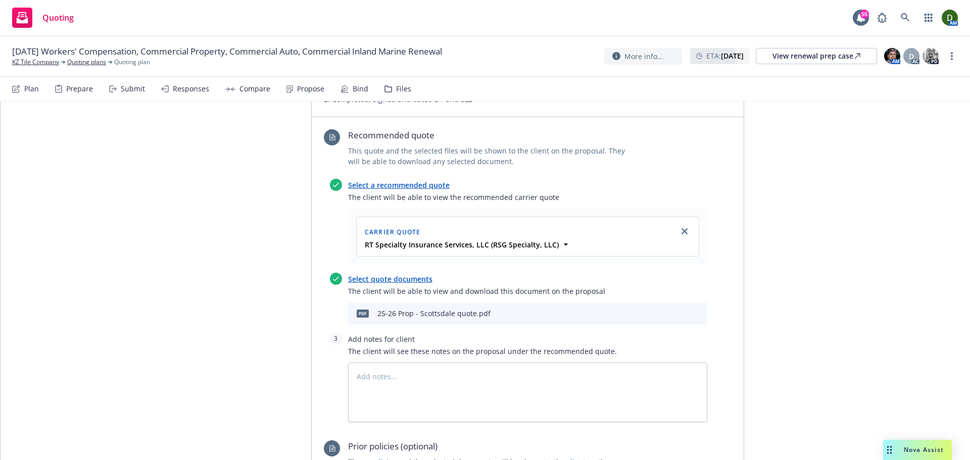
scroll to position [505, 0]
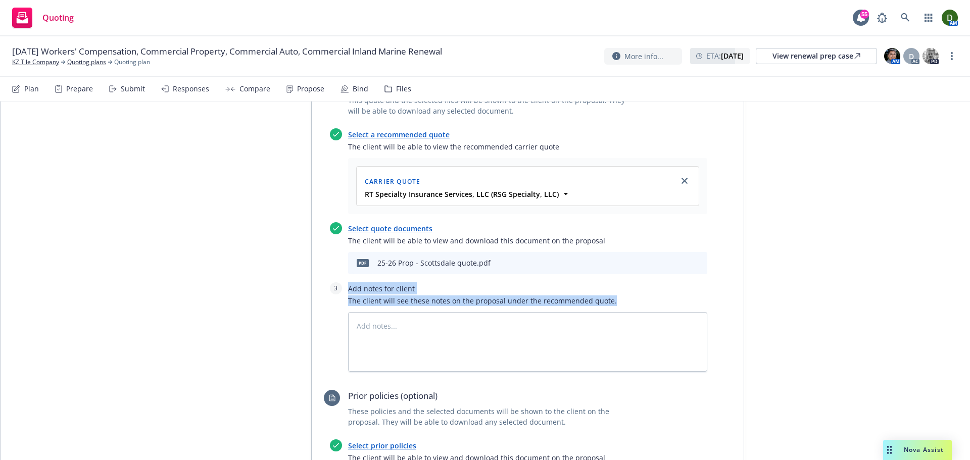
drag, startPoint x: 340, startPoint y: 289, endPoint x: 367, endPoint y: 280, distance: 29.2
click at [366, 283] on div "3 Add notes for client The client will see these notes on the proposal under th…" at bounding box center [519, 327] width 378 height 89
click at [369, 312] on textarea at bounding box center [527, 342] width 359 height 60
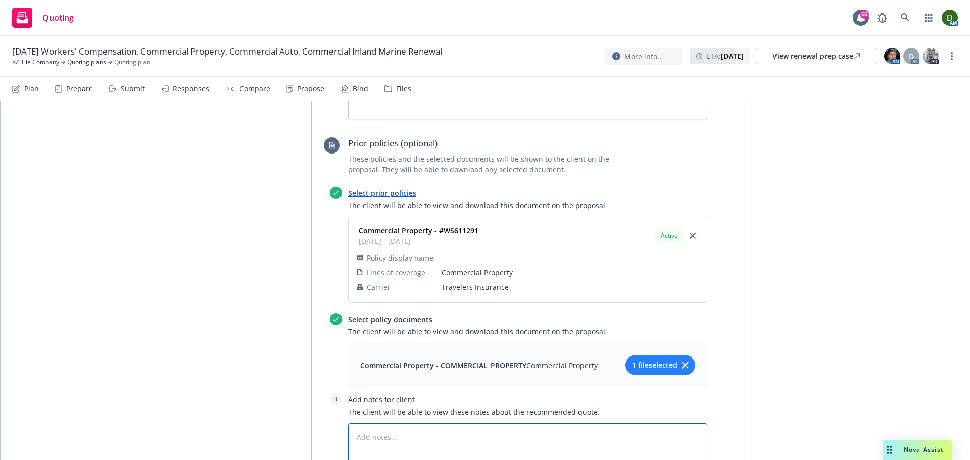
click at [402, 424] on textarea at bounding box center [527, 454] width 359 height 60
paste textarea "Commercial Property Coverage: Location - 415 Browning Way, South San Francisco,…"
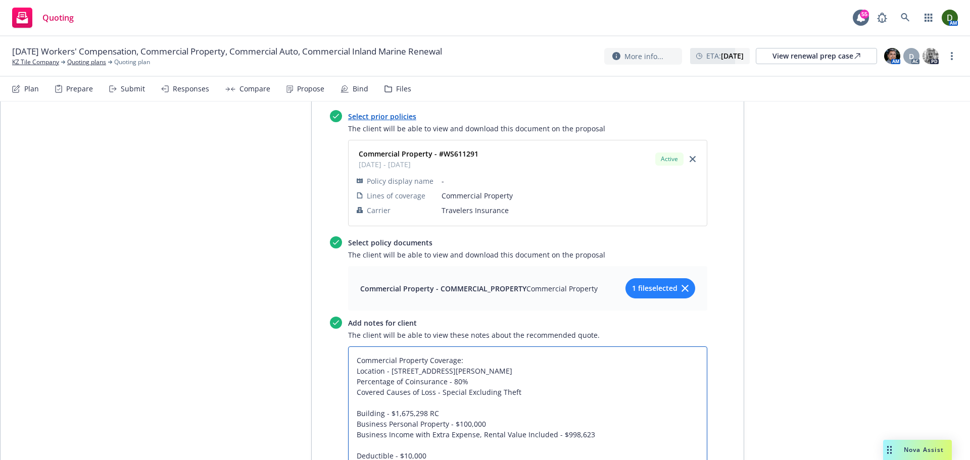
scroll to position [853, 0]
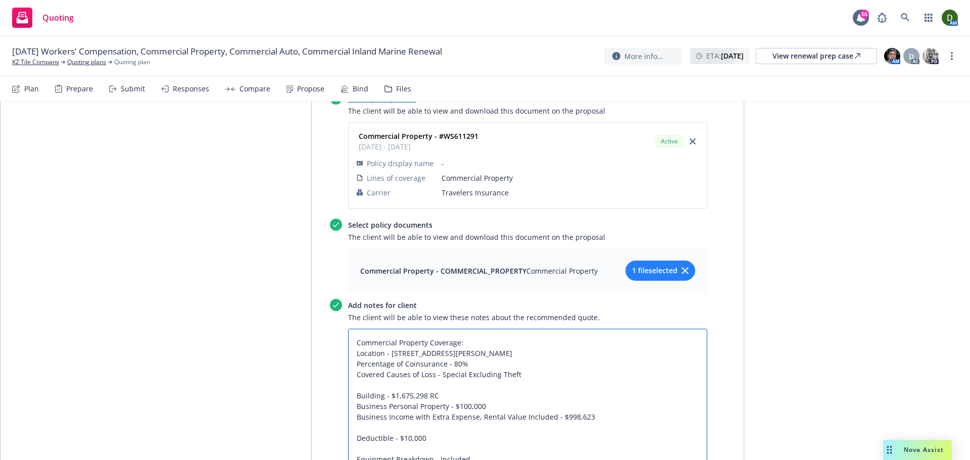
click at [354, 329] on textarea "Commercial Property Coverage: Location - 415 Browning Way, South San Francisco,…" at bounding box center [527, 401] width 359 height 145
click at [349, 329] on textarea "Commercial Property Coverage: Location - 415 Browning Way, South San Francisco,…" at bounding box center [527, 401] width 359 height 145
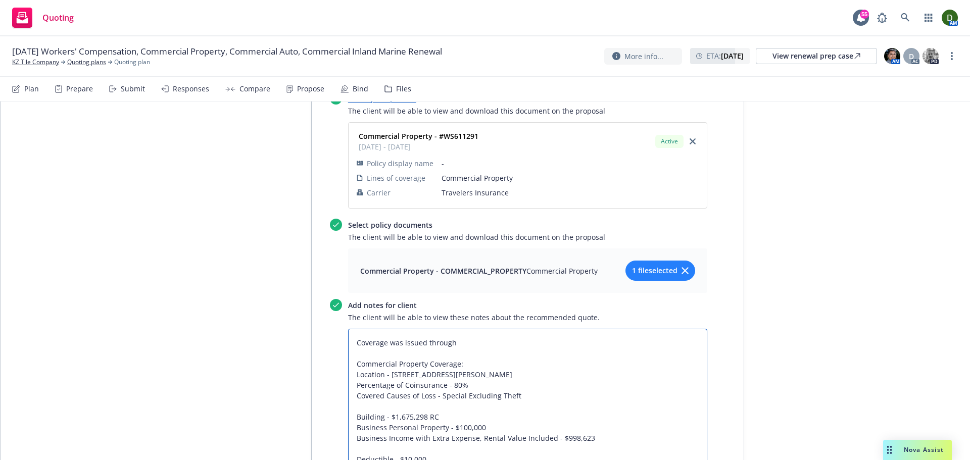
paste textarea "Northfield Insurance Company"
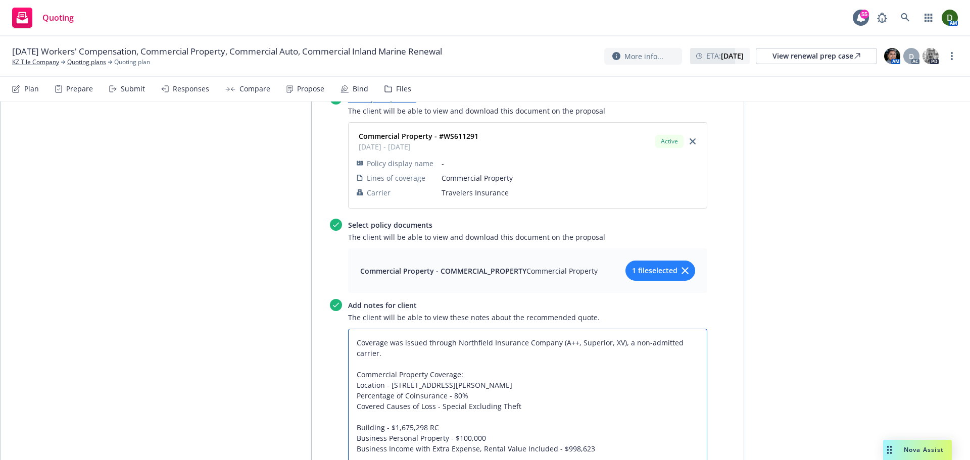
drag, startPoint x: 418, startPoint y: 294, endPoint x: 286, endPoint y: 271, distance: 133.9
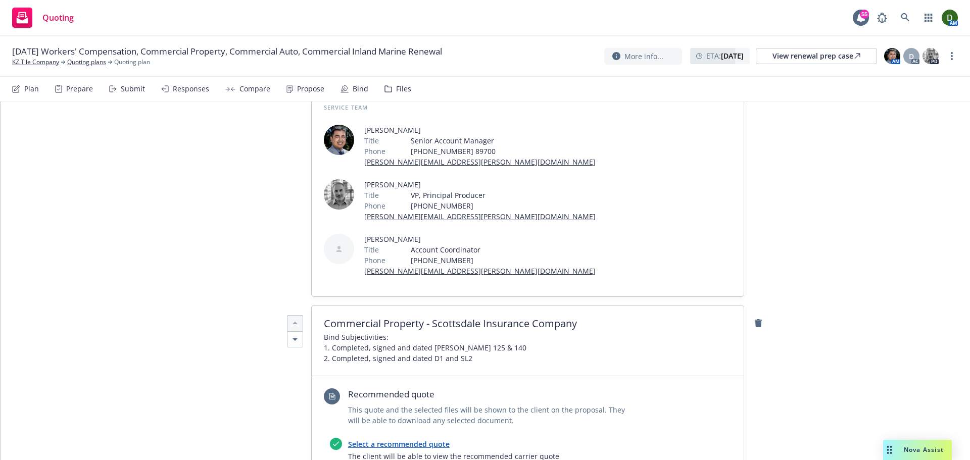
scroll to position [448, 0]
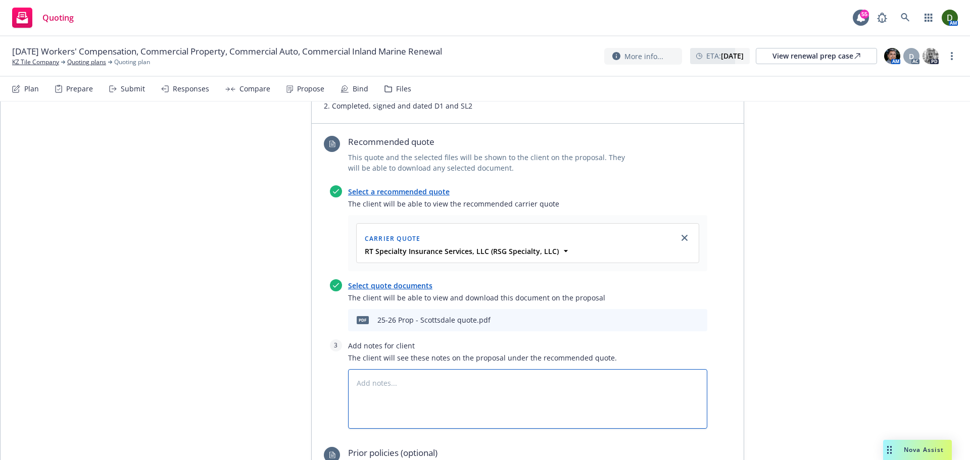
drag, startPoint x: 424, startPoint y: 348, endPoint x: 437, endPoint y: 340, distance: 15.0
click at [424, 369] on textarea at bounding box center [527, 399] width 359 height 60
paste textarea "Coverage was issued through Northfield Insurance Company (A++, Superior, XV), a…"
drag, startPoint x: 384, startPoint y: 330, endPoint x: 401, endPoint y: 331, distance: 17.2
click at [401, 369] on textarea "Coverage was issued through Northfield Insurance Company (A++, Superior, XV), a…" at bounding box center [527, 399] width 359 height 60
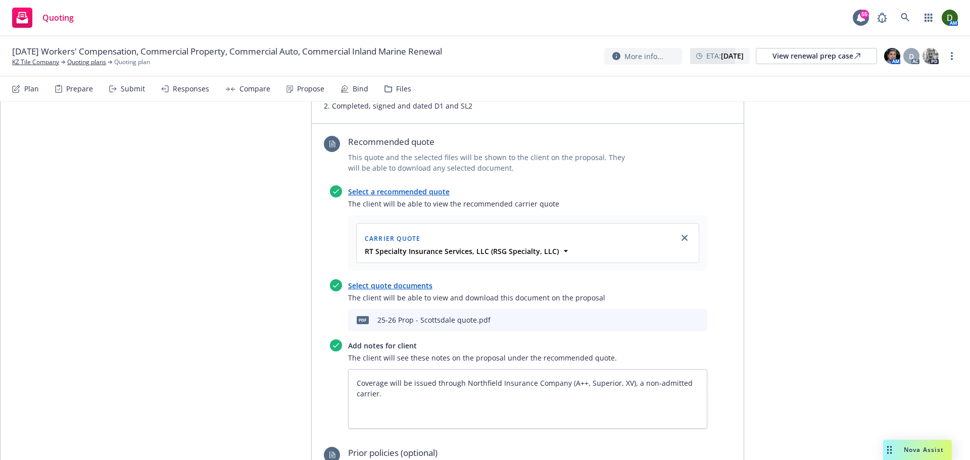
click at [678, 316] on icon "preview file" at bounding box center [681, 319] width 9 height 7
click at [574, 369] on textarea "Coverage will be issued through Northfield Insurance Company (A++, Superior, XV…" at bounding box center [527, 399] width 359 height 60
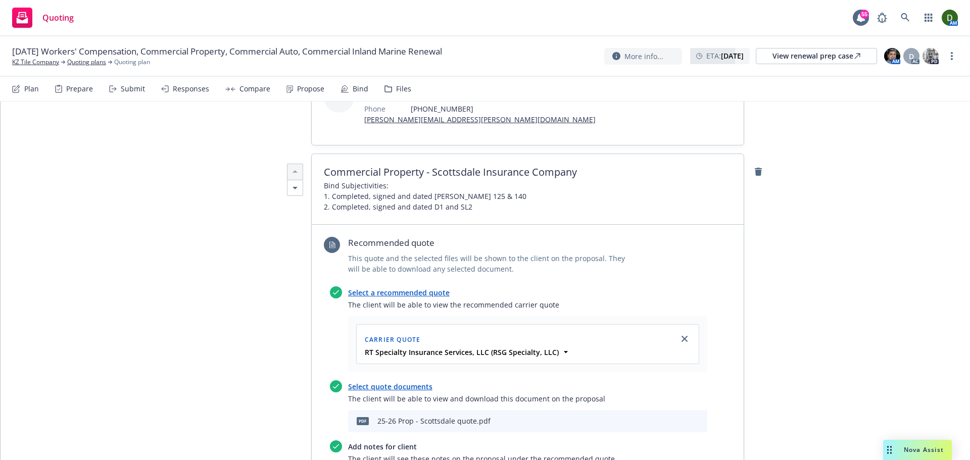
scroll to position [499, 0]
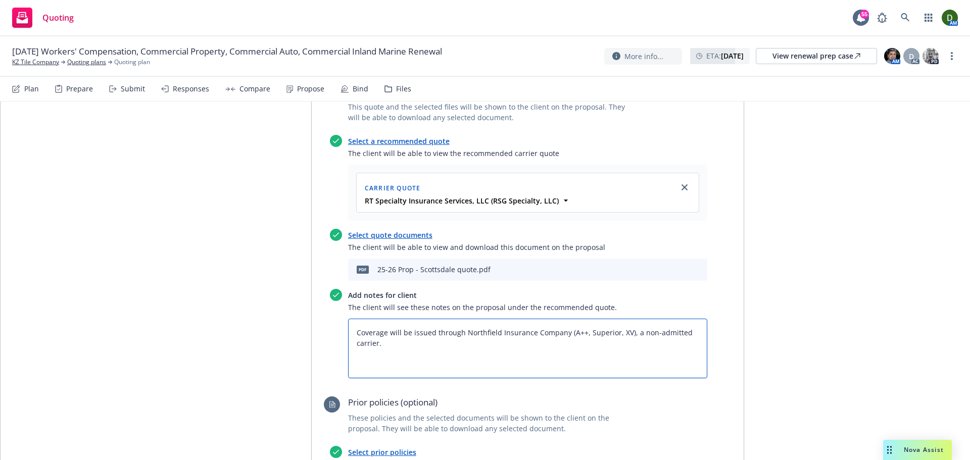
drag, startPoint x: 558, startPoint y: 278, endPoint x: 533, endPoint y: 278, distance: 25.3
click at [531, 319] on textarea "Coverage will be issued through Northfield Insurance Company (A++, Superior, XV…" at bounding box center [527, 349] width 359 height 60
drag, startPoint x: 563, startPoint y: 278, endPoint x: 460, endPoint y: 268, distance: 103.1
click at [460, 319] on textarea "Coverage will be issued through Northfield Insurance Company (A++, Superior, XV…" at bounding box center [527, 349] width 359 height 60
paste textarea "Scottsdale Insurance Company"
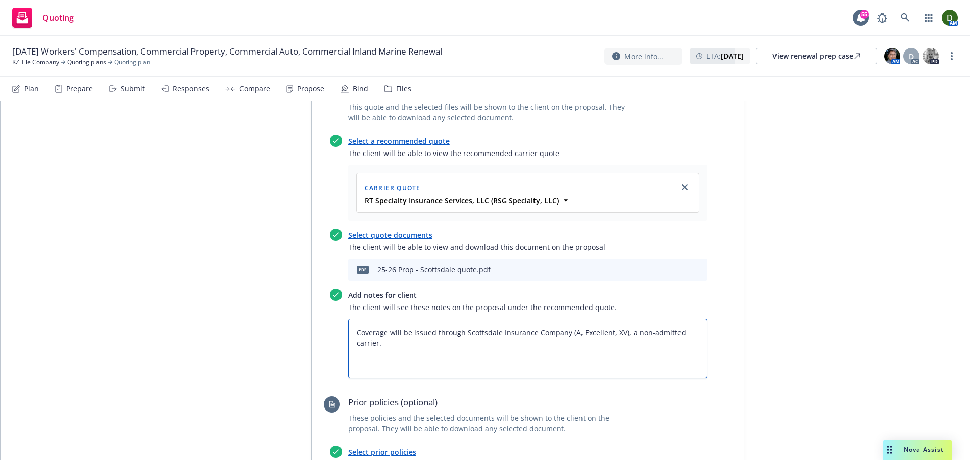
click at [424, 319] on textarea "Coverage will be issued through Scottsdale Insurance Company (A, Excellent, XV)…" at bounding box center [527, 349] width 359 height 60
paste textarea "Commercial Property Coverage: Location - 415 Browning Way, South San Francisco,…"
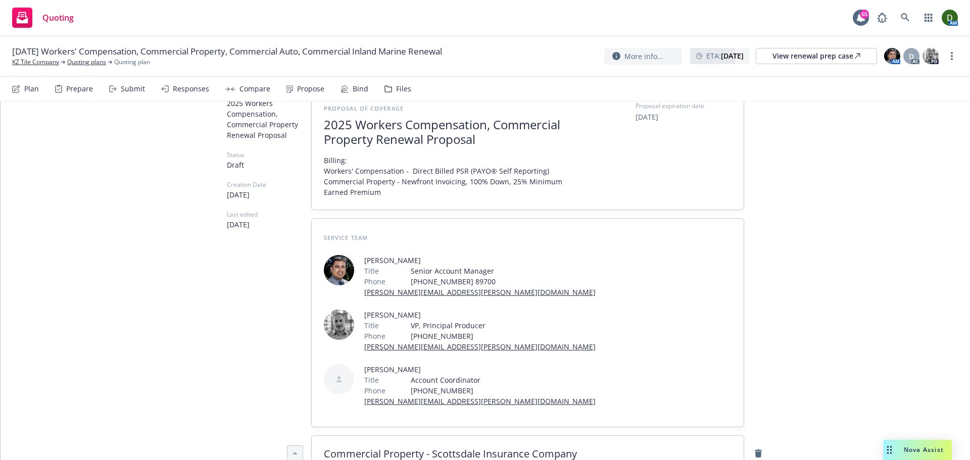
scroll to position [0, 0]
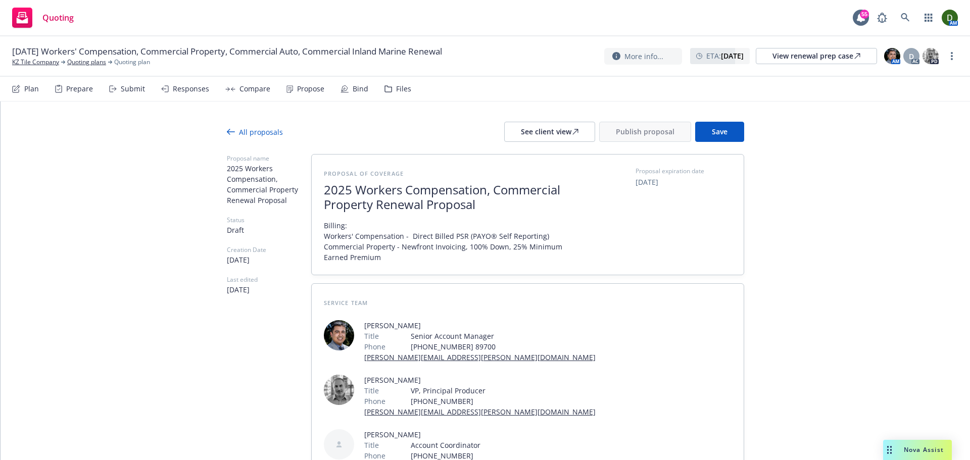
drag, startPoint x: 857, startPoint y: 234, endPoint x: 819, endPoint y: 46, distance: 192.2
click at [727, 132] on button "Save" at bounding box center [719, 132] width 49 height 20
click at [553, 138] on div "See client view" at bounding box center [550, 131] width 58 height 19
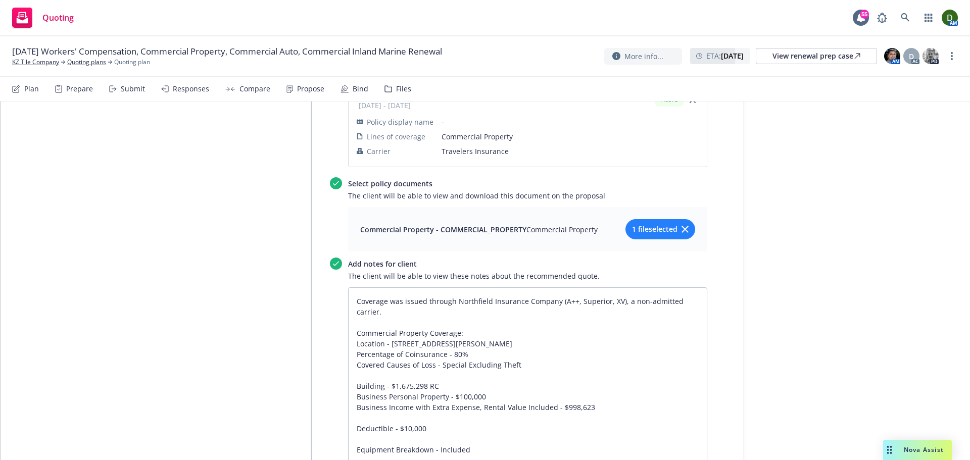
scroll to position [1061, 0]
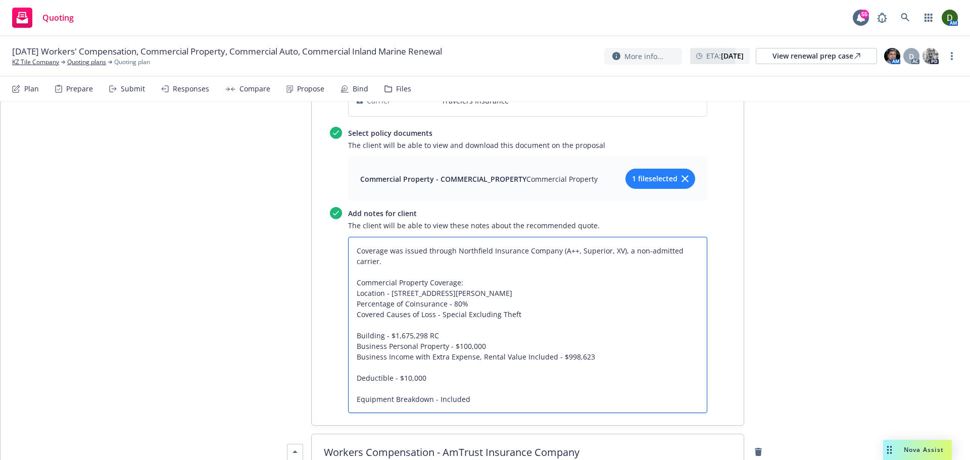
drag, startPoint x: 476, startPoint y: 346, endPoint x: 340, endPoint y: 354, distance: 136.2
click at [340, 354] on div "Add notes for client The client will be able to view these notes about the reco…" at bounding box center [519, 310] width 378 height 206
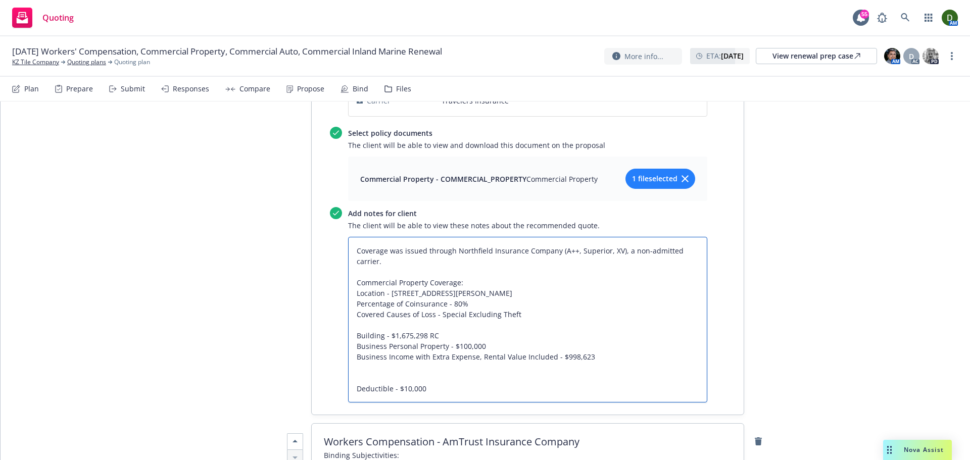
paste textarea "Equipment Breakdown - Included"
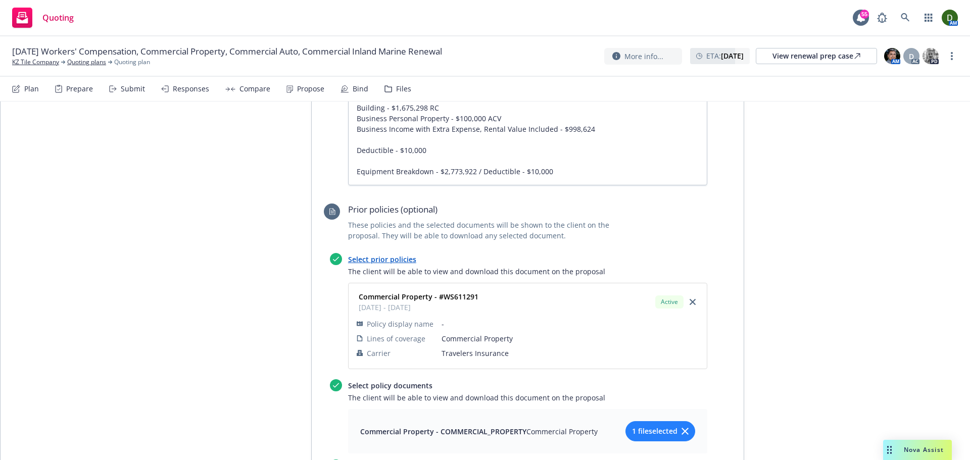
scroll to position [708, 0]
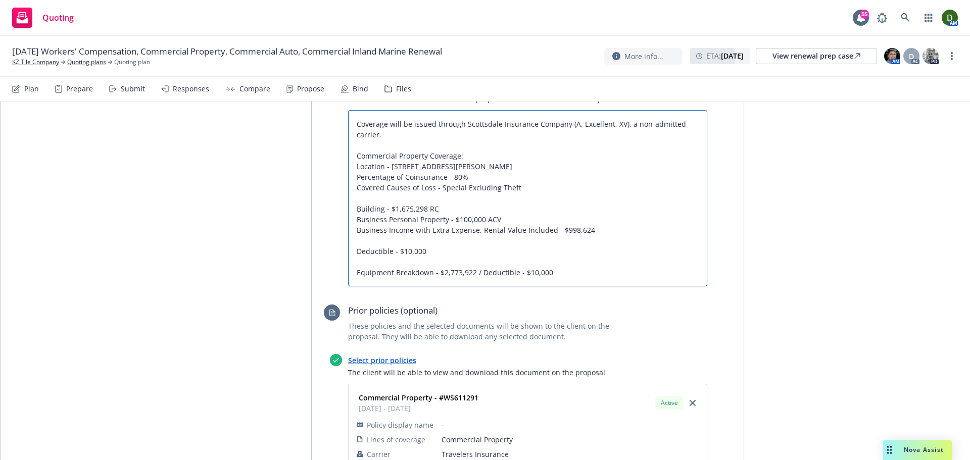
drag, startPoint x: 559, startPoint y: 217, endPoint x: 471, endPoint y: 220, distance: 88.5
click at [471, 220] on textarea "Coverage will be issued through Scottsdale Insurance Company (A, Excellent, XV)…" at bounding box center [527, 198] width 359 height 176
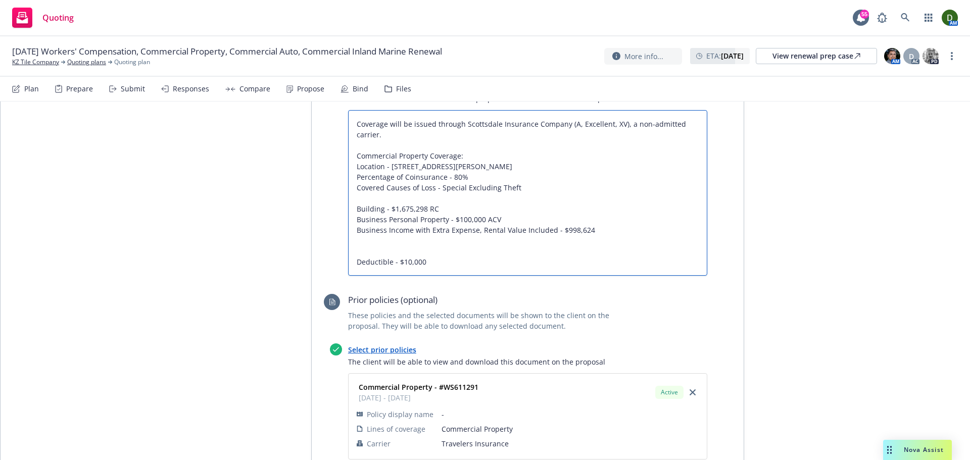
paste textarea "Equipment Breakdown - $2,773,922"
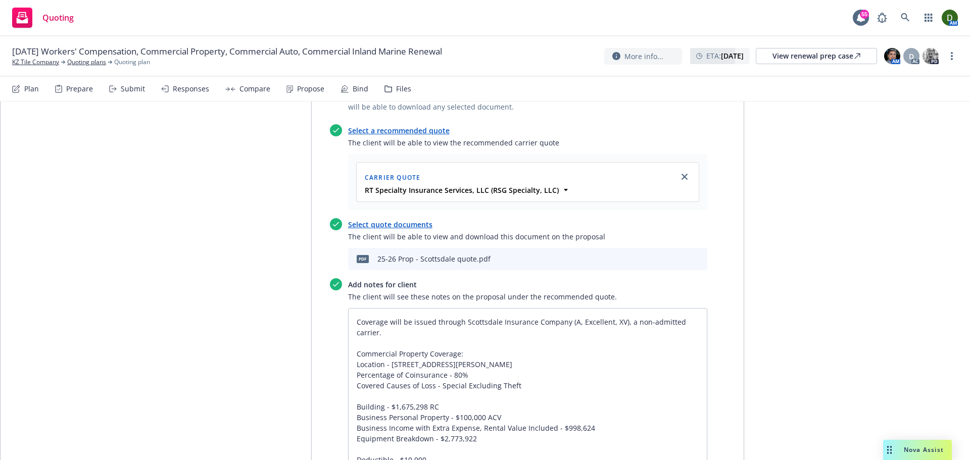
drag, startPoint x: 785, startPoint y: 267, endPoint x: 784, endPoint y: 205, distance: 62.2
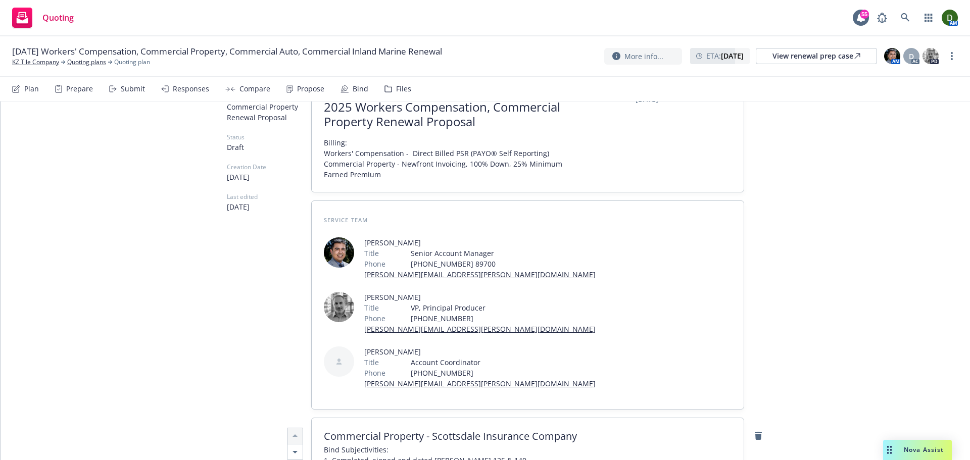
scroll to position [0, 0]
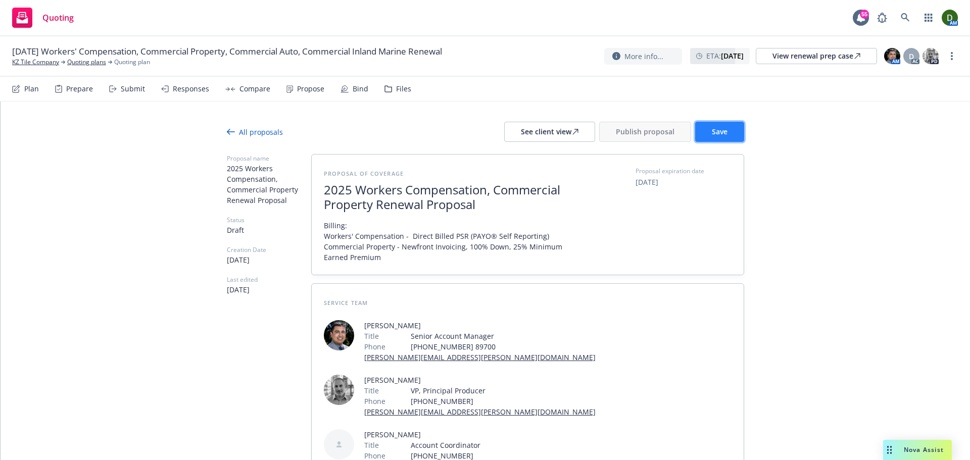
click at [701, 127] on button "Save" at bounding box center [719, 132] width 49 height 20
click at [578, 132] on button "See client view" at bounding box center [549, 132] width 91 height 20
click at [772, 57] on link "View renewal prep case" at bounding box center [816, 56] width 121 height 16
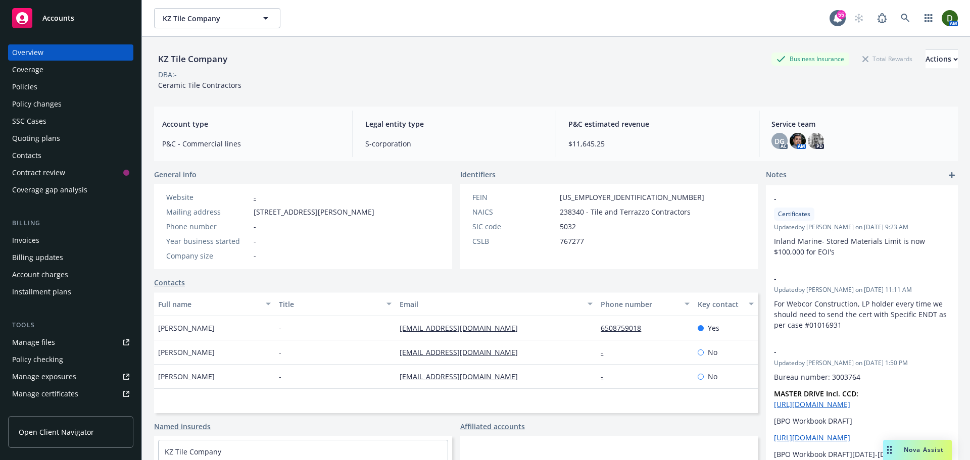
click at [58, 86] on div "Policies" at bounding box center [70, 87] width 117 height 16
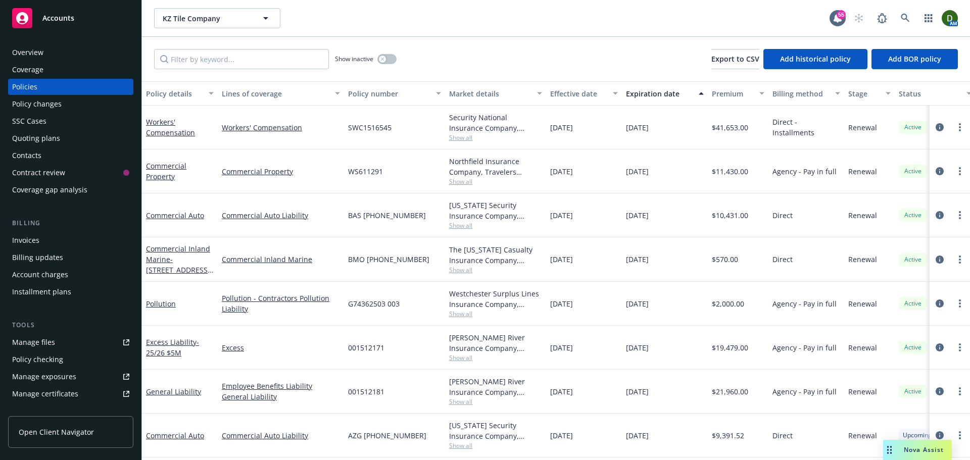
click at [75, 240] on div "Invoices" at bounding box center [70, 240] width 117 height 16
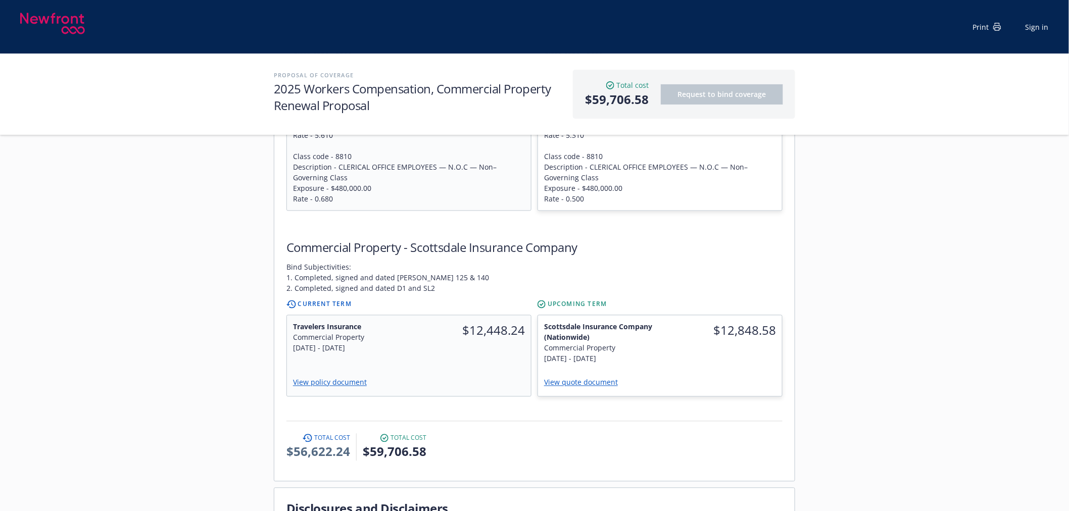
scroll to position [730, 0]
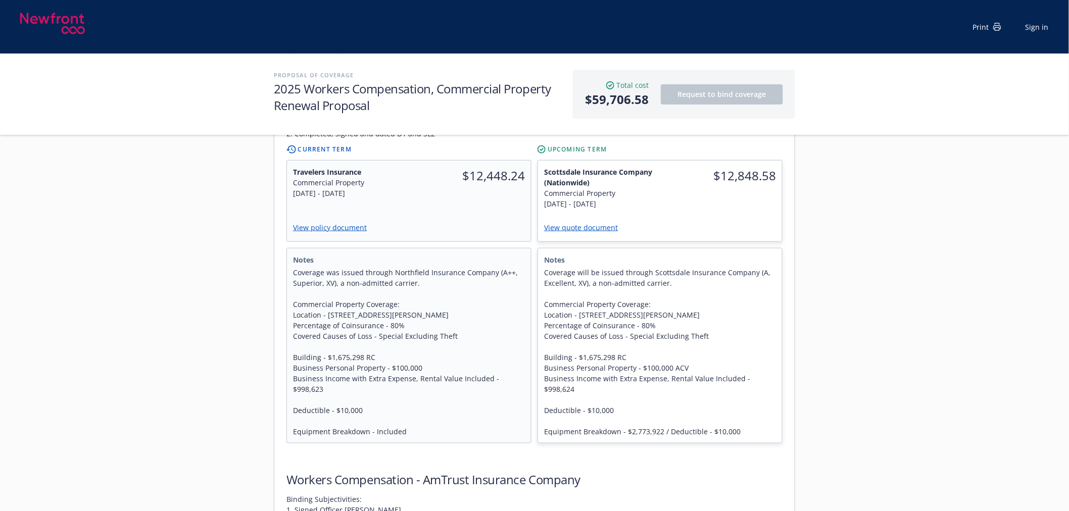
scroll to position [337, 0]
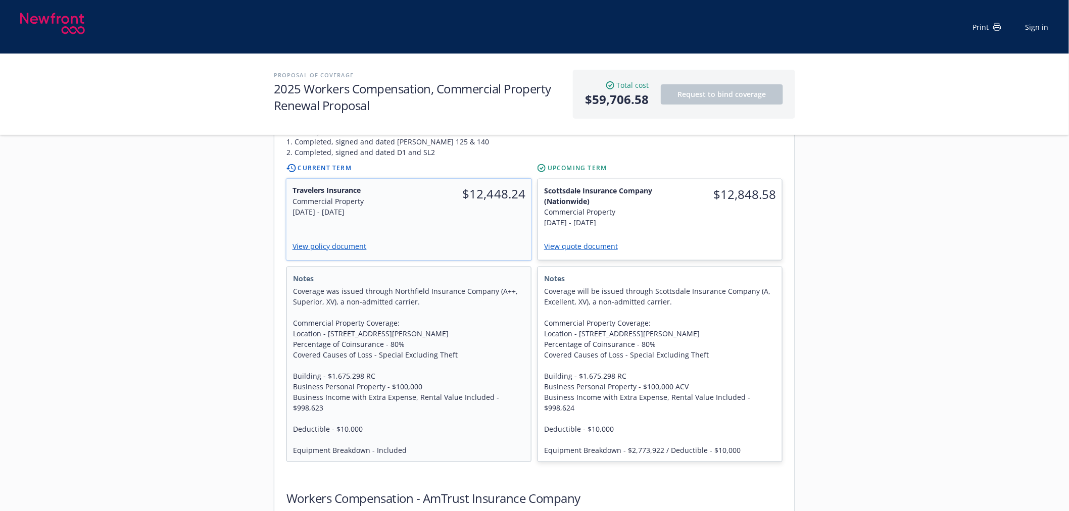
click at [324, 242] on link "View policy document" at bounding box center [334, 247] width 82 height 10
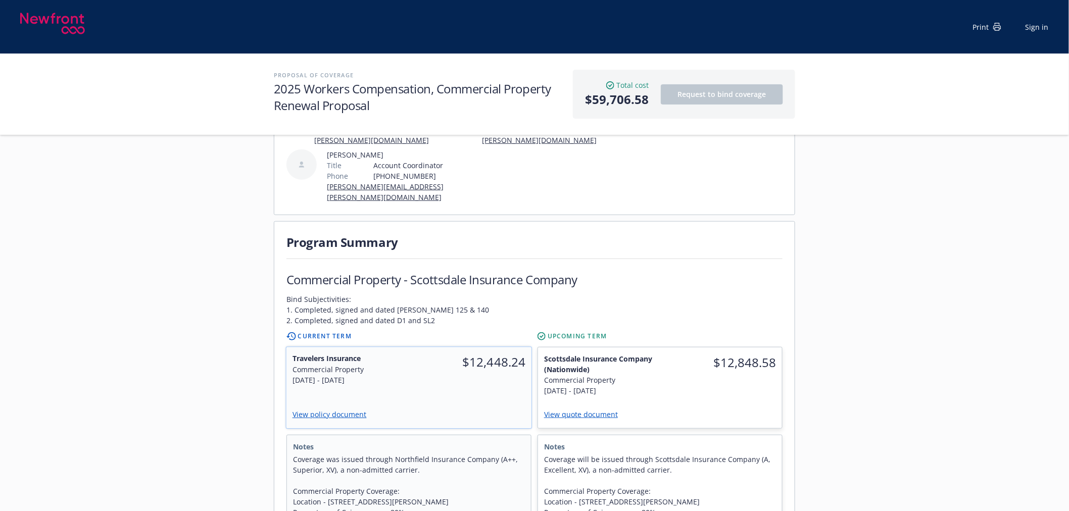
scroll to position [56, 0]
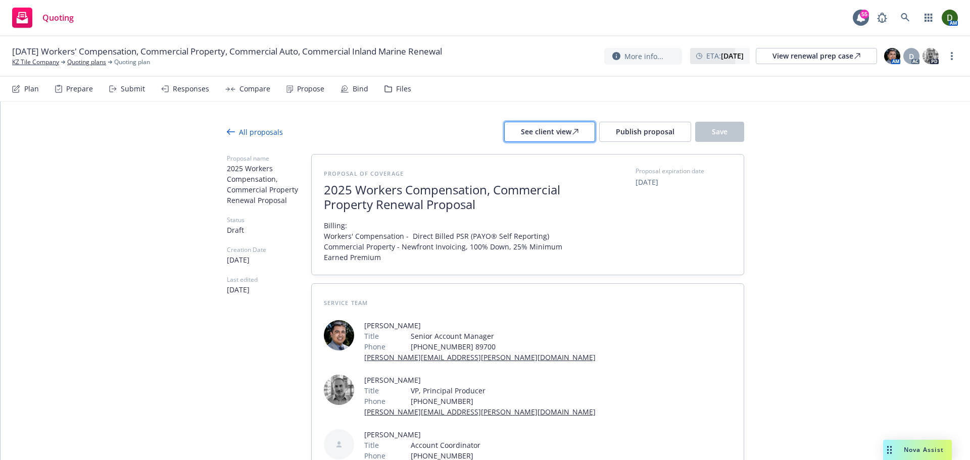
click at [567, 128] on div "See client view" at bounding box center [550, 131] width 58 height 19
type textarea "x"
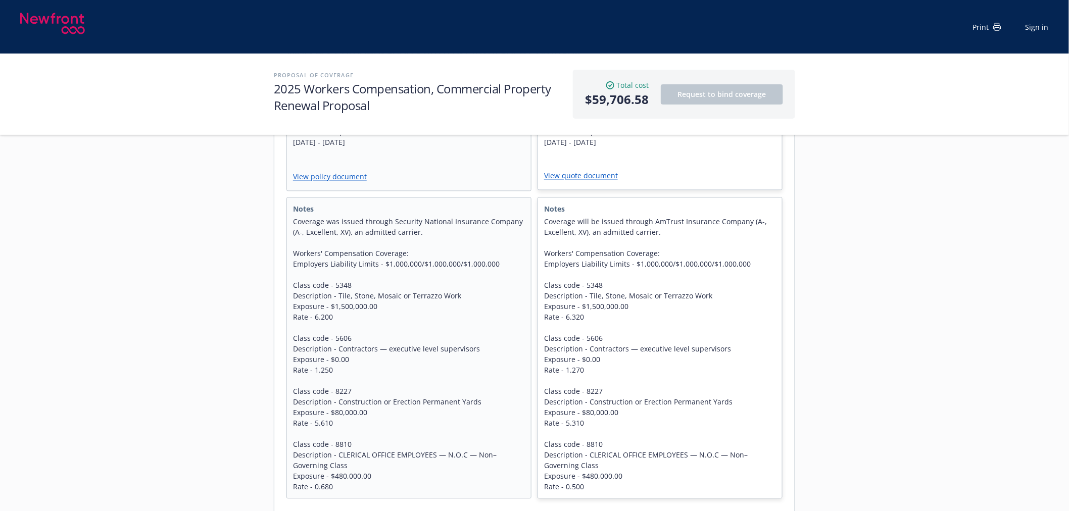
scroll to position [618, 0]
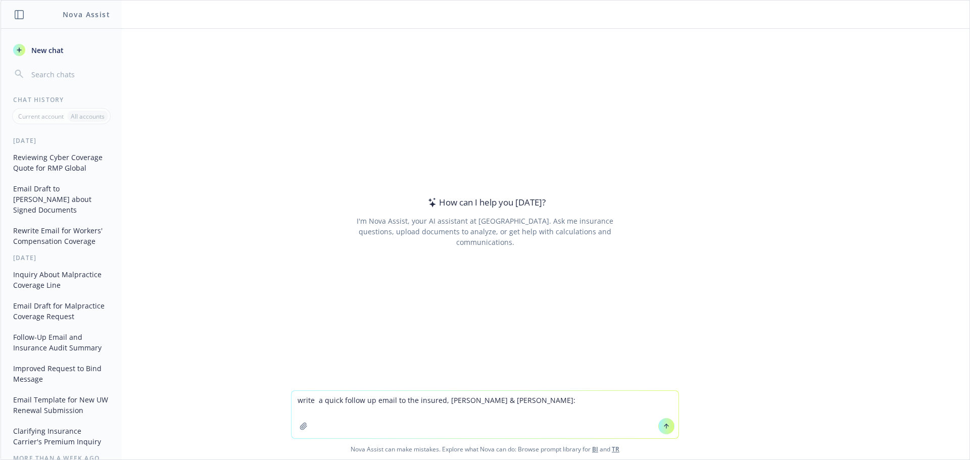
paste textarea "Lorem, I do sitamet cons Adipisc el sedd eiusmodt incidid utl etdolo ma aliquae…"
type textarea "lorem i dolor sitame co adipi el sed doeiusm, Temp & Inci Utlabor: Etdol, M al …"
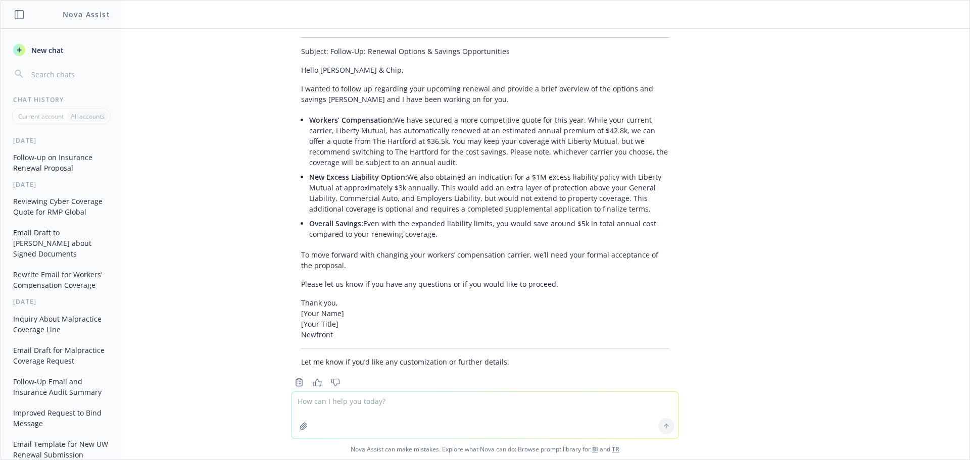
scroll to position [323, 0]
paste textarea "Lorem, I do sitamet cons Adipisc el sedd eiusmodt incidid utl etdolo ma aliquae…"
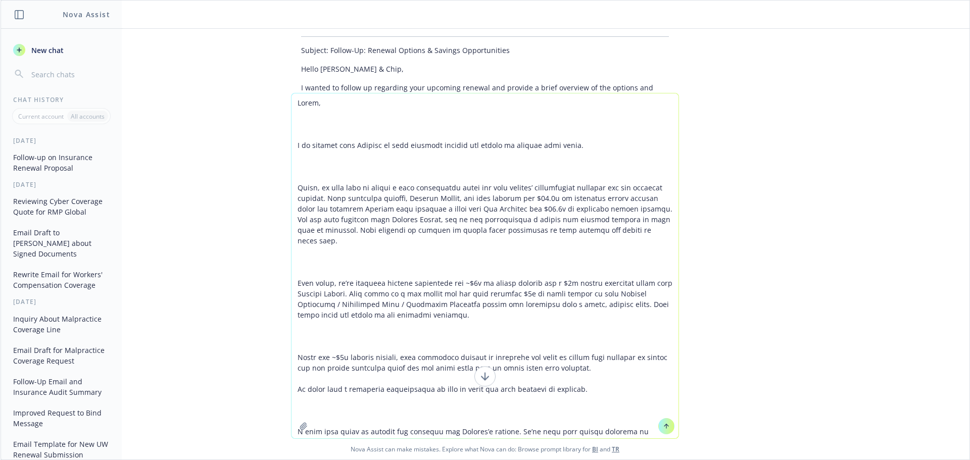
scroll to position [2683, 0]
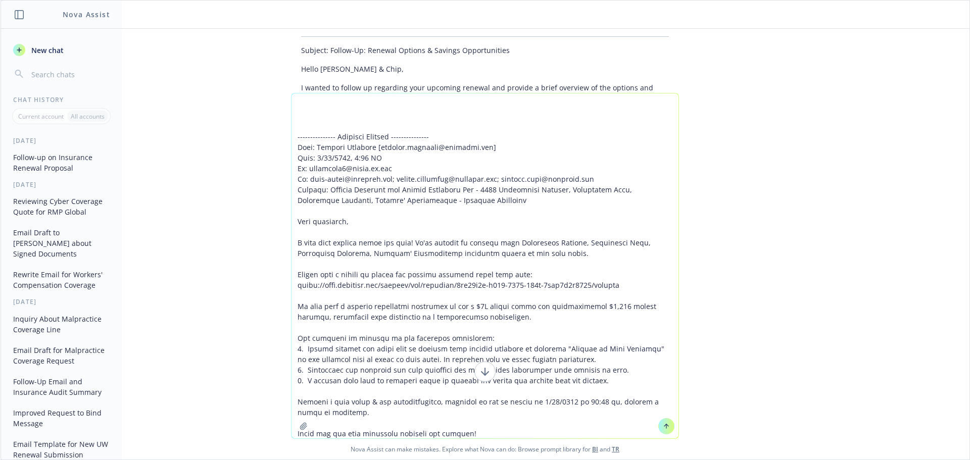
drag, startPoint x: 844, startPoint y: 225, endPoint x: 654, endPoint y: 66, distance: 248.0
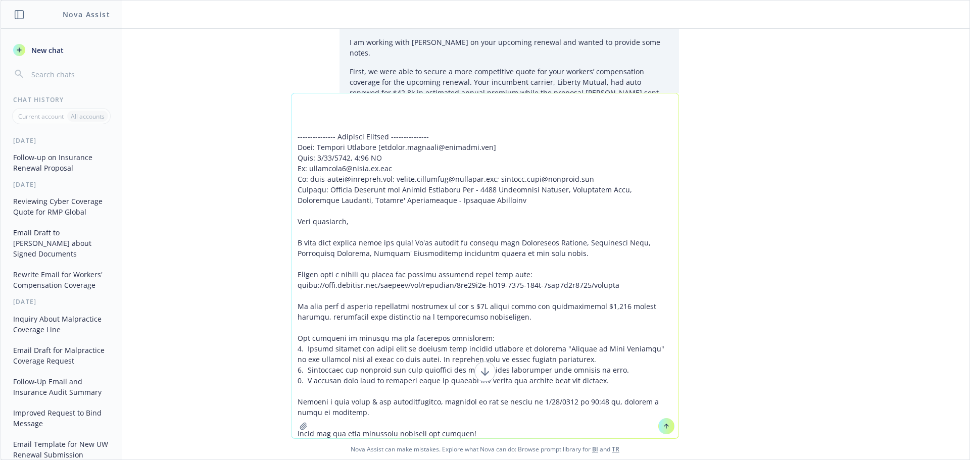
drag, startPoint x: 559, startPoint y: 60, endPoint x: 556, endPoint y: 26, distance: 34.5
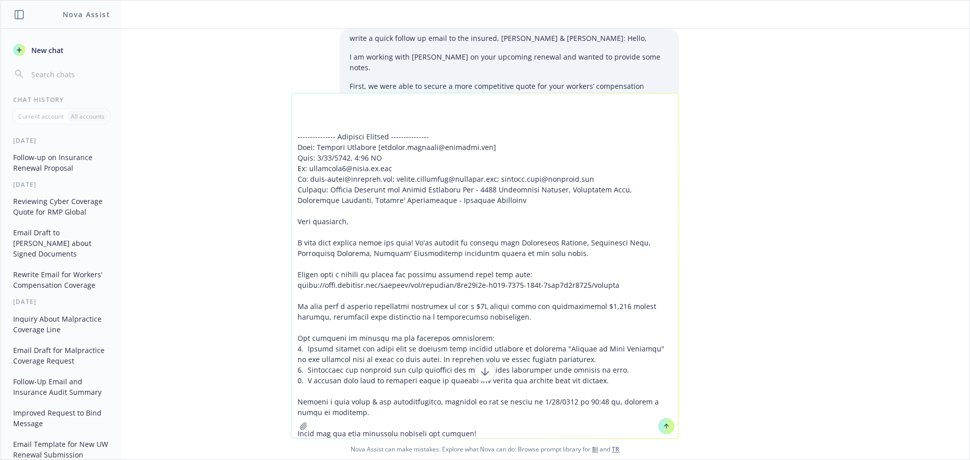
scroll to position [0, 0]
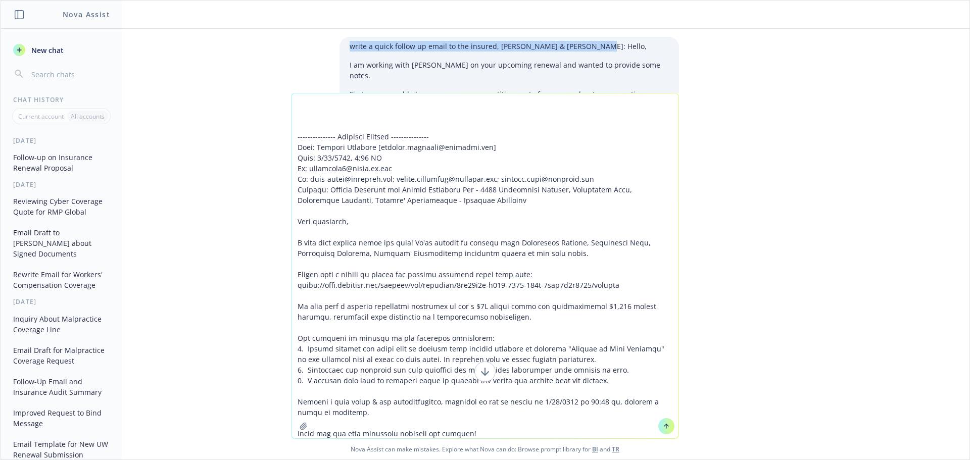
drag, startPoint x: 593, startPoint y: 49, endPoint x: 316, endPoint y: 60, distance: 277.2
click at [318, 44] on div "write a quick follow up email to the insured, [PERSON_NAME] & [PERSON_NAME]: He…" at bounding box center [485, 181] width 404 height 288
copy p "write a quick follow up email to the insured, [PERSON_NAME] & [PERSON_NAME]: He…"
drag, startPoint x: 432, startPoint y: 340, endPoint x: 435, endPoint y: 185, distance: 155.2
drag, startPoint x: 498, startPoint y: 296, endPoint x: 427, endPoint y: 198, distance: 121.5
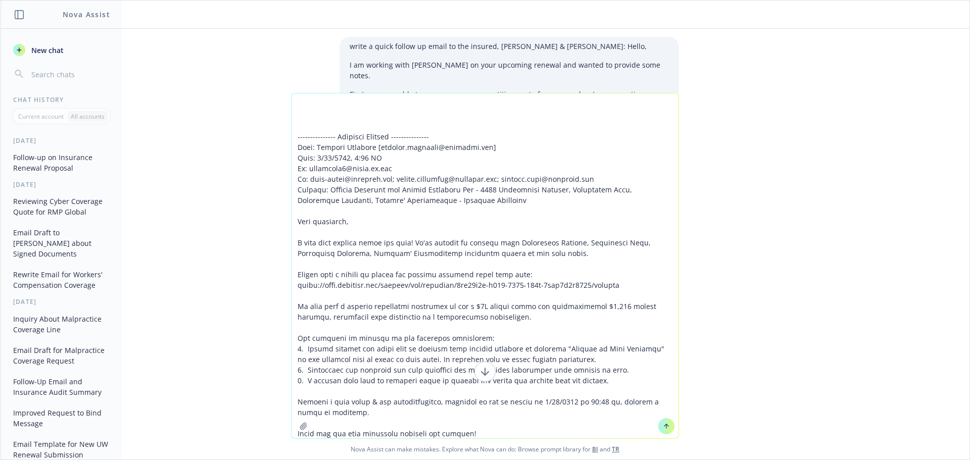
drag, startPoint x: 390, startPoint y: 204, endPoint x: 338, endPoint y: 111, distance: 106.4
click at [372, 65] on div "write a quick follow up email to the insured, [PERSON_NAME] & [PERSON_NAME]: He…" at bounding box center [485, 244] width 969 height 431
click at [331, 107] on textarea at bounding box center [485, 265] width 387 height 345
drag, startPoint x: 423, startPoint y: 139, endPoint x: 533, endPoint y: 424, distance: 305.8
click at [531, 439] on div at bounding box center [485, 266] width 388 height 346
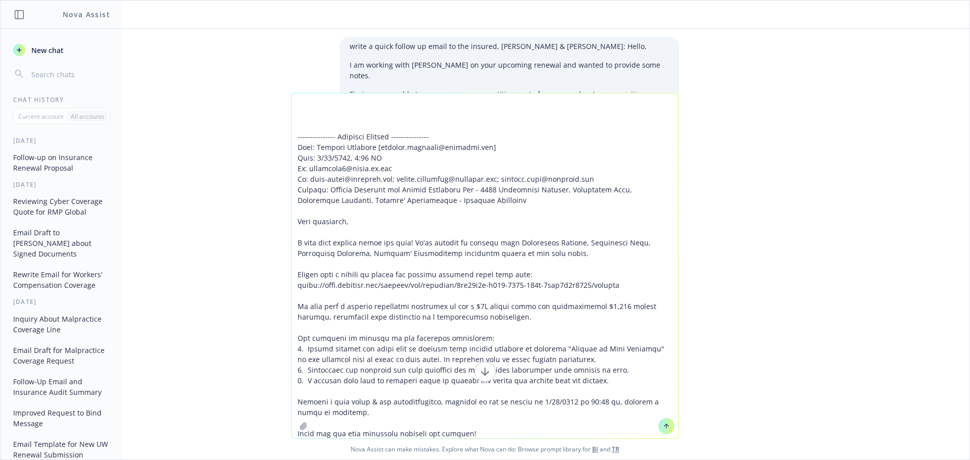
click at [403, 375] on textarea at bounding box center [485, 265] width 387 height 345
drag, startPoint x: 361, startPoint y: 178, endPoint x: 351, endPoint y: 115, distance: 64.5
click at [484, 371] on icon at bounding box center [485, 372] width 12 height 12
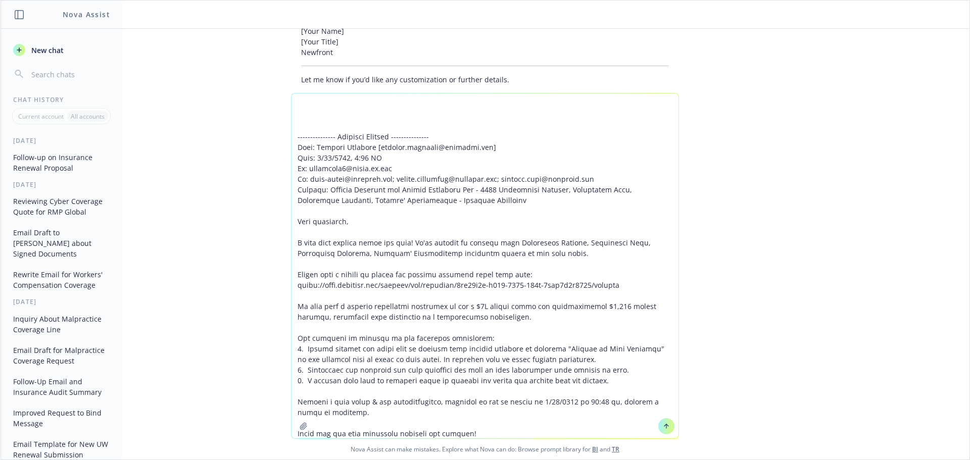
scroll to position [622, 0]
drag, startPoint x: 493, startPoint y: 435, endPoint x: 599, endPoint y: 431, distance: 106.2
click at [534, 449] on div "Nova Assist can make mistakes. Explore what Nova can do: Browse prompt library …" at bounding box center [485, 276] width 969 height 367
paste textarea "write a quick follow up email to the insured, Dana & Chip Unfried: Hello,"
type textarea "Hello, I am working with Denisse on your upcoming renewal and wanted to provide…"
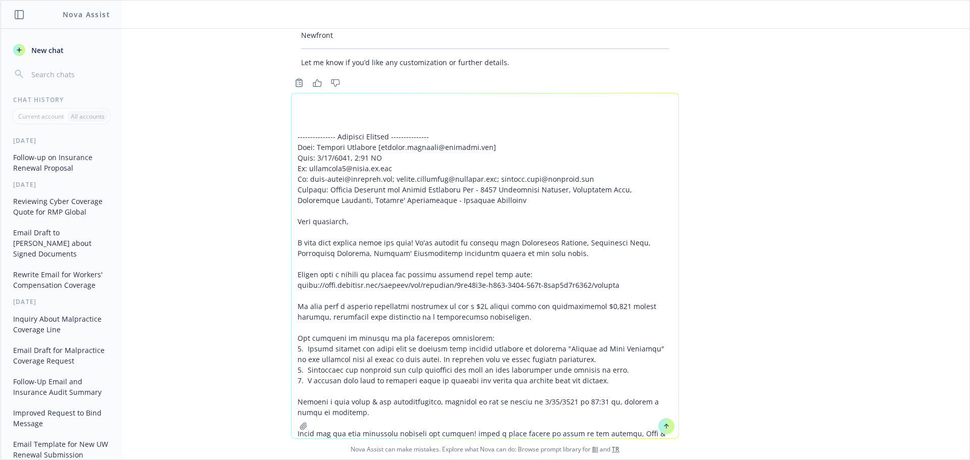
scroll to position [2694, 0]
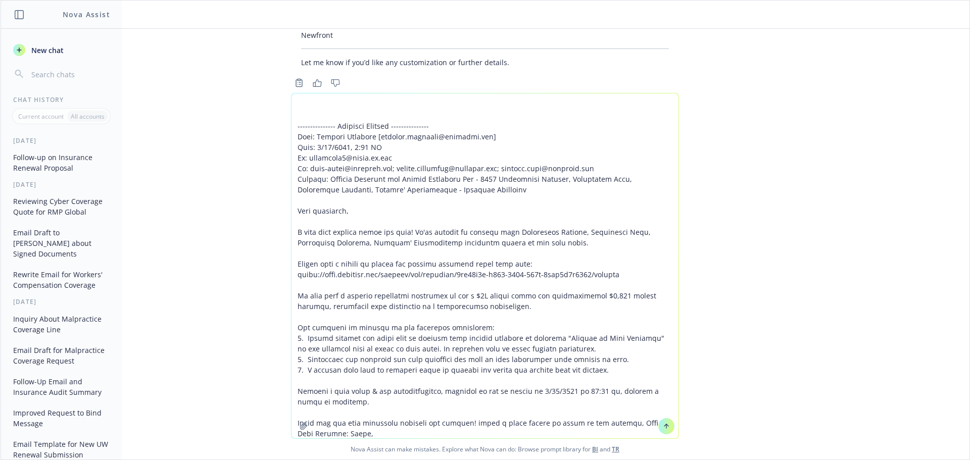
click at [471, 423] on textarea at bounding box center [485, 265] width 387 height 345
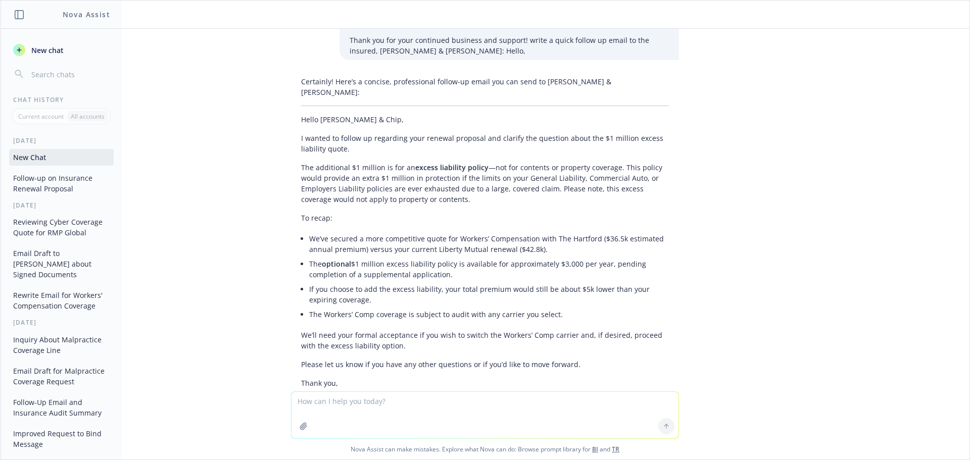
scroll to position [2971, 0]
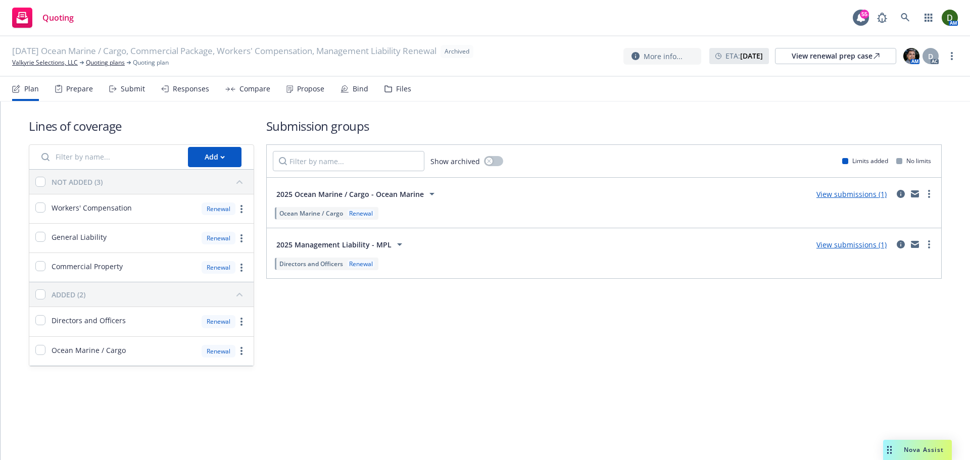
click at [401, 79] on div "Files" at bounding box center [398, 89] width 27 height 24
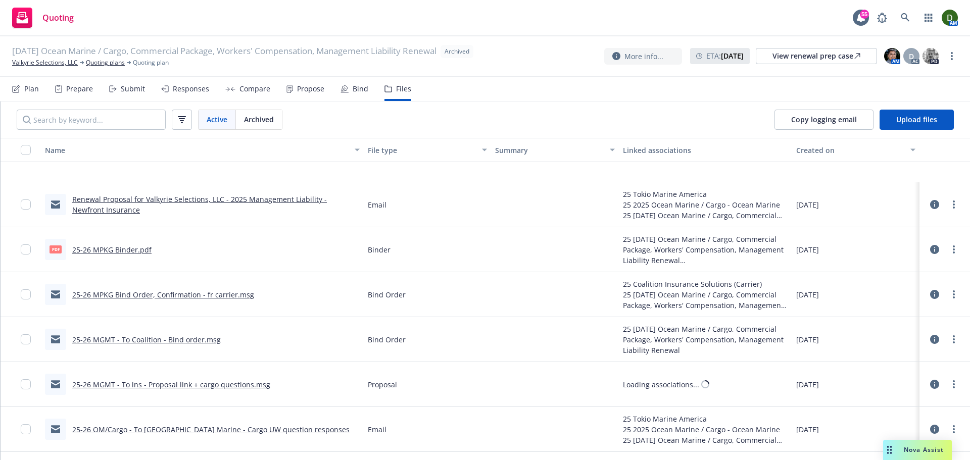
scroll to position [303, 0]
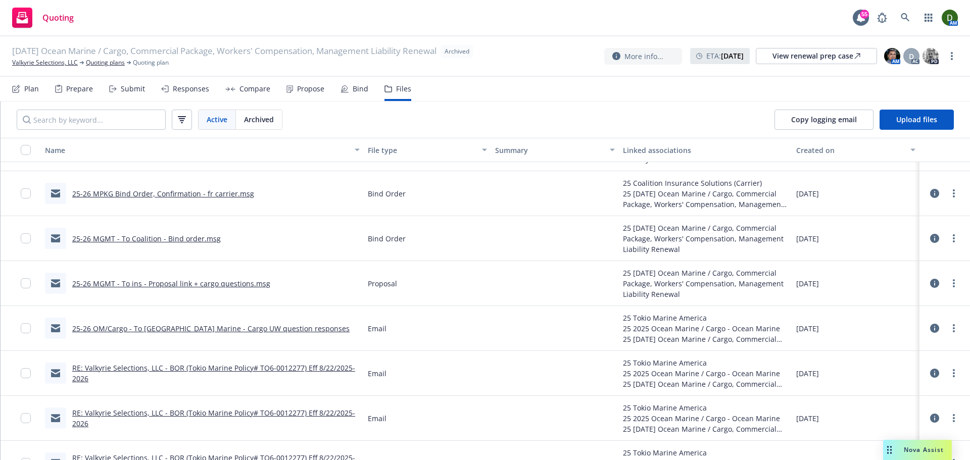
click at [198, 241] on link "25-26 MGMT - To Coalition - Bind order.msg" at bounding box center [146, 239] width 149 height 10
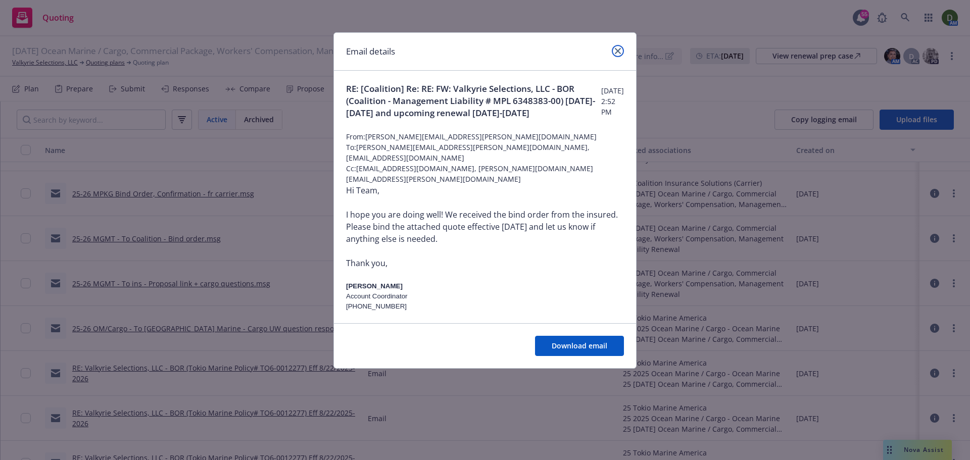
click at [620, 53] on icon "close" at bounding box center [618, 51] width 6 height 6
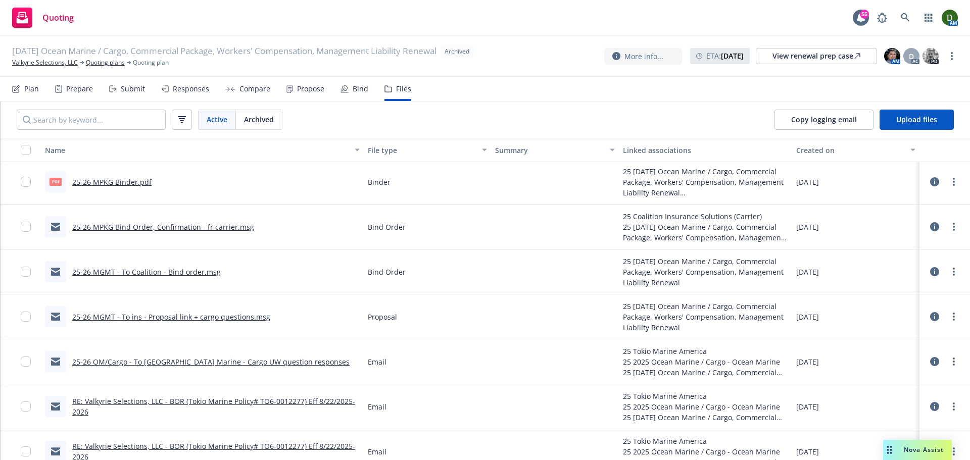
scroll to position [253, 0]
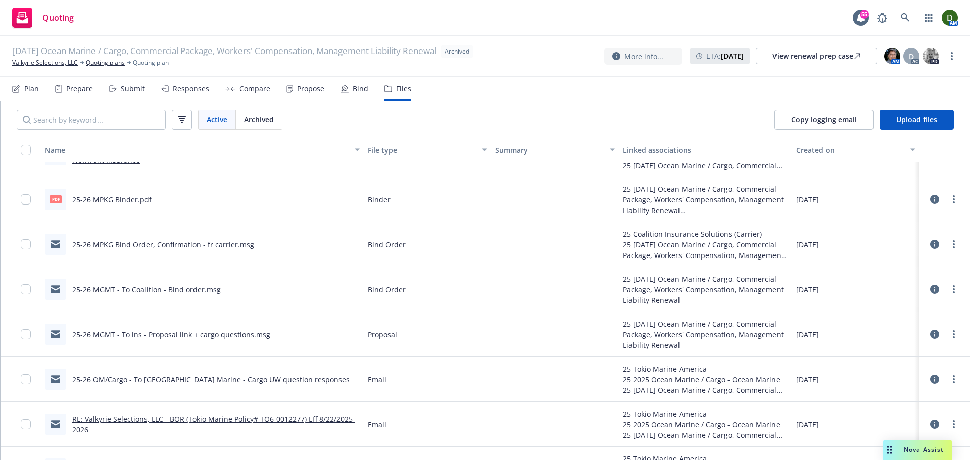
click at [144, 242] on link "25-26 MPKG Bind Order, Confirmation - fr carrier.msg" at bounding box center [163, 245] width 182 height 10
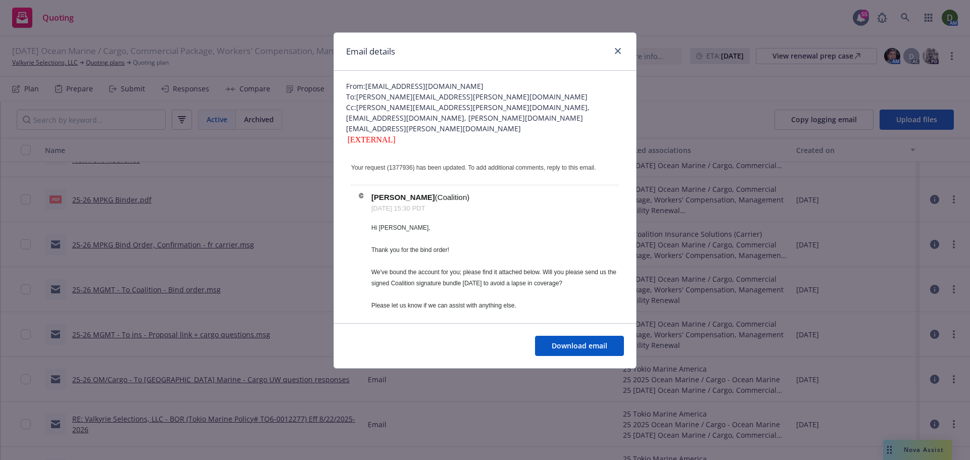
scroll to position [0, 0]
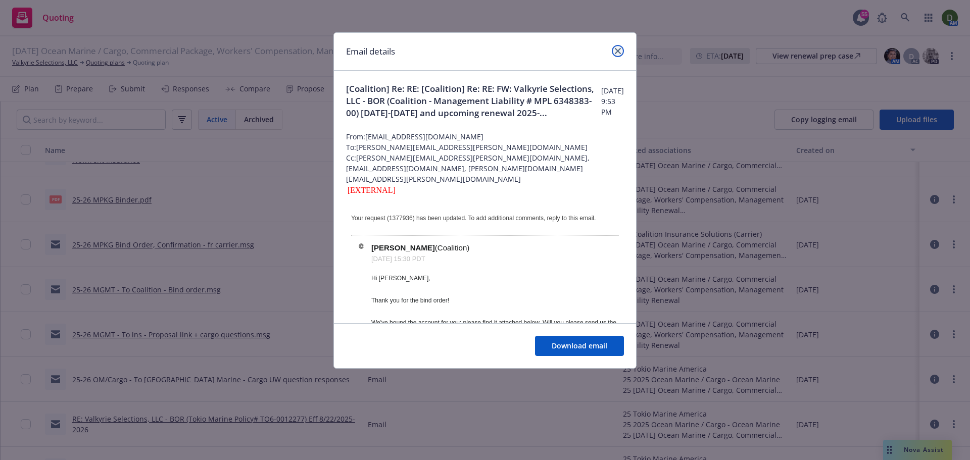
click at [614, 51] on link "close" at bounding box center [618, 51] width 12 height 12
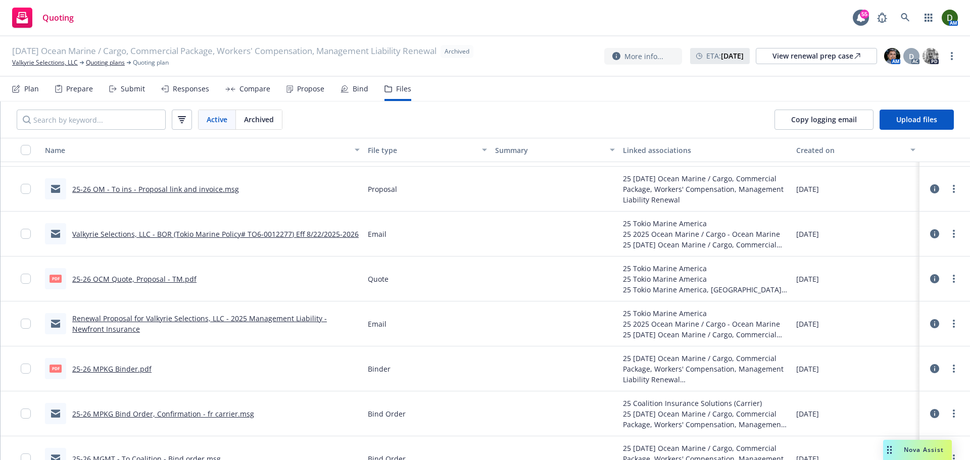
scroll to position [51, 0]
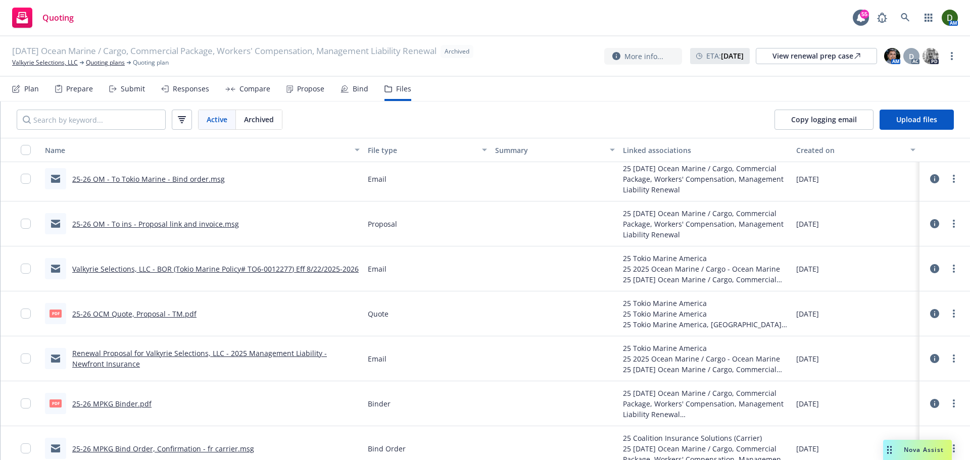
click at [303, 352] on link "Renewal Proposal for Valkyrie Selections, LLC - 2025 Management Liability - New…" at bounding box center [199, 359] width 255 height 20
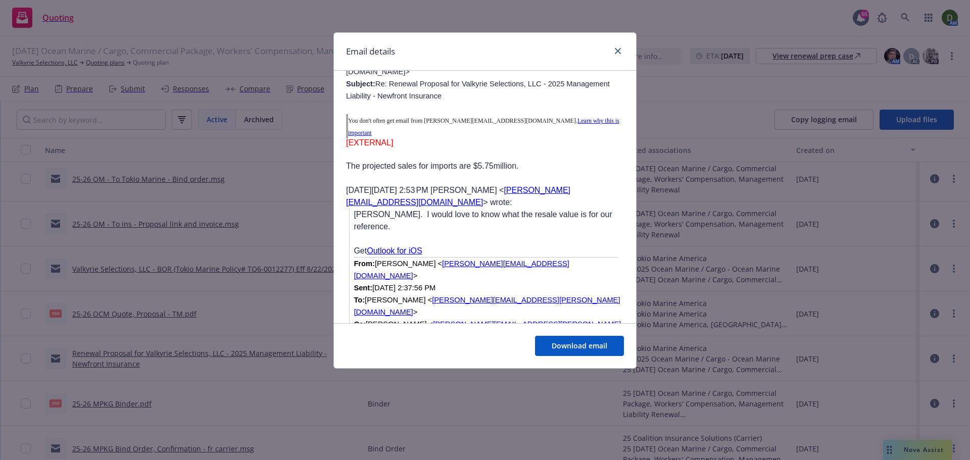
scroll to position [253, 0]
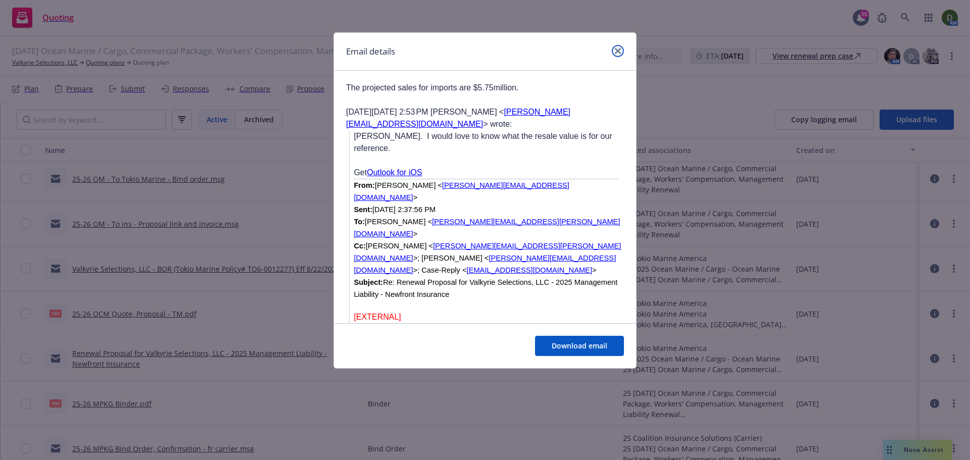
click at [620, 54] on icon "close" at bounding box center [618, 51] width 6 height 6
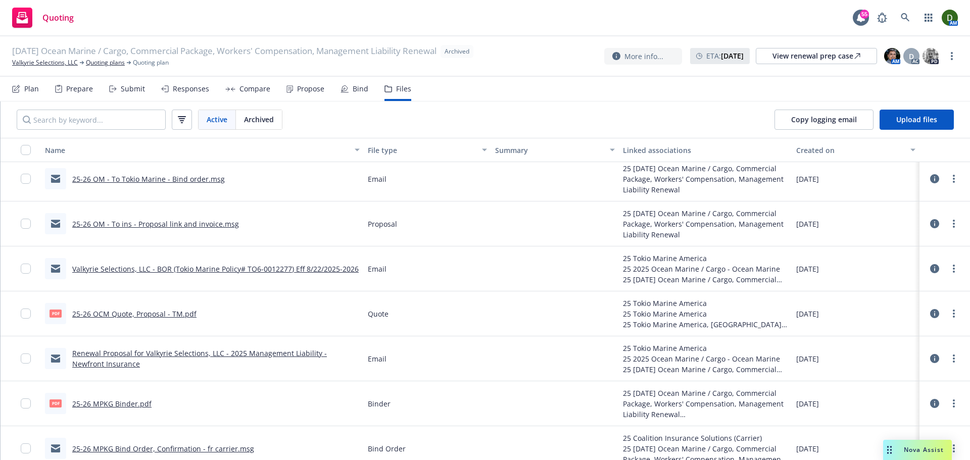
scroll to position [0, 0]
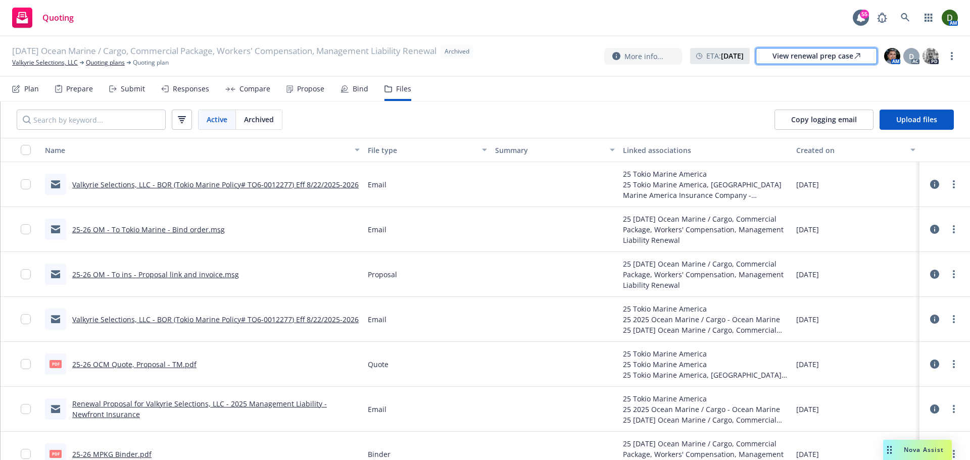
click at [804, 55] on div "View renewal prep case" at bounding box center [817, 56] width 88 height 15
click at [58, 62] on link "Valkyrie Selections, LLC" at bounding box center [45, 62] width 66 height 9
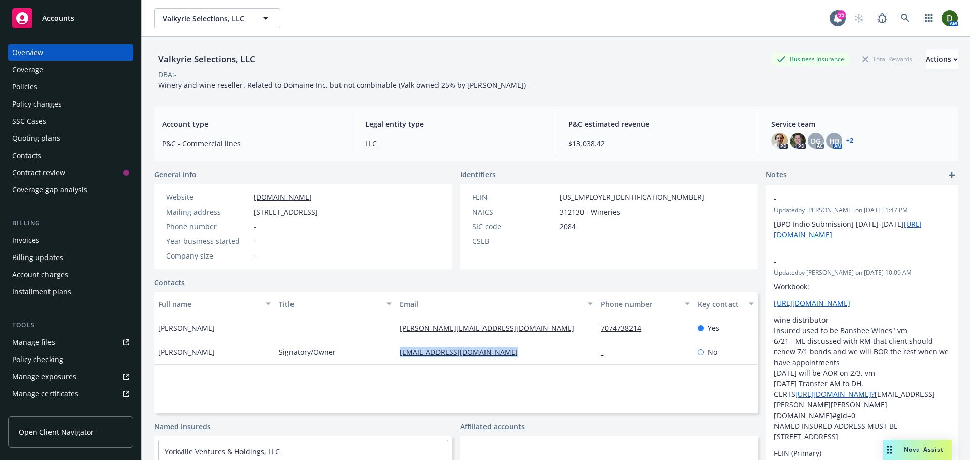
drag, startPoint x: 520, startPoint y: 348, endPoint x: 374, endPoint y: 347, distance: 145.6
click at [374, 347] on div "[PERSON_NAME] Signatory/Owner [EMAIL_ADDRESS][DOMAIN_NAME] - No" at bounding box center [456, 353] width 604 height 24
copy div "[EMAIL_ADDRESS][DOMAIN_NAME]"
